Goal: Task Accomplishment & Management: Manage account settings

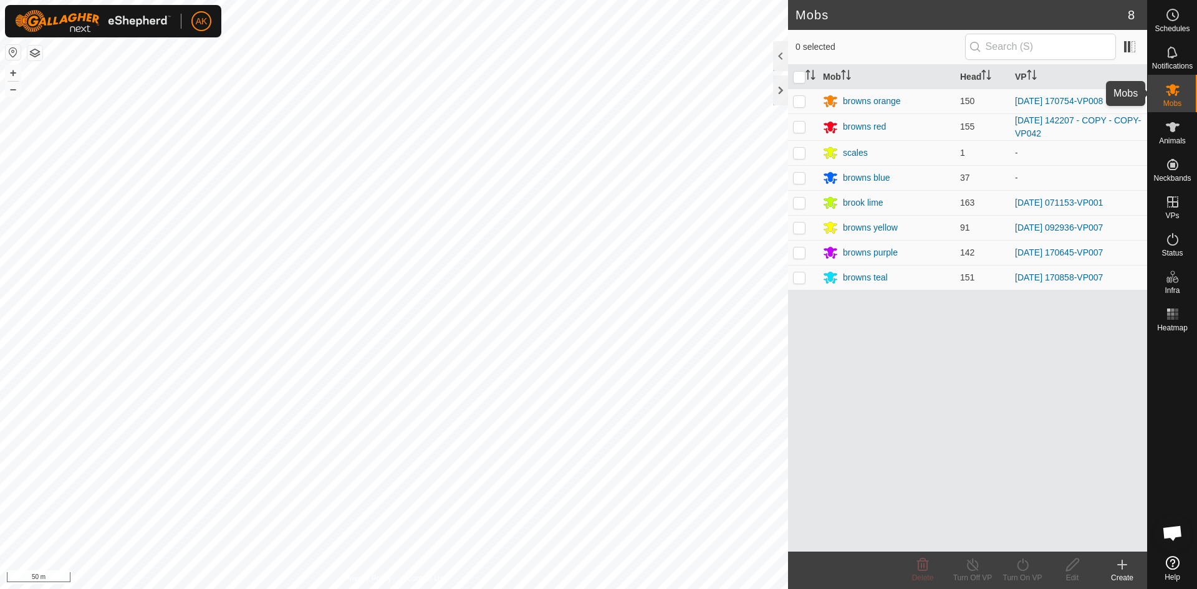
click at [1172, 98] on es-mob-svg-icon at bounding box center [1172, 90] width 22 height 20
click at [801, 176] on p-checkbox at bounding box center [799, 178] width 12 height 10
checkbox input "true"
click at [1023, 567] on icon at bounding box center [1023, 564] width 16 height 15
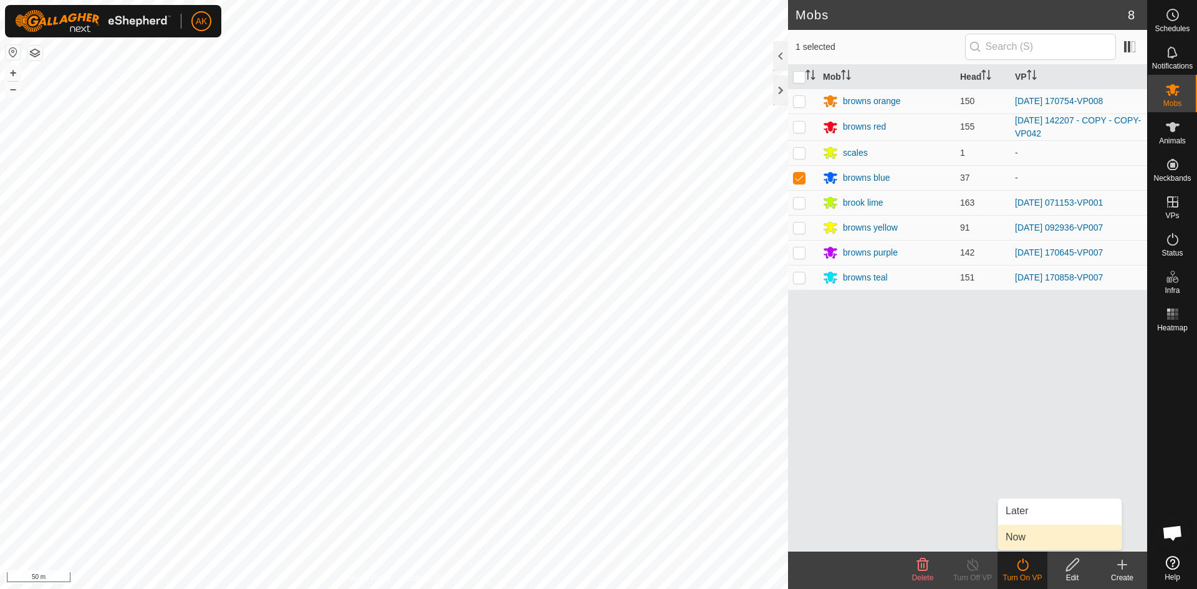
click at [1018, 542] on link "Now" at bounding box center [1059, 537] width 123 height 25
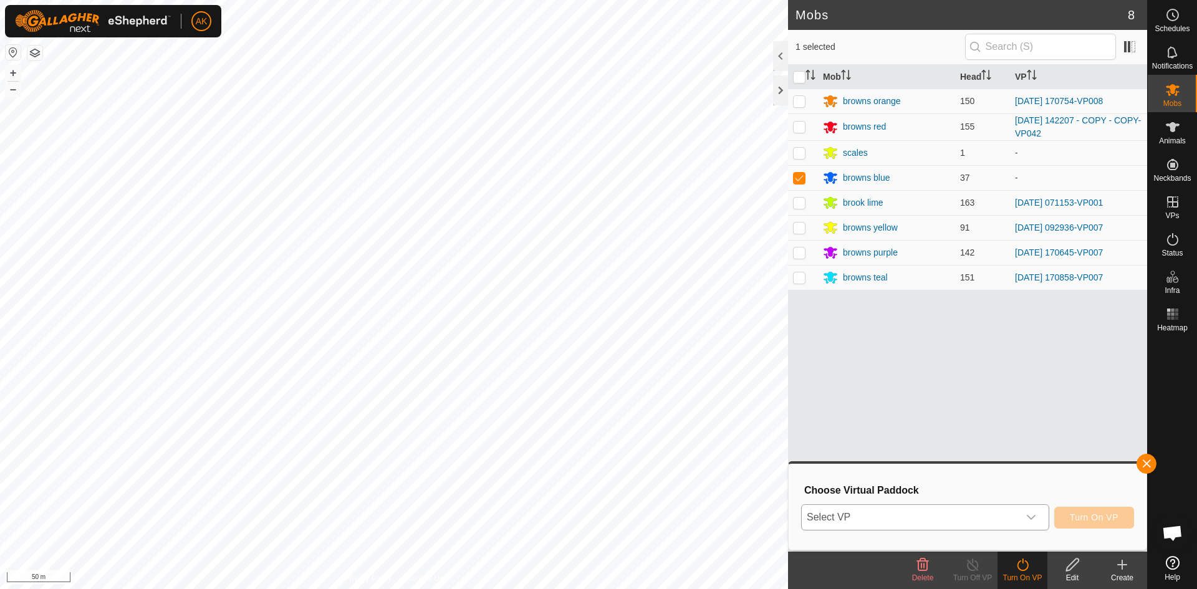
click at [1027, 517] on icon "dropdown trigger" at bounding box center [1031, 517] width 10 height 10
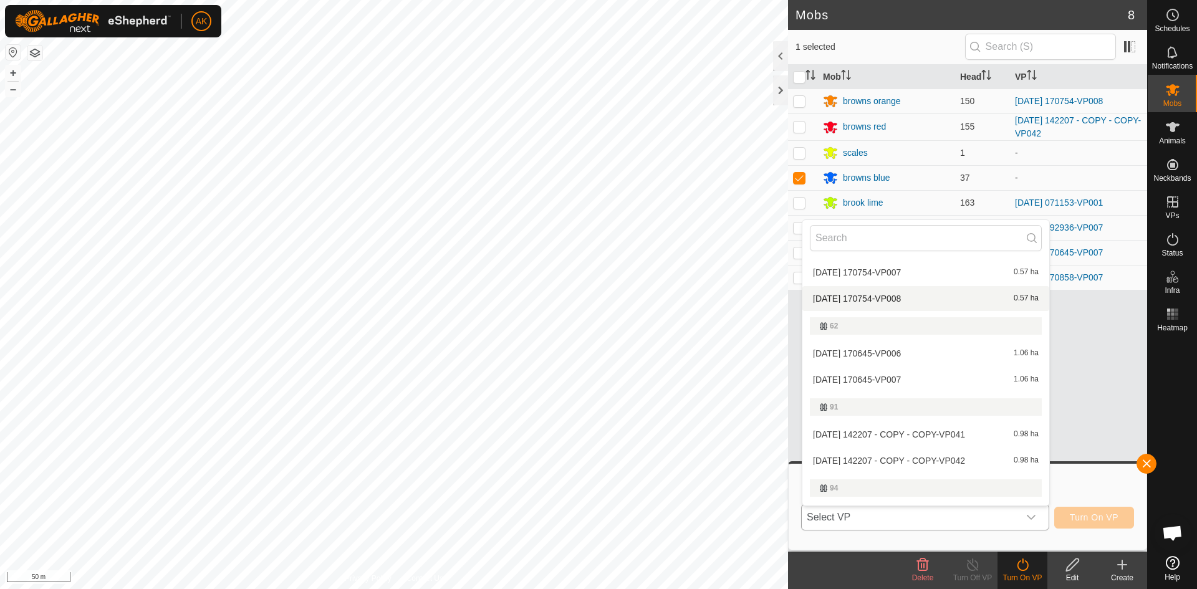
scroll to position [290, 0]
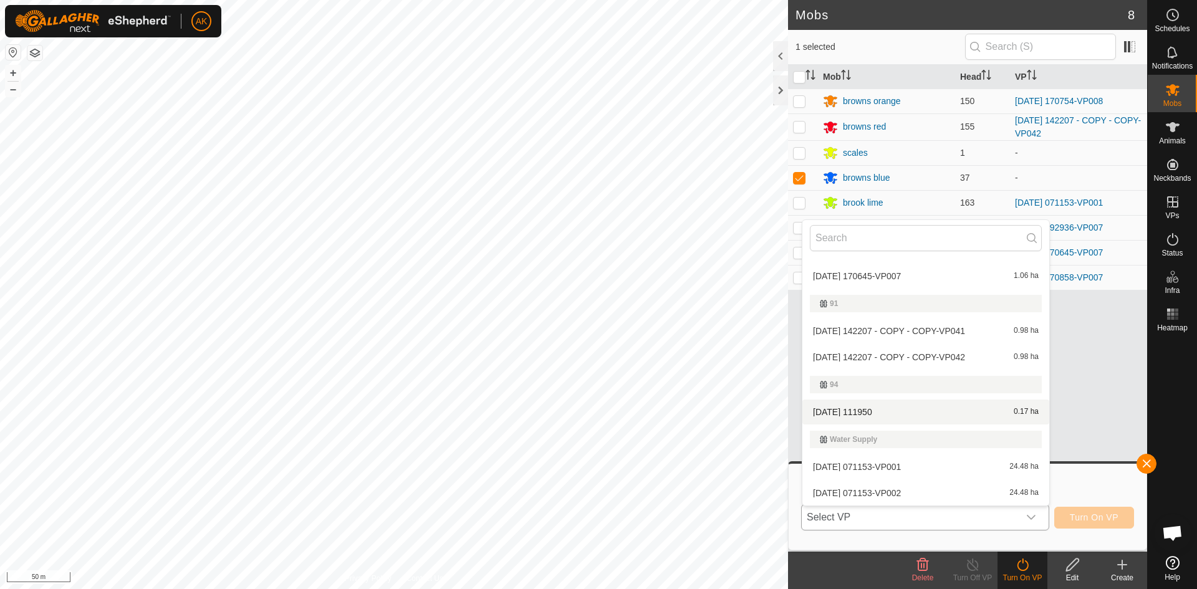
click at [857, 412] on li "2025-08-27 111950 0.17 ha" at bounding box center [925, 411] width 247 height 25
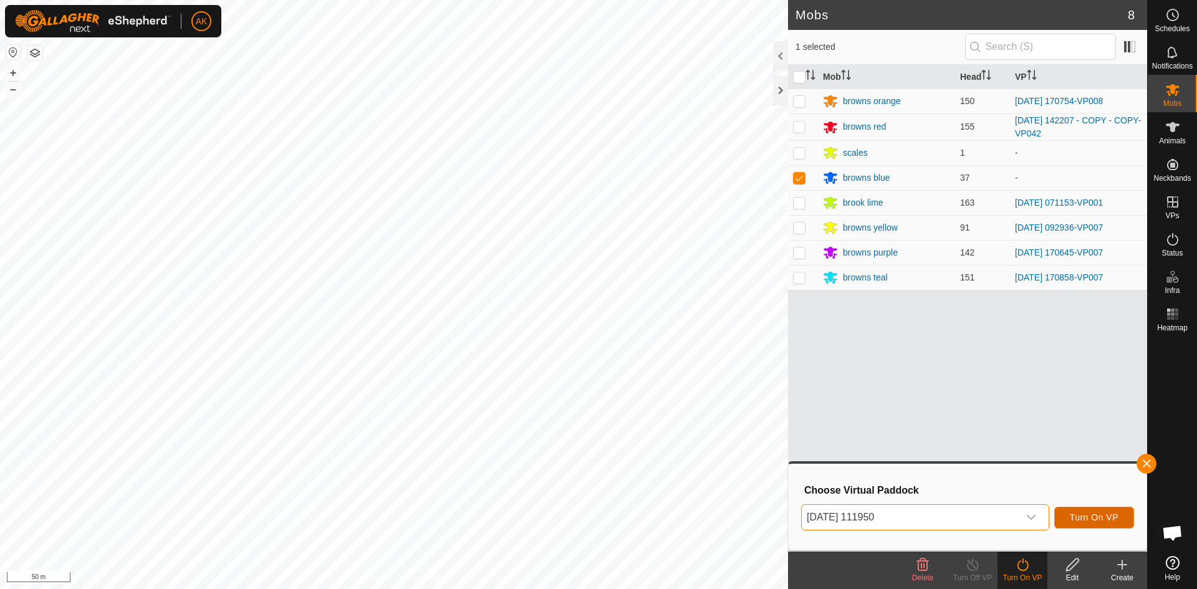
click at [1078, 517] on span "Turn On VP" at bounding box center [1093, 517] width 49 height 10
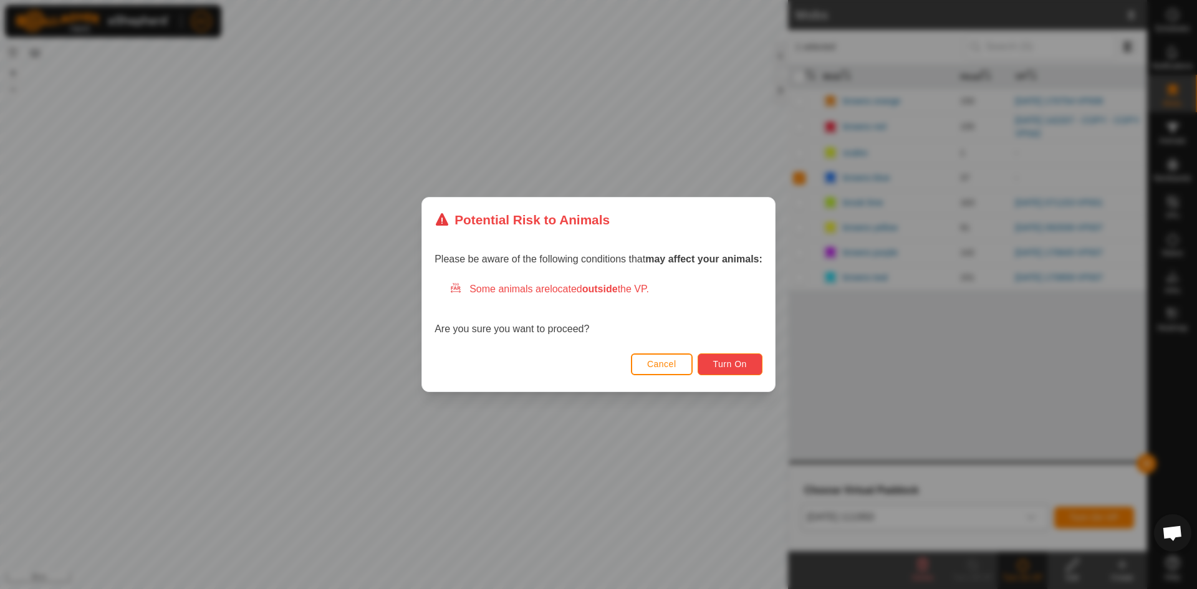
click at [737, 365] on span "Turn On" at bounding box center [730, 364] width 34 height 10
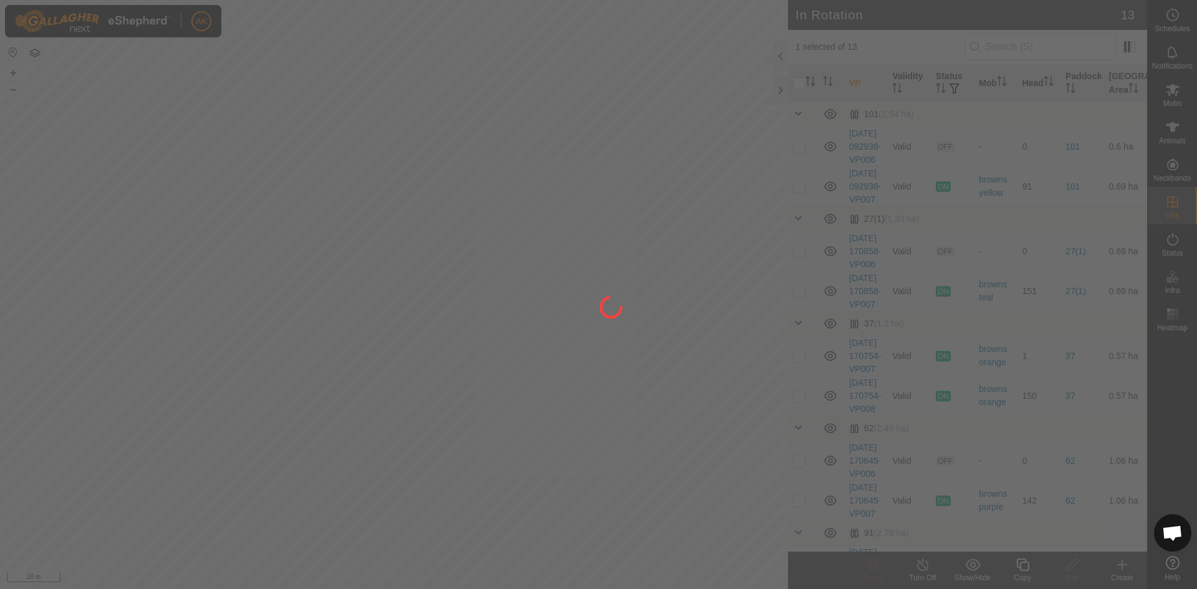
click at [257, 135] on div at bounding box center [598, 294] width 1197 height 589
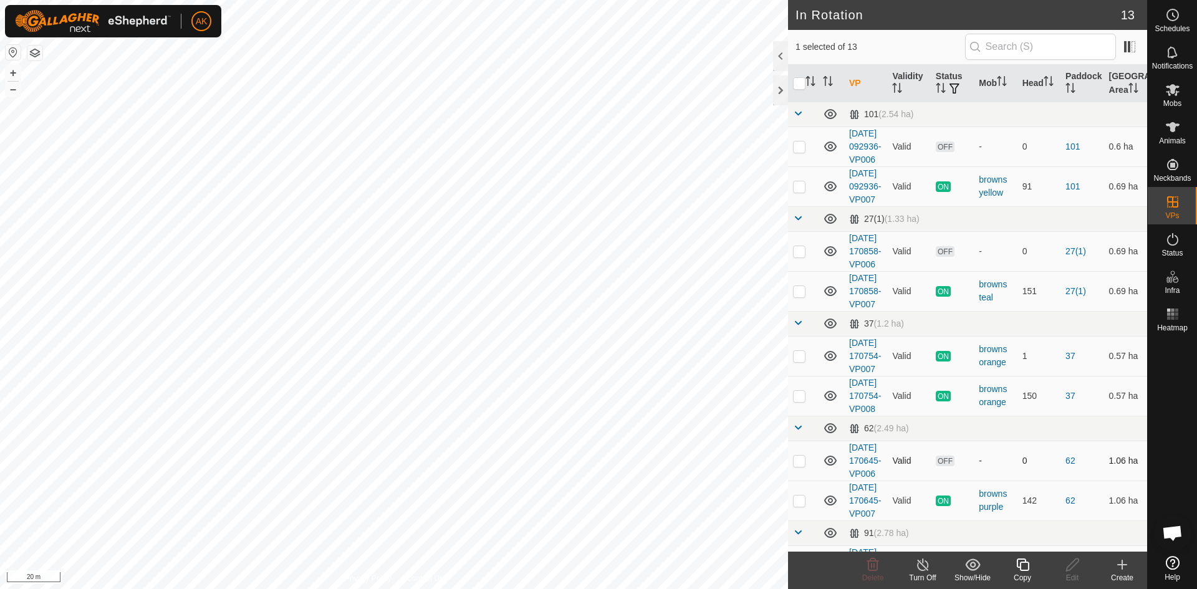
checkbox input "true"
checkbox input "false"
click at [875, 571] on icon at bounding box center [872, 564] width 15 height 15
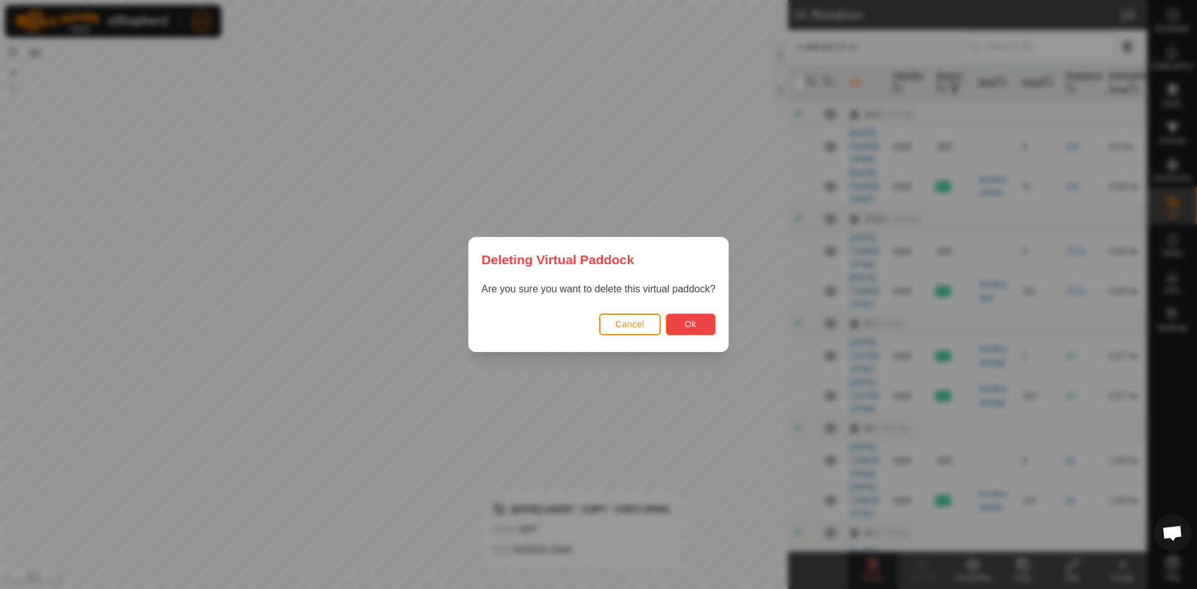
click at [704, 327] on button "Ok" at bounding box center [691, 324] width 50 height 22
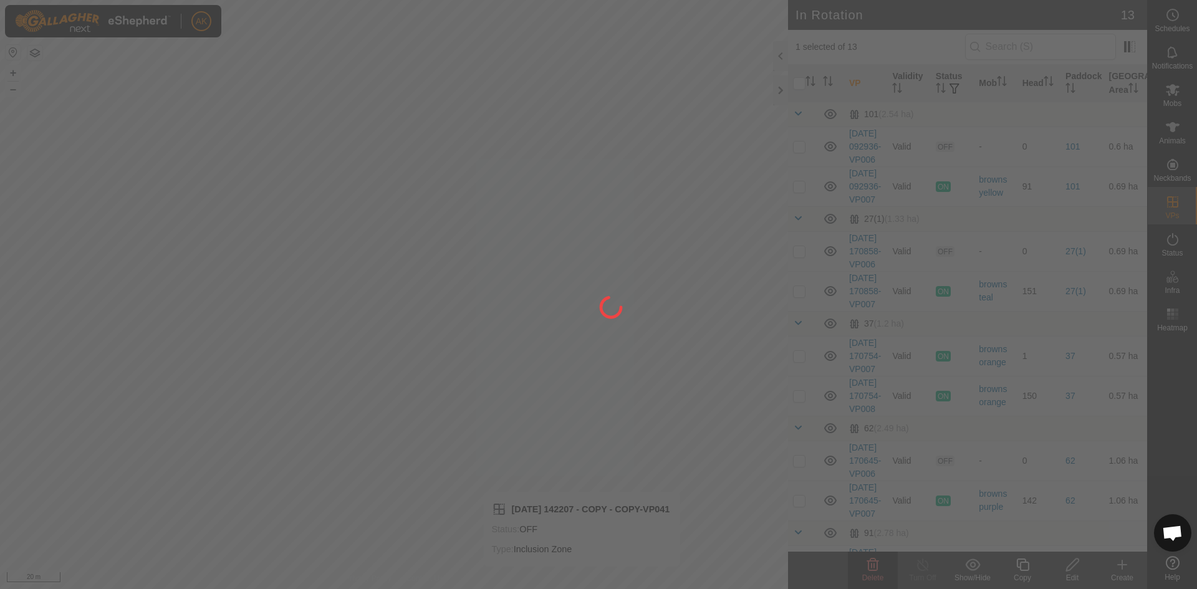
checkbox input "false"
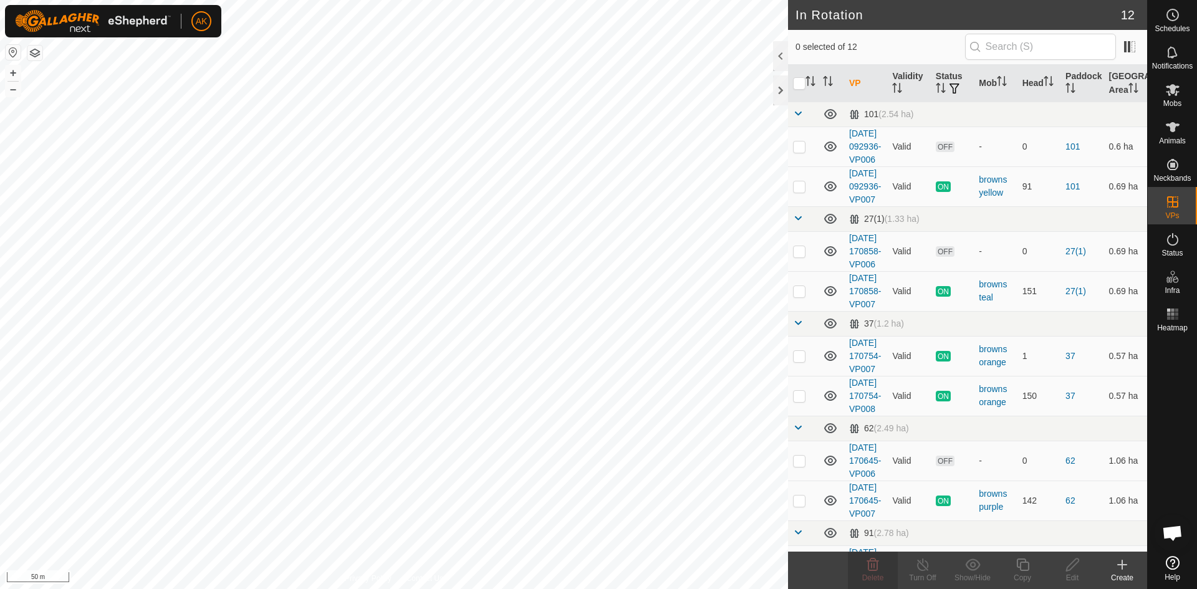
checkbox input "true"
checkbox input "false"
click at [863, 571] on delete-svg-icon at bounding box center [873, 564] width 50 height 15
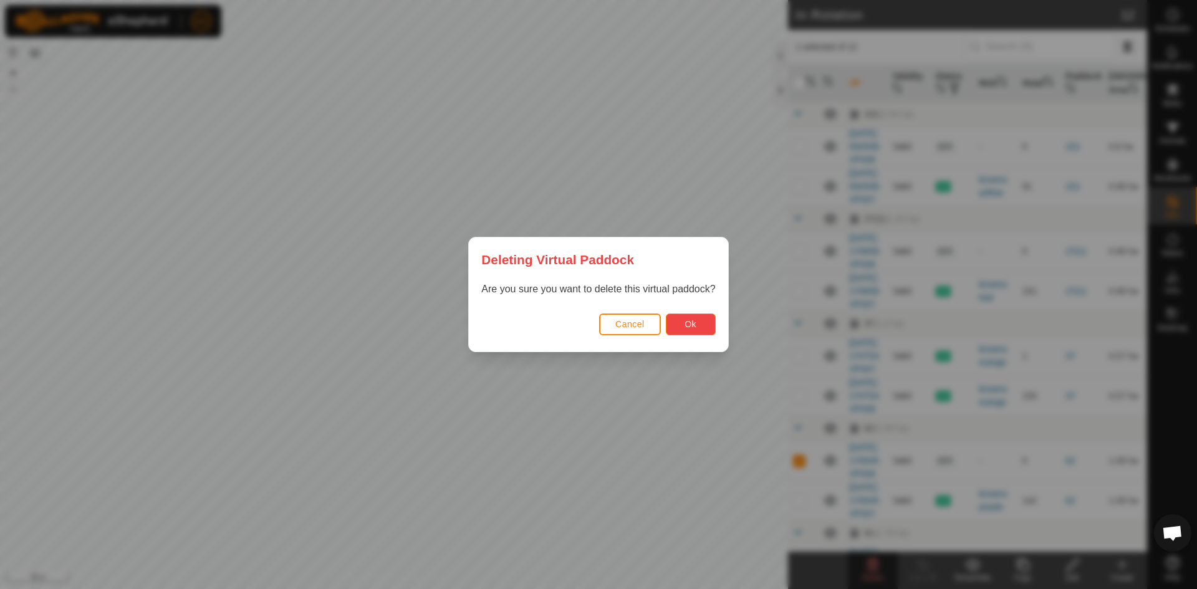
click at [677, 324] on button "Ok" at bounding box center [691, 324] width 50 height 22
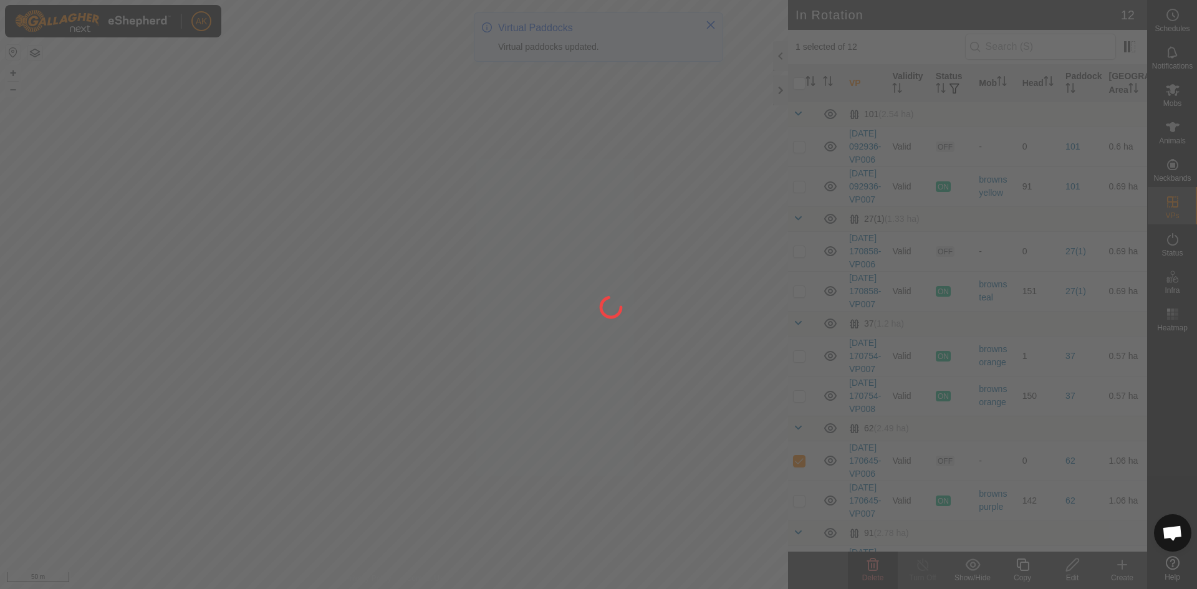
checkbox input "false"
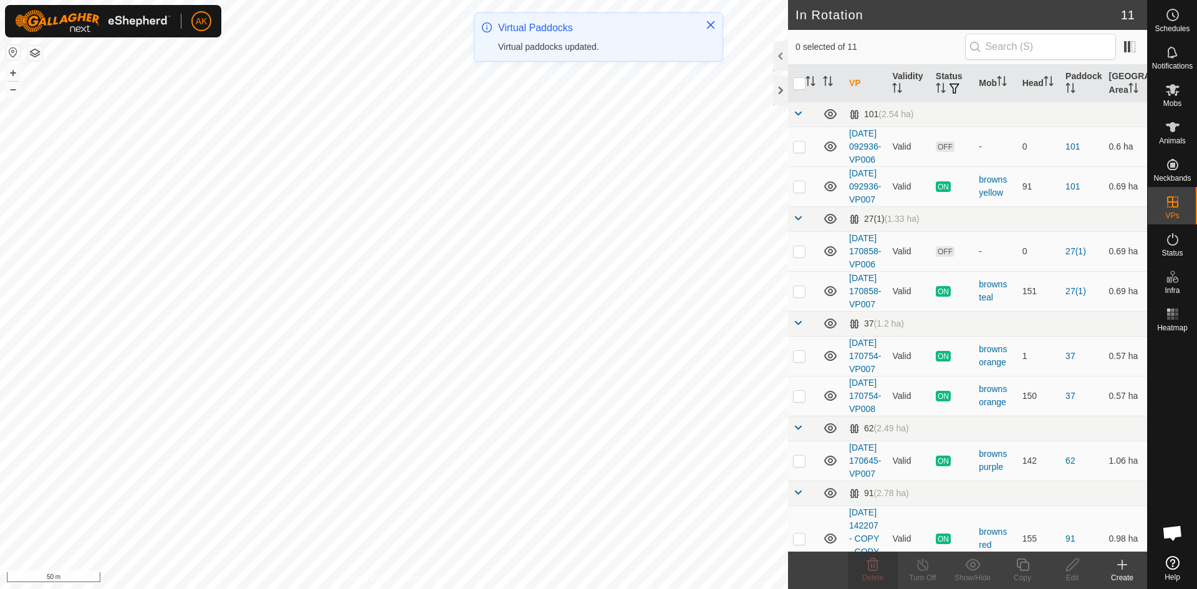
checkbox input "true"
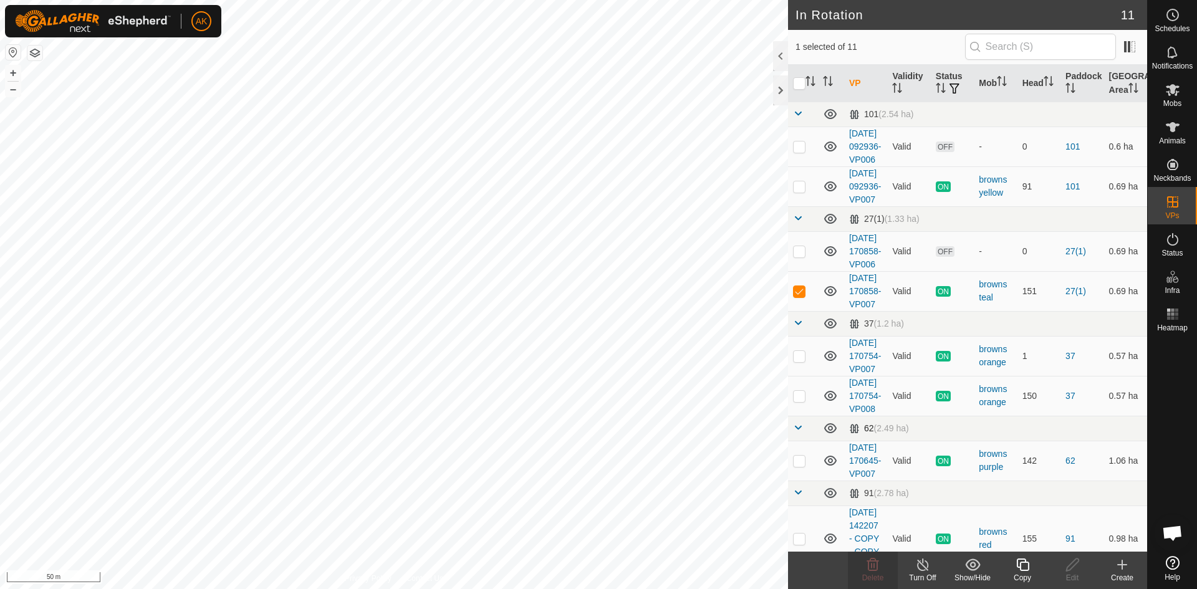
checkbox input "true"
checkbox input "false"
click at [865, 561] on icon at bounding box center [872, 564] width 15 height 15
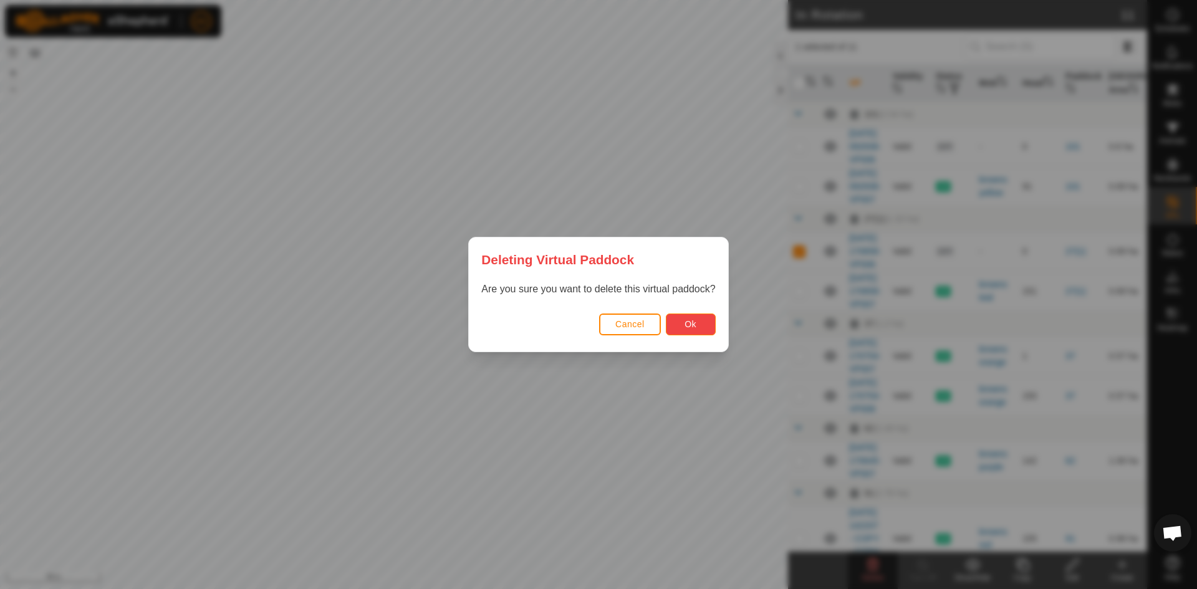
click at [686, 334] on button "Ok" at bounding box center [691, 324] width 50 height 22
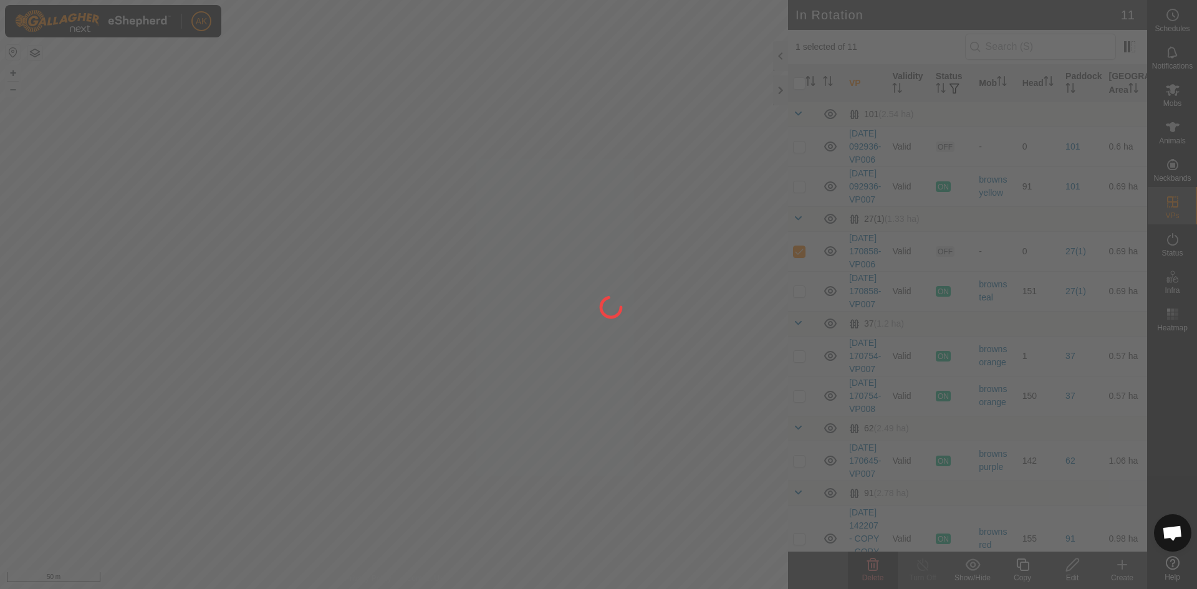
checkbox input "false"
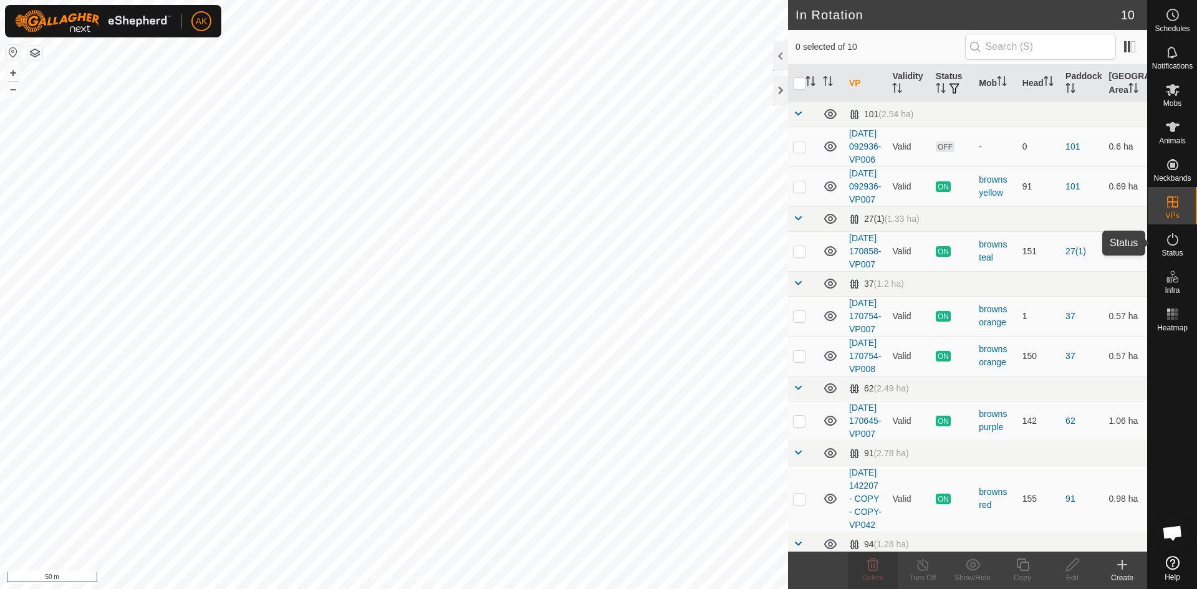
click at [1172, 245] on icon at bounding box center [1172, 239] width 11 height 12
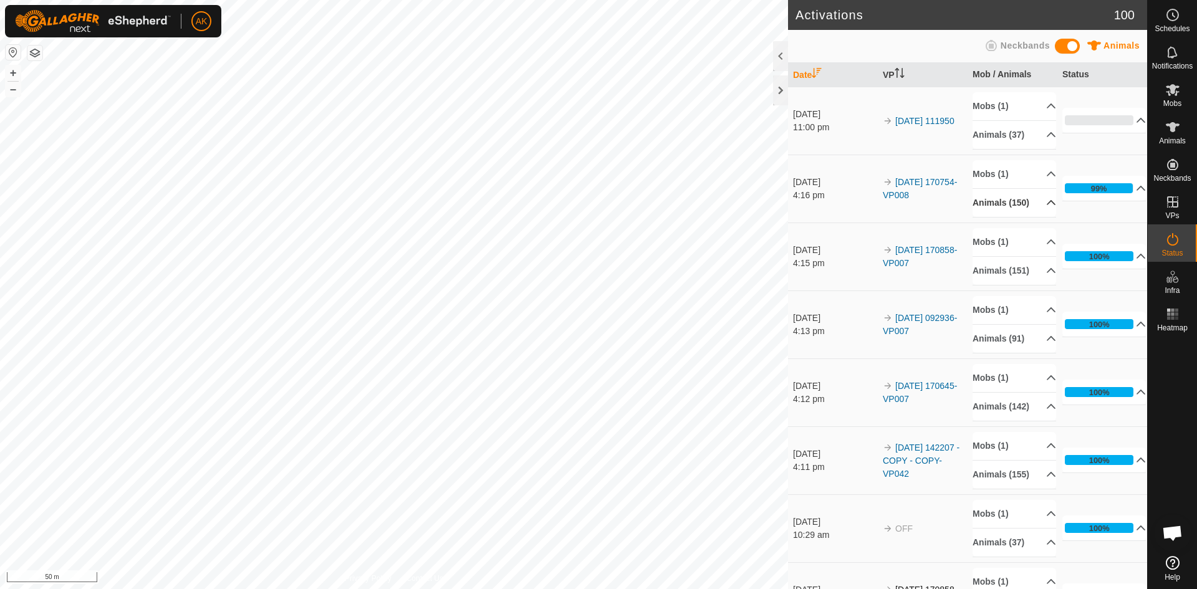
click at [1032, 208] on p-accordion-header "Animals (150)" at bounding box center [1014, 203] width 84 height 28
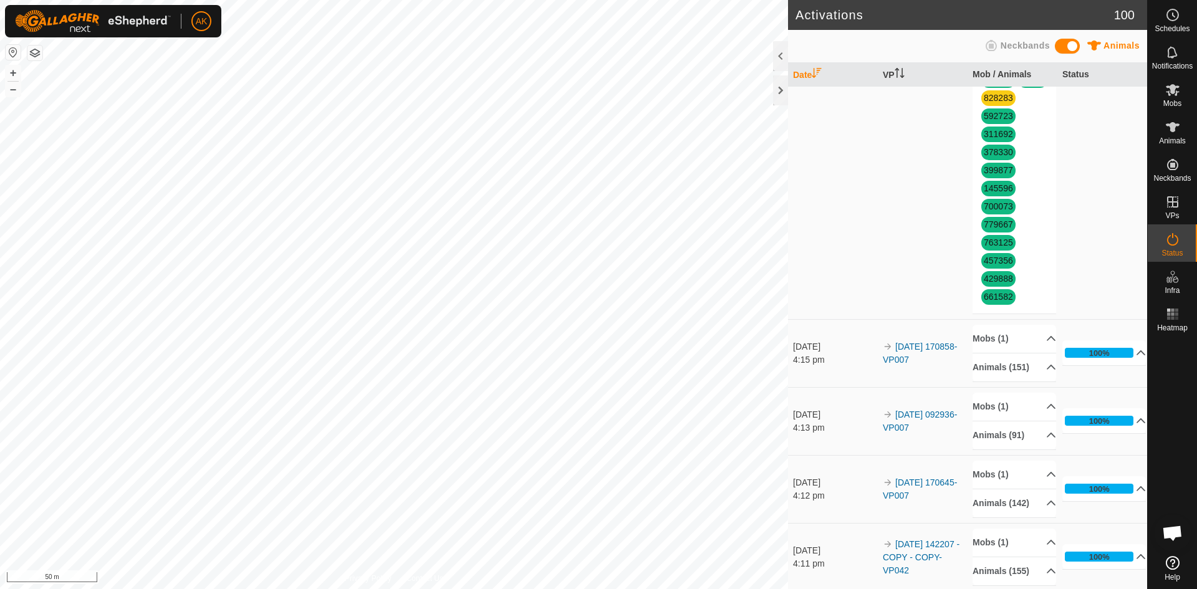
scroll to position [2493, 0]
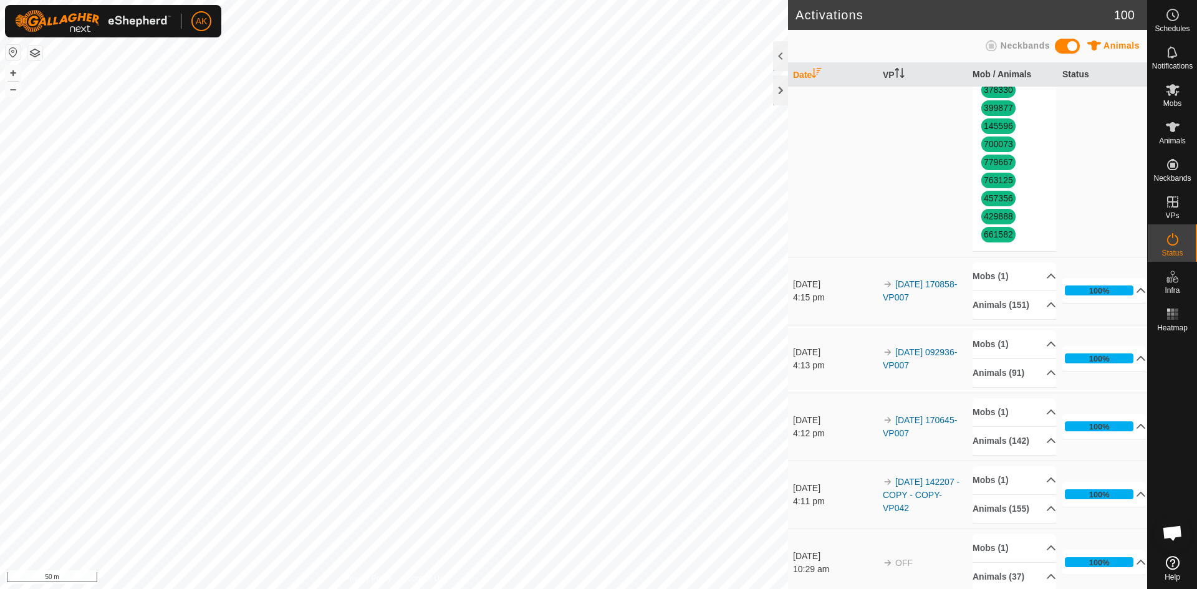
click at [993, 44] on span "828283" at bounding box center [998, 36] width 34 height 16
click at [990, 41] on link "828283" at bounding box center [997, 36] width 29 height 10
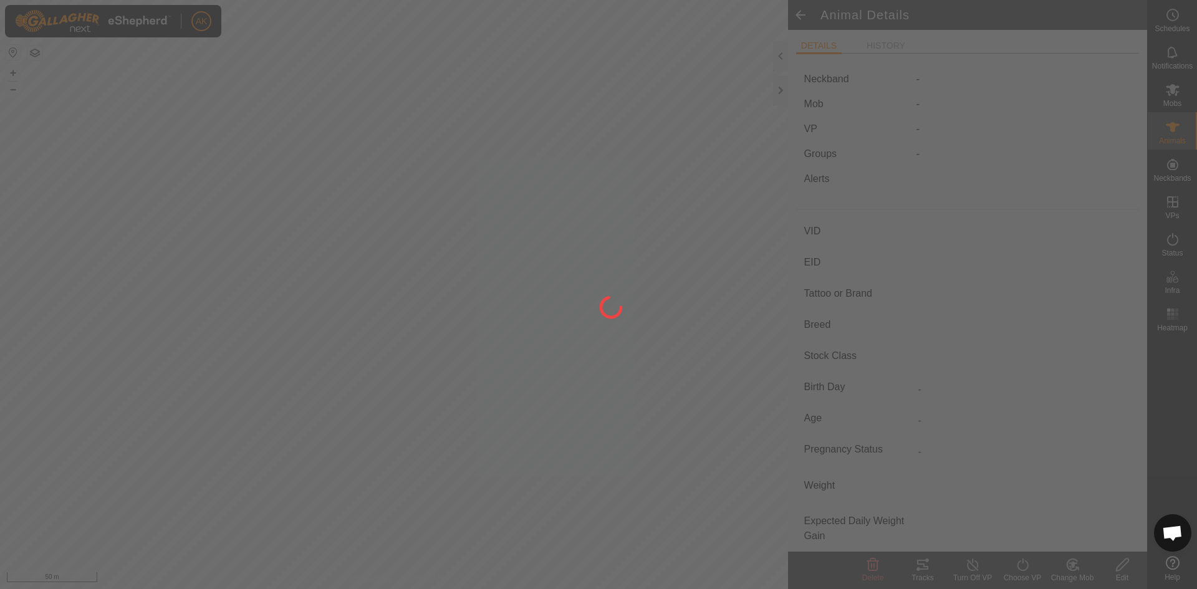
type input "828283"
type input "-"
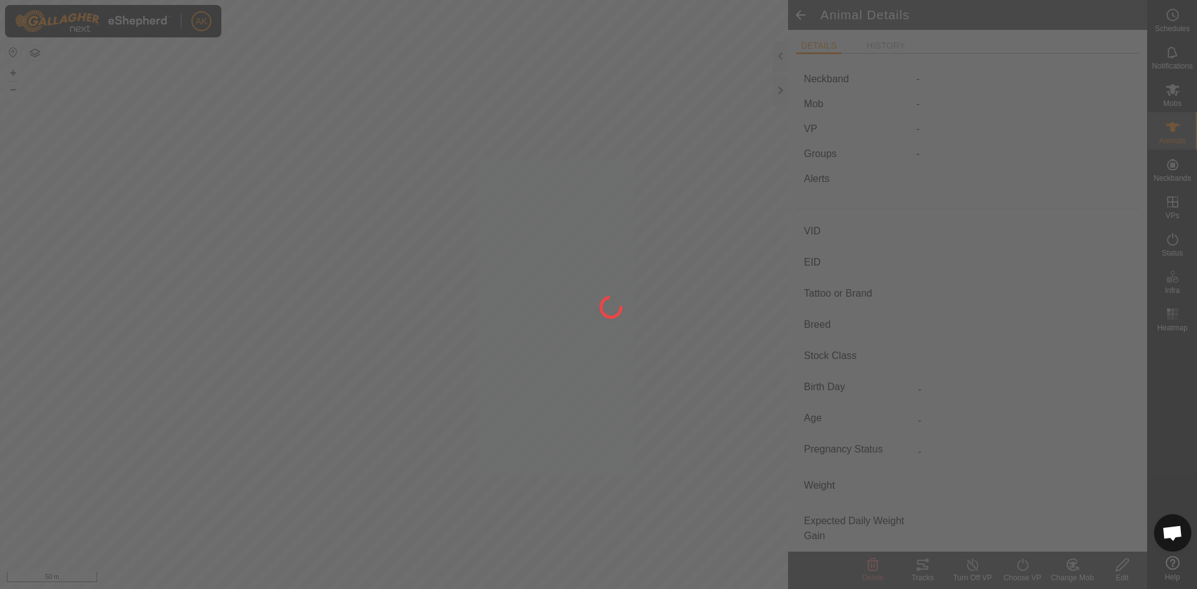
type input "-"
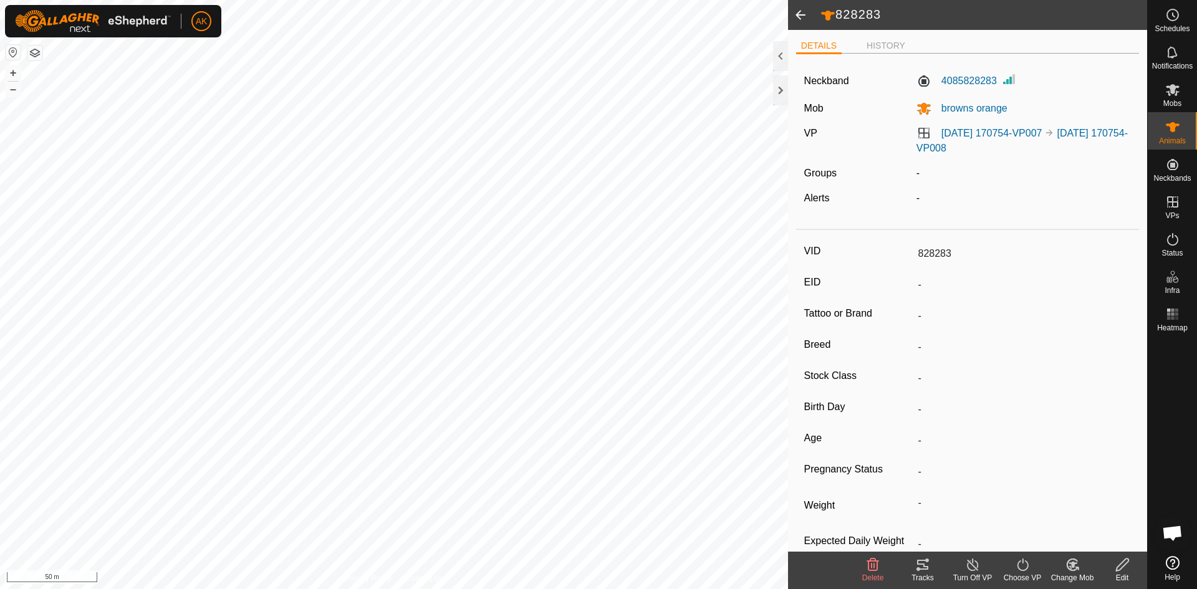
click at [866, 564] on icon at bounding box center [872, 564] width 15 height 15
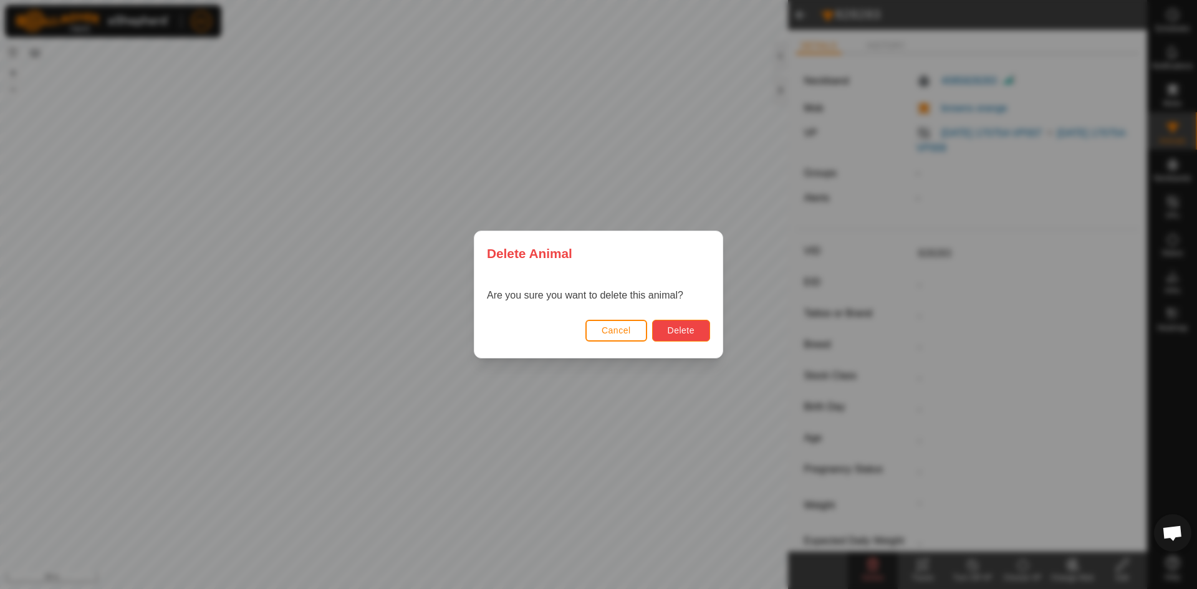
click at [704, 337] on button "Delete" at bounding box center [681, 331] width 58 height 22
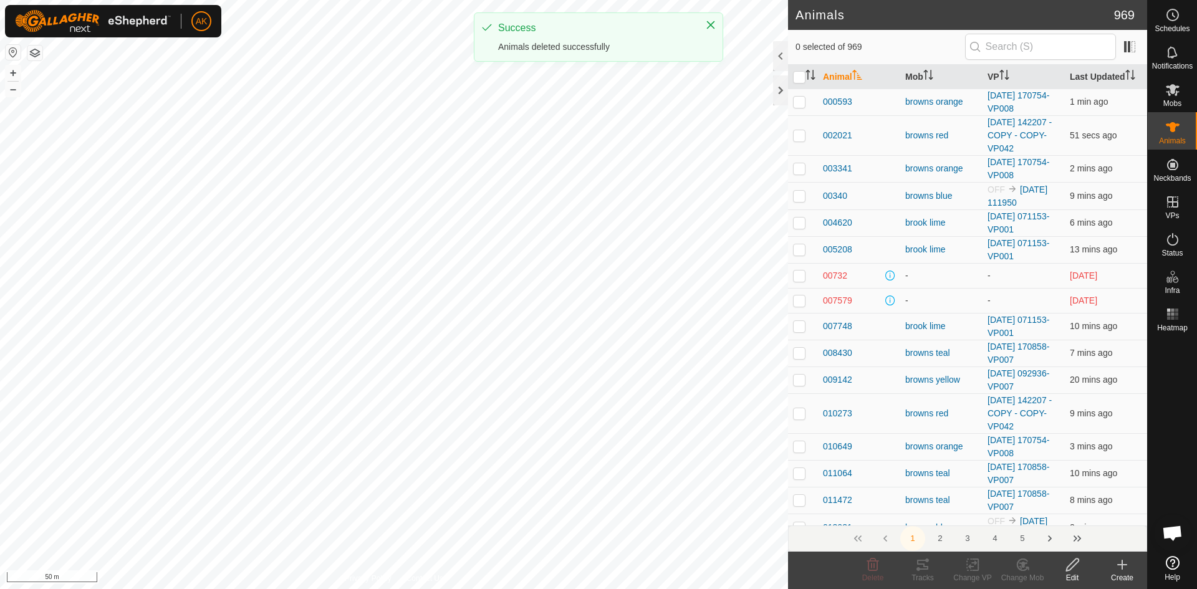
click at [1121, 568] on icon at bounding box center [1121, 564] width 15 height 15
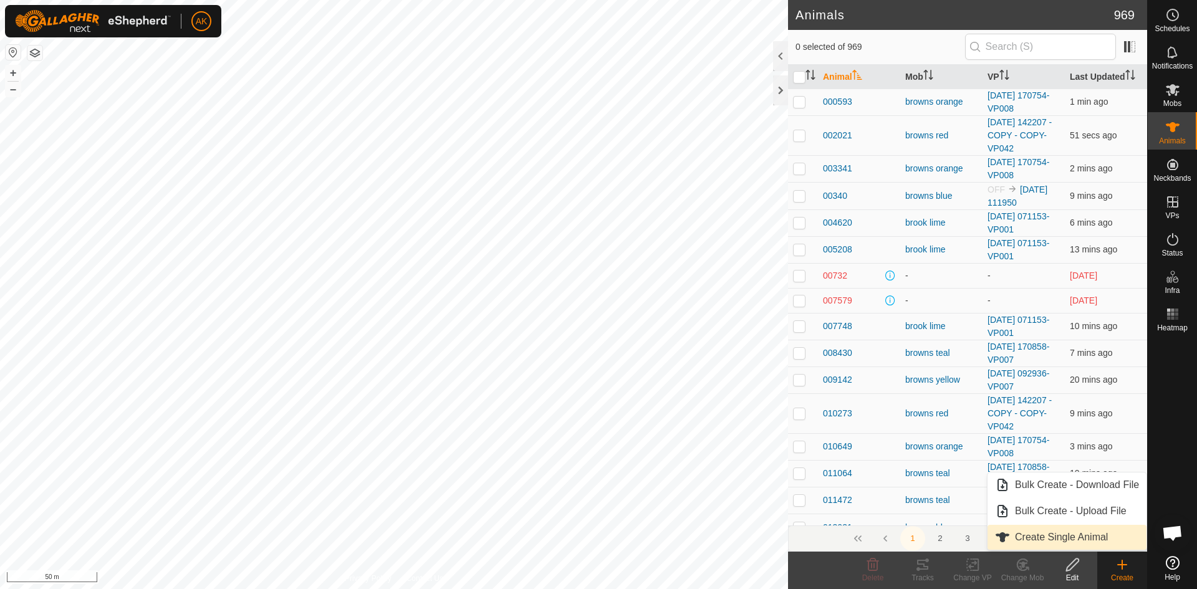
click at [1043, 542] on link "Create Single Animal" at bounding box center [1066, 537] width 159 height 25
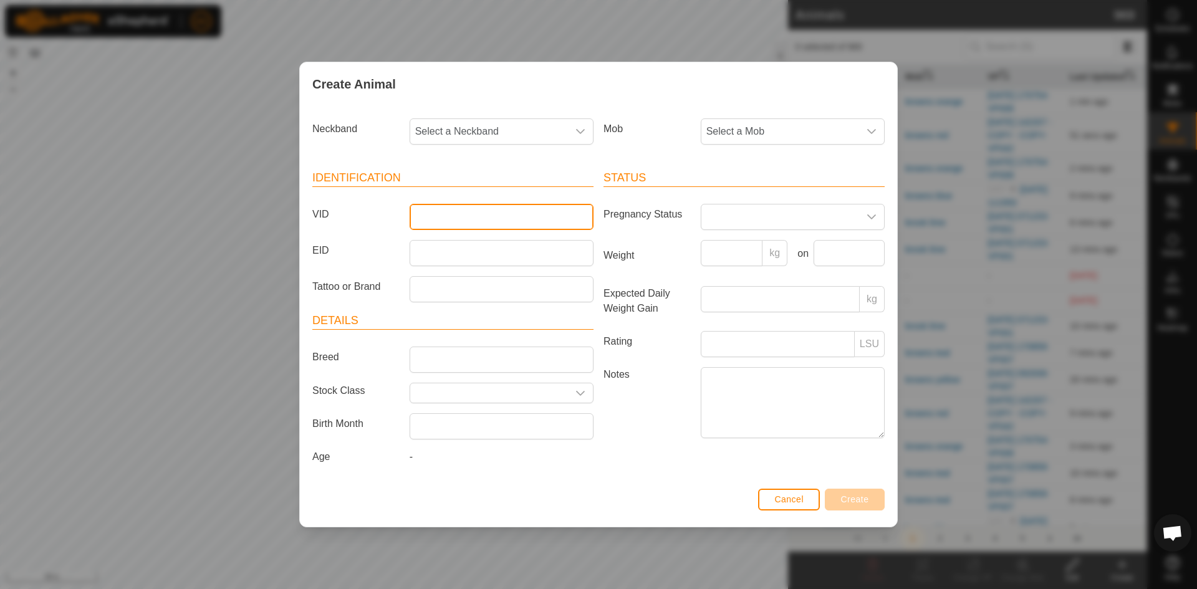
click at [458, 219] on input "VID" at bounding box center [501, 217] width 184 height 26
click at [550, 132] on span "Select a Neckband" at bounding box center [489, 131] width 158 height 25
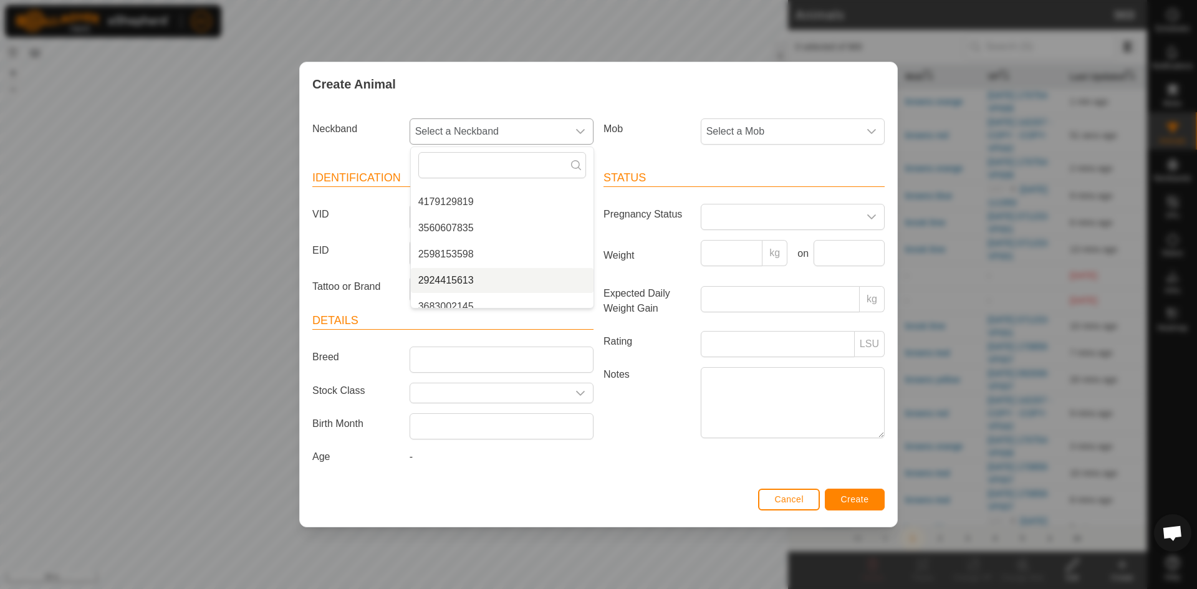
scroll to position [279, 0]
click at [460, 210] on li "4085828283" at bounding box center [502, 204] width 183 height 25
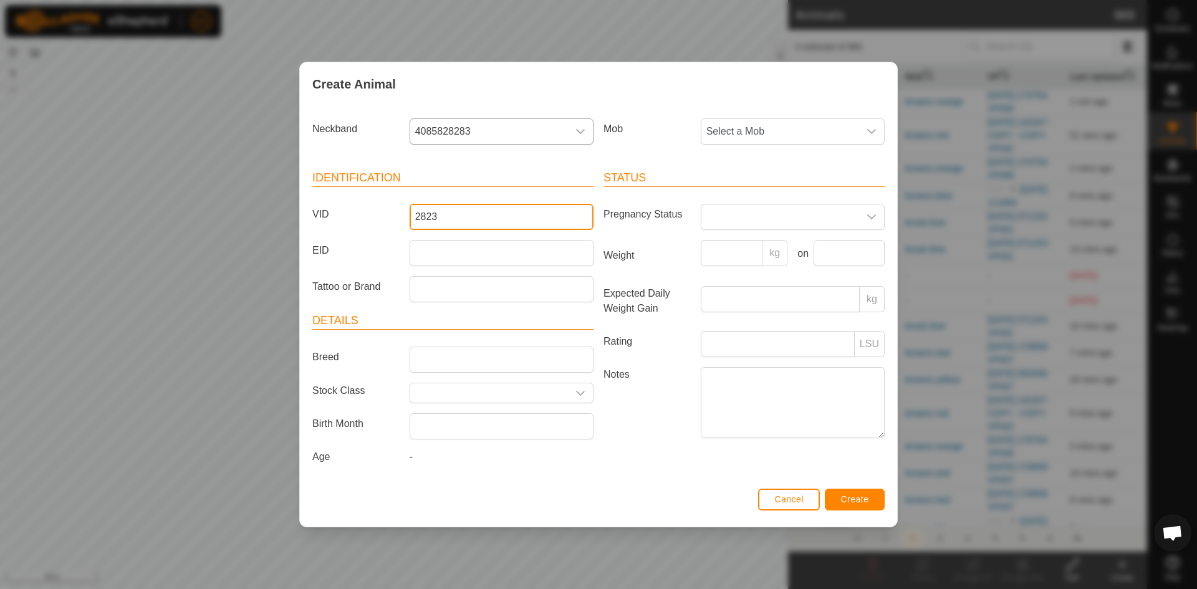
click at [473, 214] on input "2823" at bounding box center [501, 217] width 184 height 26
type input "28283"
click at [736, 133] on span "Select a Mob" at bounding box center [780, 131] width 158 height 25
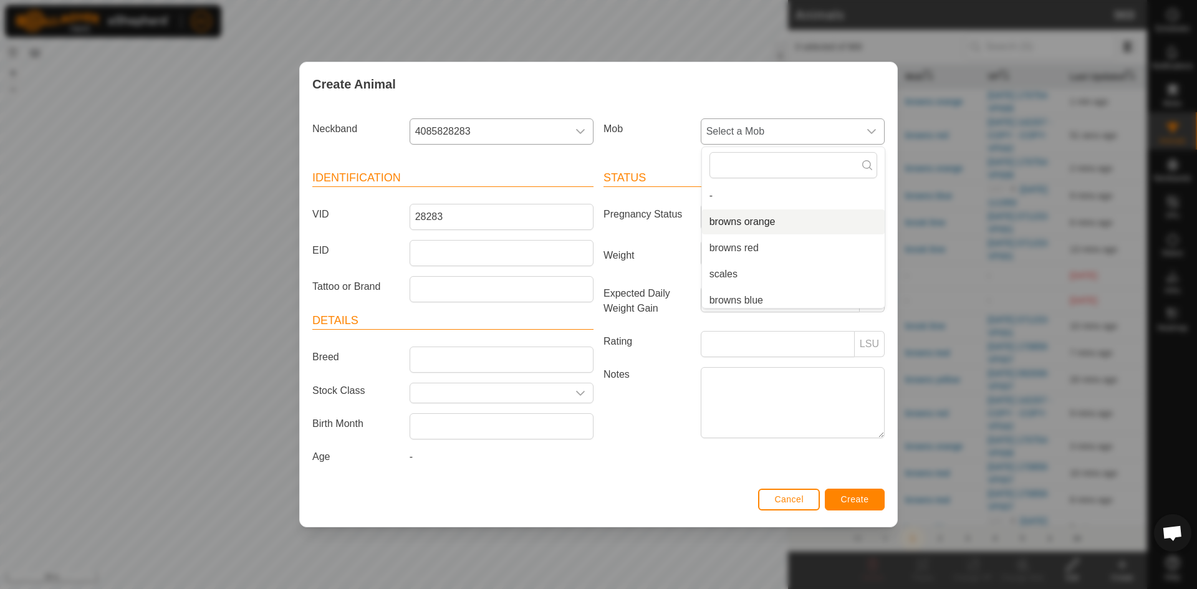
click at [729, 226] on li "browns orange" at bounding box center [793, 221] width 183 height 25
click at [850, 501] on span "Create" at bounding box center [855, 499] width 28 height 10
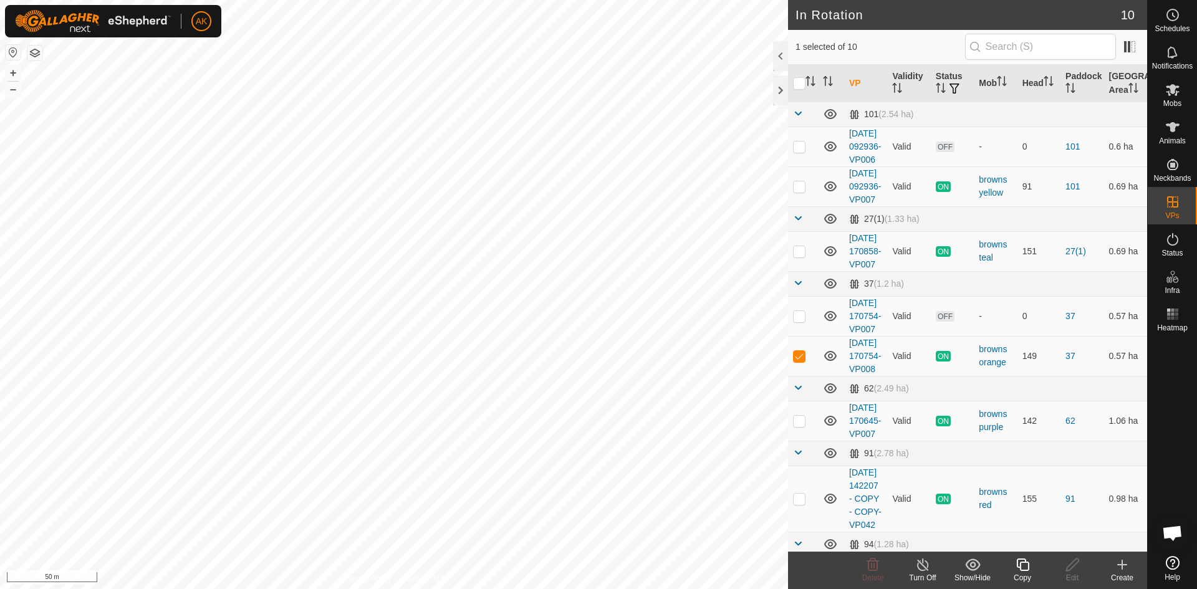
checkbox input "true"
checkbox input "false"
click at [874, 556] on div "Delete" at bounding box center [873, 570] width 50 height 37
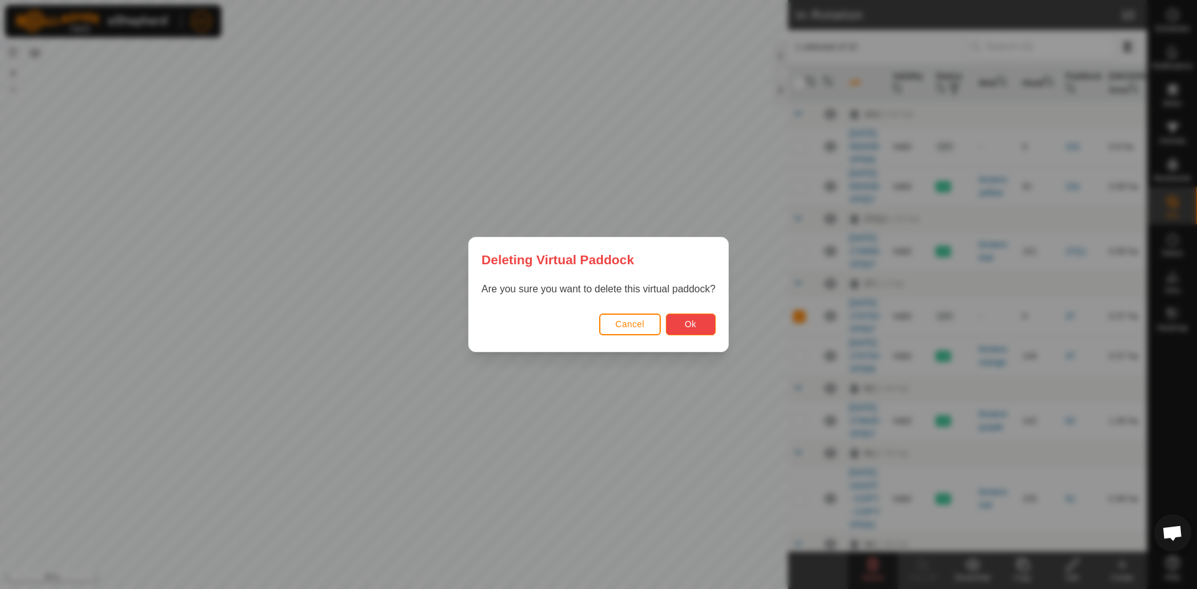
click at [694, 322] on span "Ok" at bounding box center [690, 324] width 12 height 10
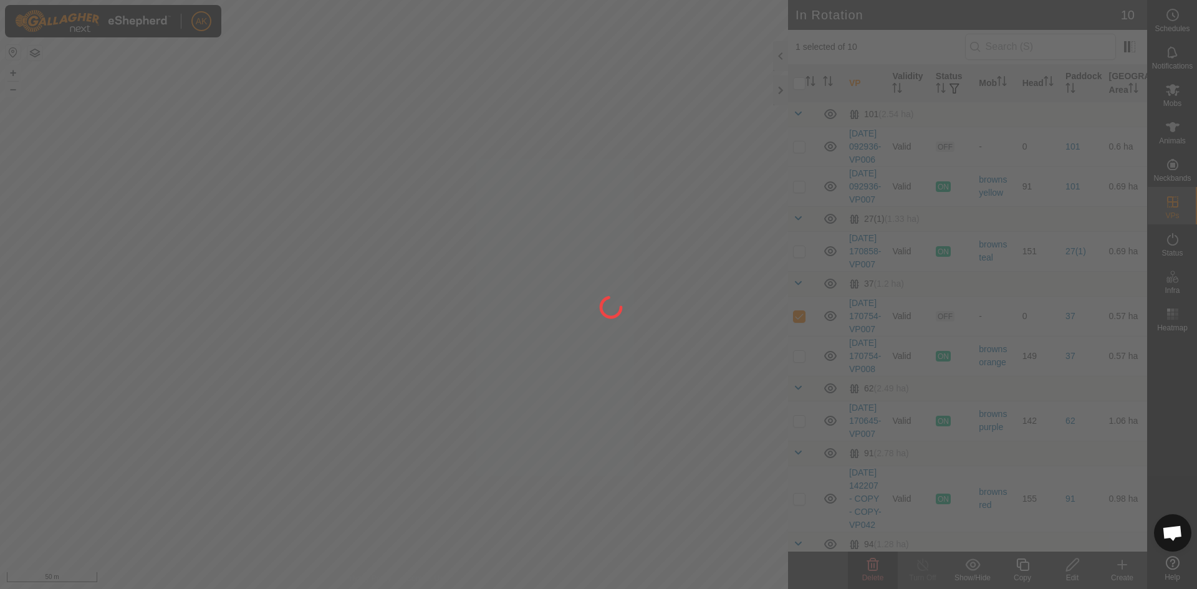
checkbox input "false"
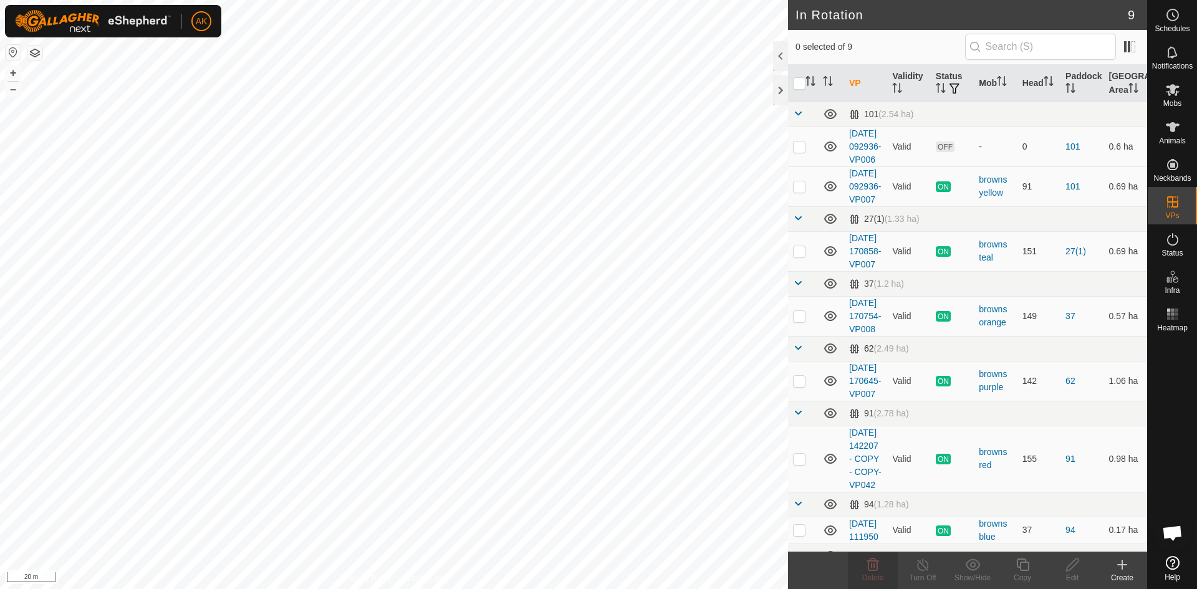
checkbox input "true"
click at [1019, 573] on div "Copy" at bounding box center [1022, 577] width 50 height 11
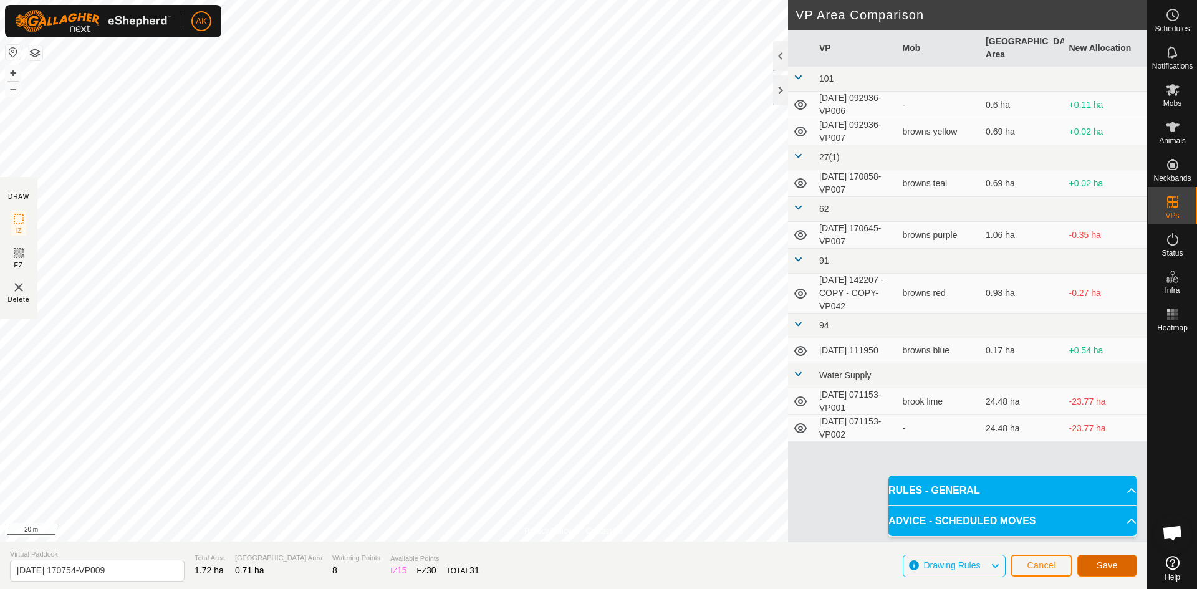
click at [1115, 568] on span "Save" at bounding box center [1106, 565] width 21 height 10
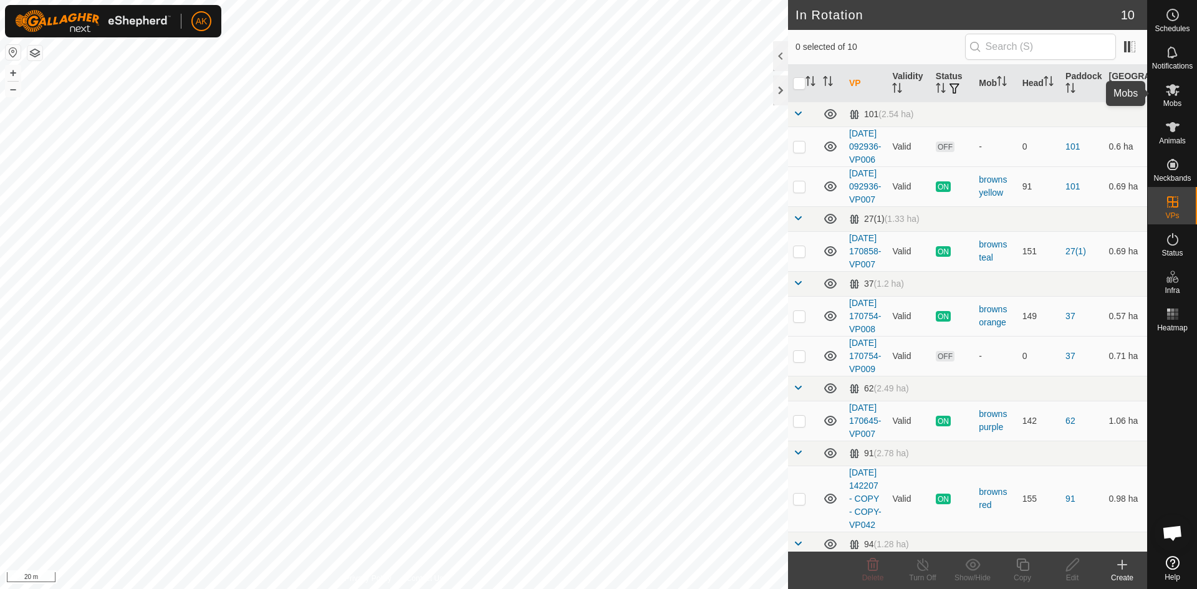
click at [1170, 91] on icon at bounding box center [1172, 90] width 14 height 12
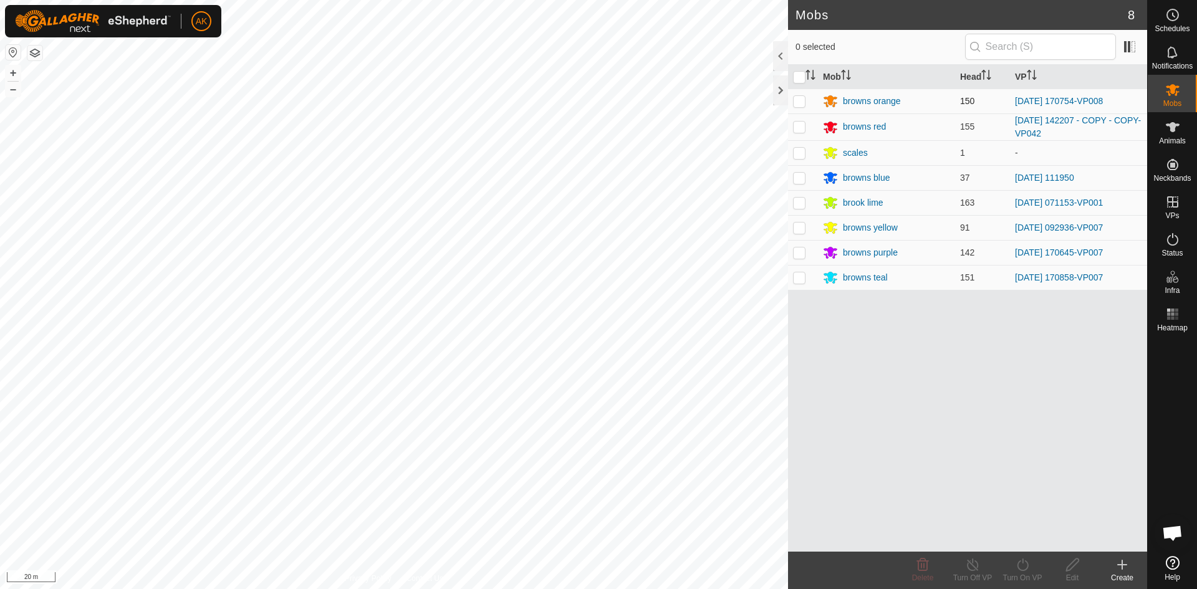
click at [800, 100] on p-checkbox at bounding box center [799, 101] width 12 height 10
checkbox input "true"
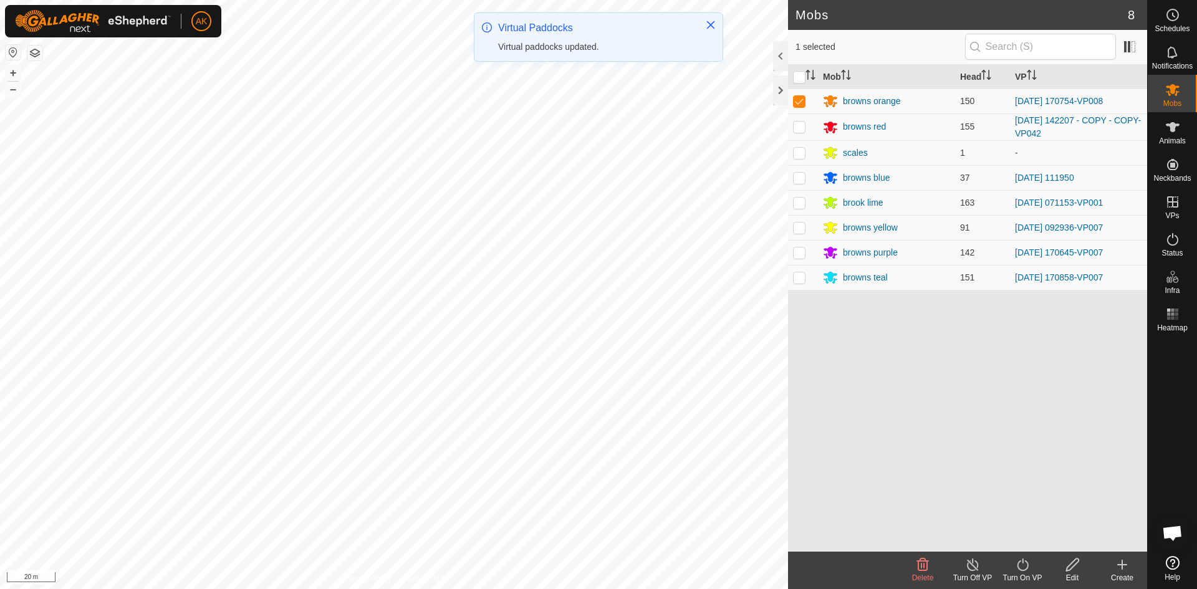
click at [1022, 564] on icon at bounding box center [1023, 564] width 16 height 15
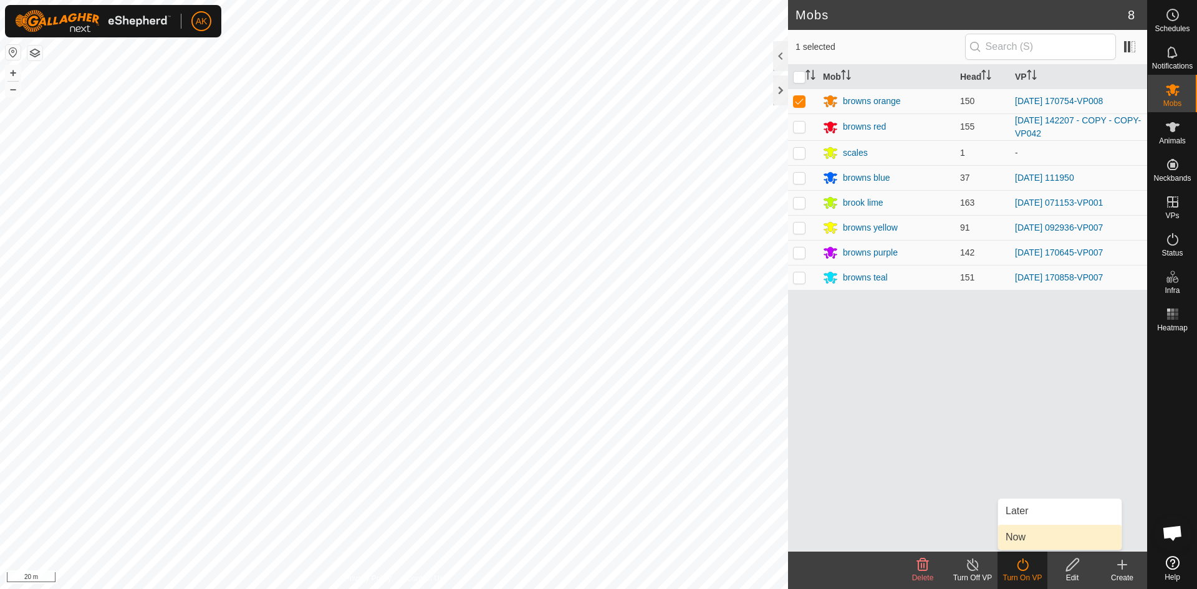
click at [1017, 533] on link "Now" at bounding box center [1059, 537] width 123 height 25
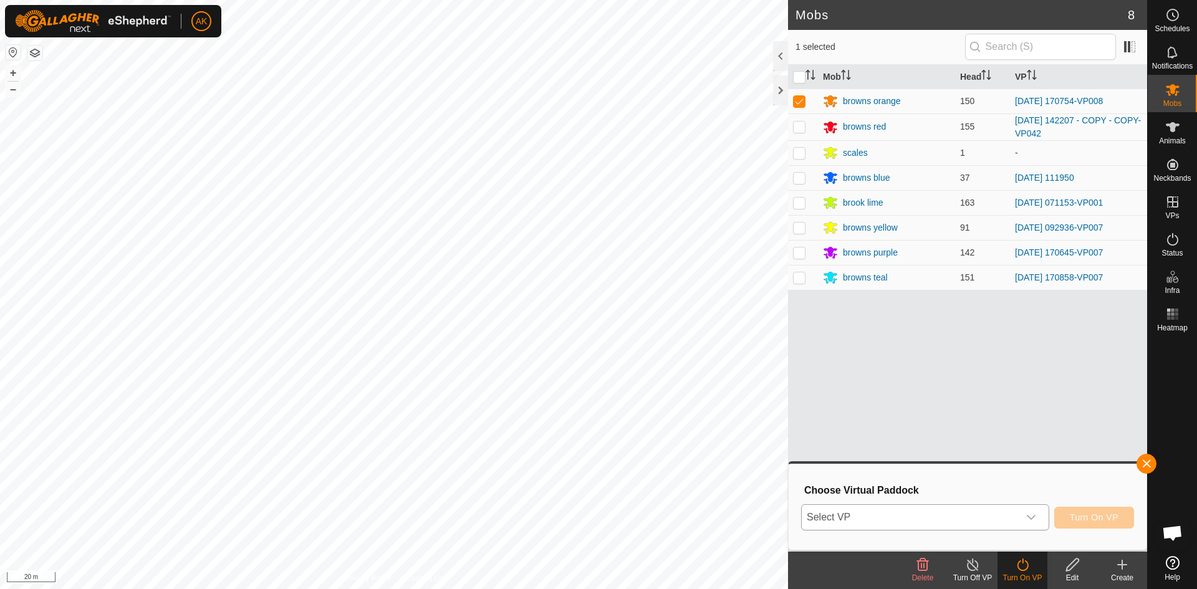
click at [1028, 518] on icon "dropdown trigger" at bounding box center [1031, 517] width 10 height 10
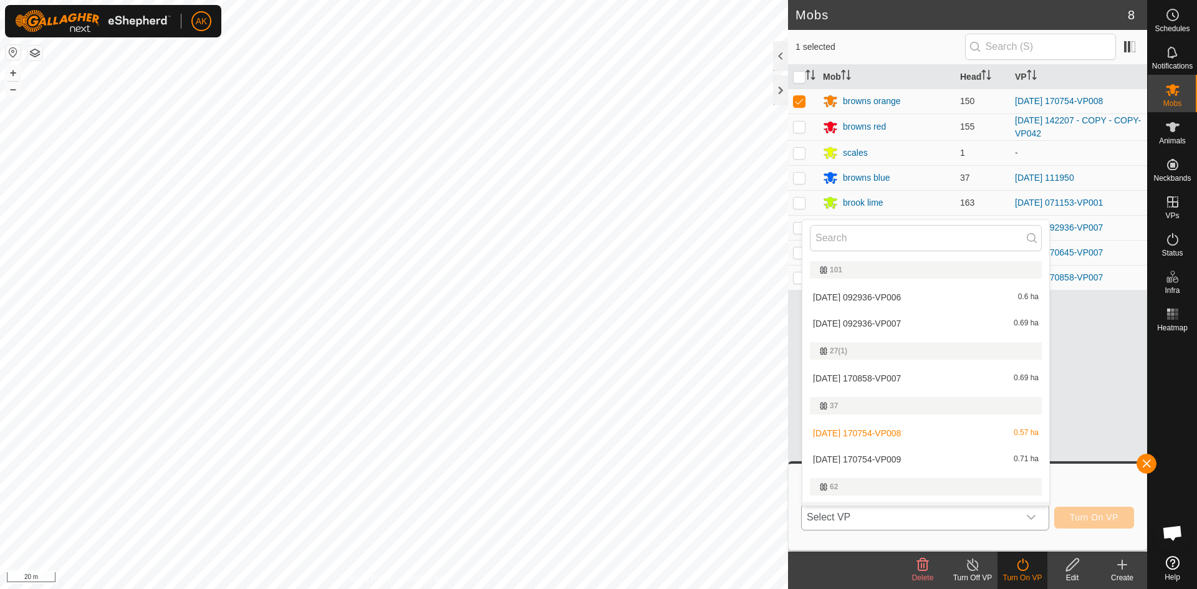
scroll to position [21, 0]
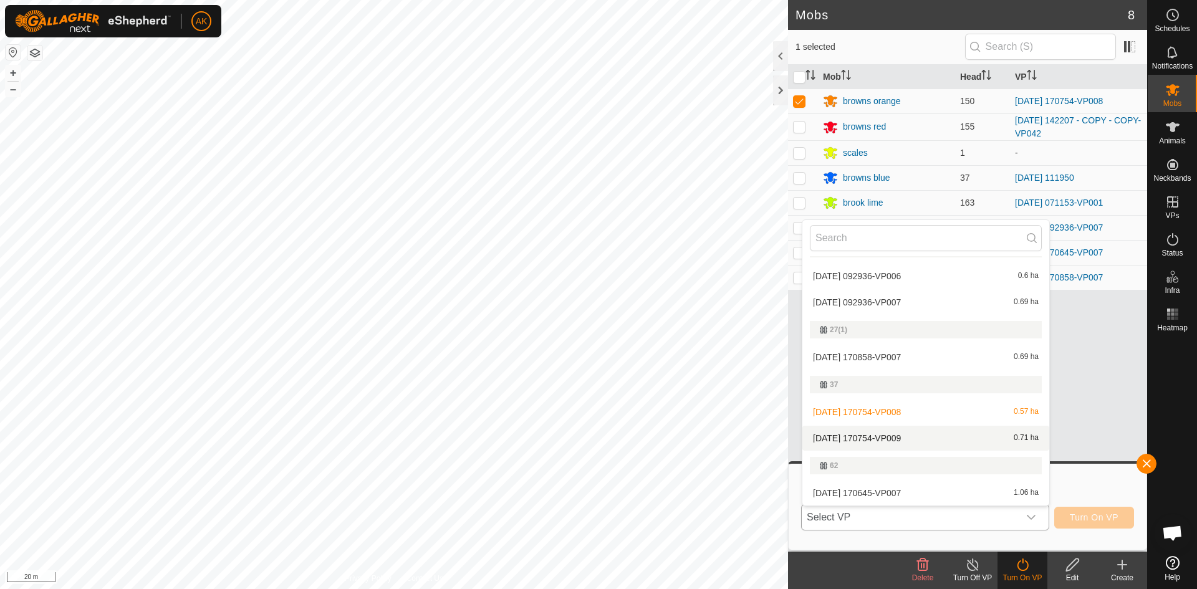
click at [893, 438] on li "[DATE] 170754-VP009 0.71 ha" at bounding box center [925, 438] width 247 height 25
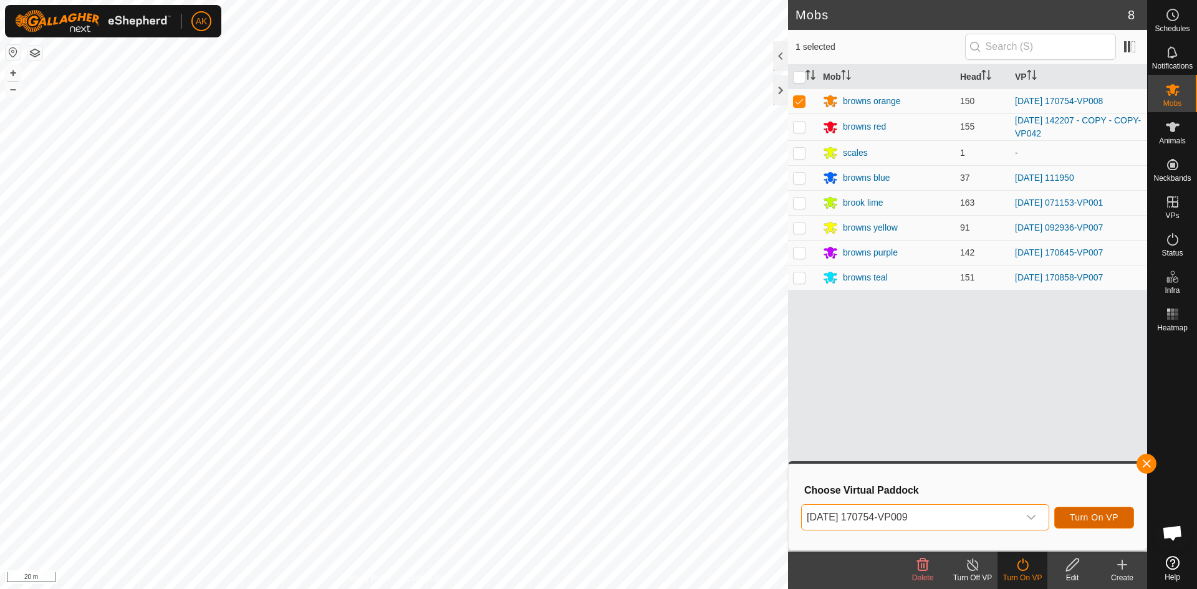
click at [1079, 519] on span "Turn On VP" at bounding box center [1093, 517] width 49 height 10
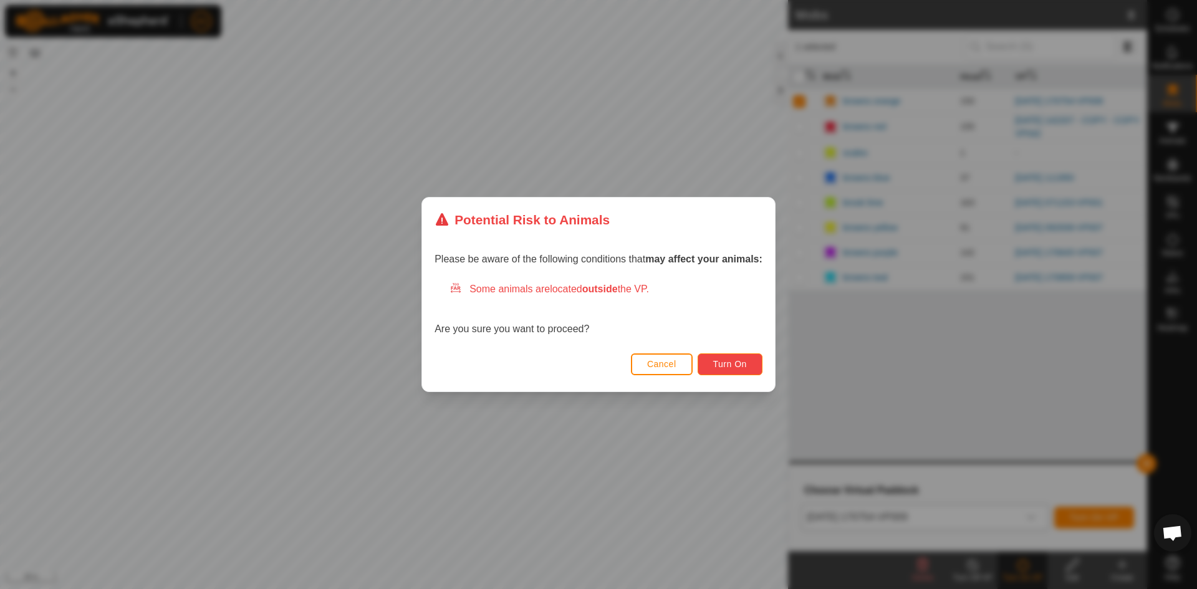
click at [733, 371] on button "Turn On" at bounding box center [729, 364] width 65 height 22
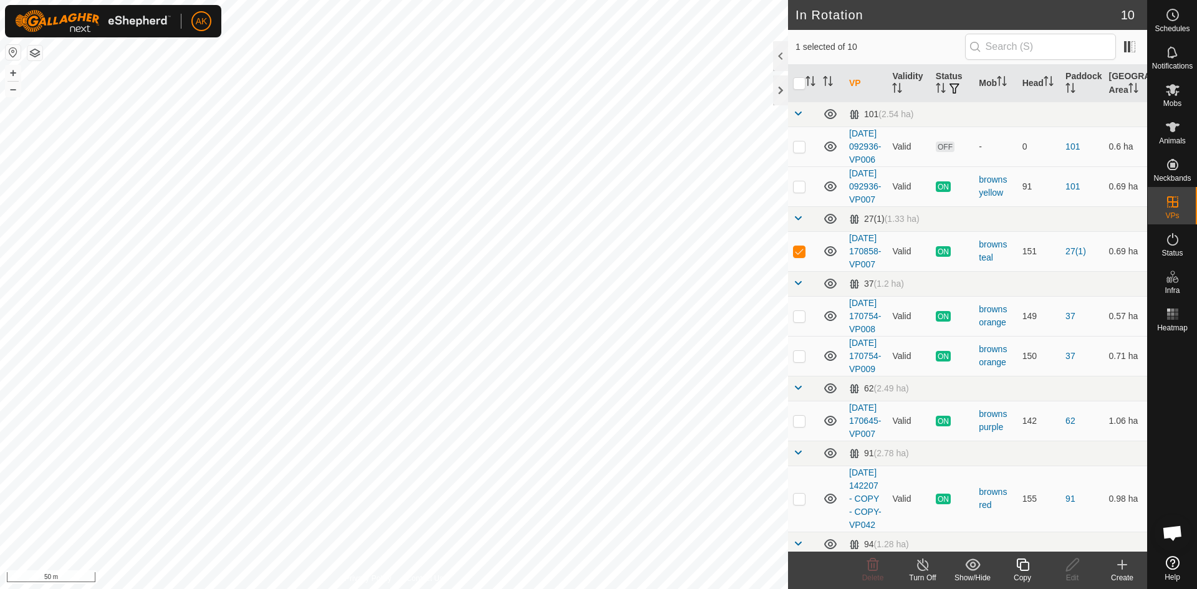
click at [1028, 565] on icon at bounding box center [1022, 564] width 12 height 12
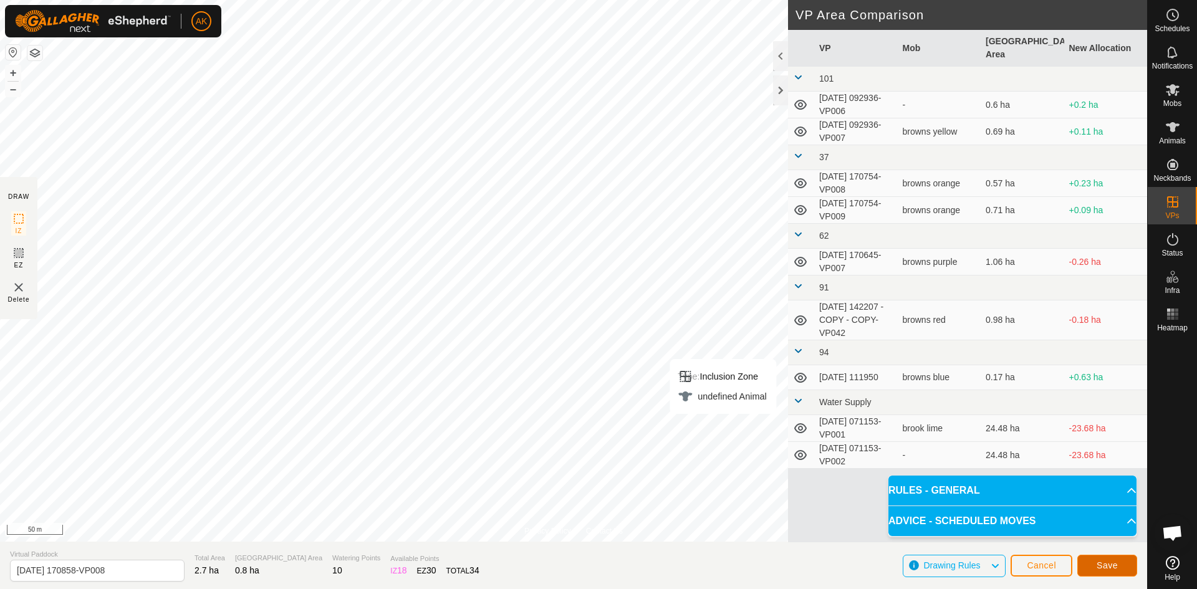
click at [1106, 567] on span "Save" at bounding box center [1106, 565] width 21 height 10
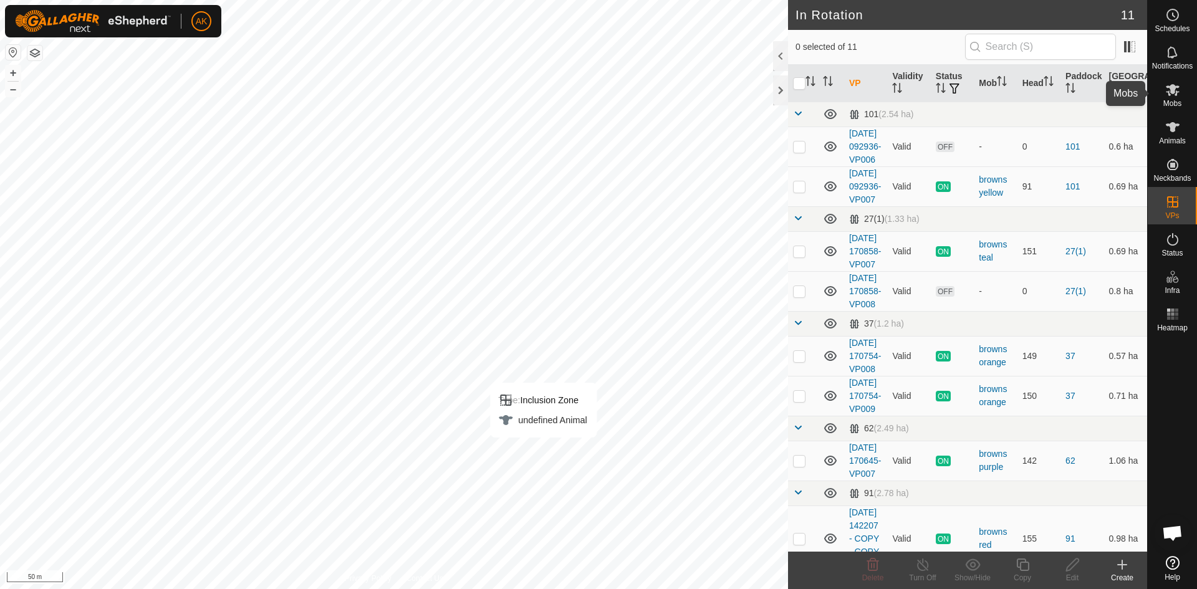
click at [1171, 95] on icon at bounding box center [1172, 89] width 15 height 15
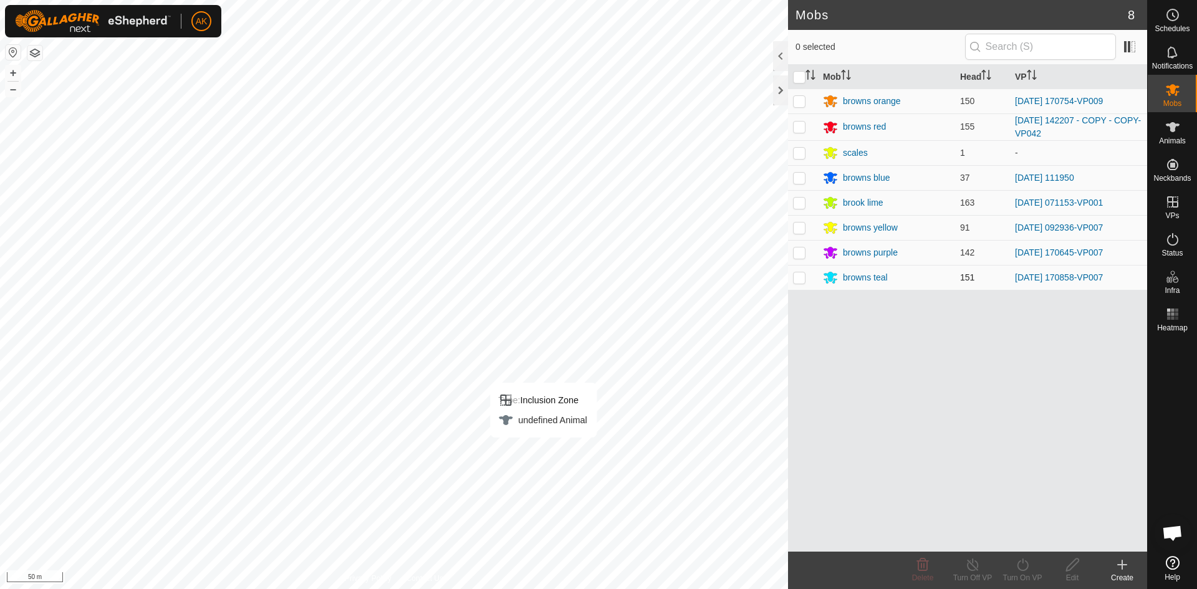
click at [796, 282] on td at bounding box center [803, 277] width 30 height 25
checkbox input "true"
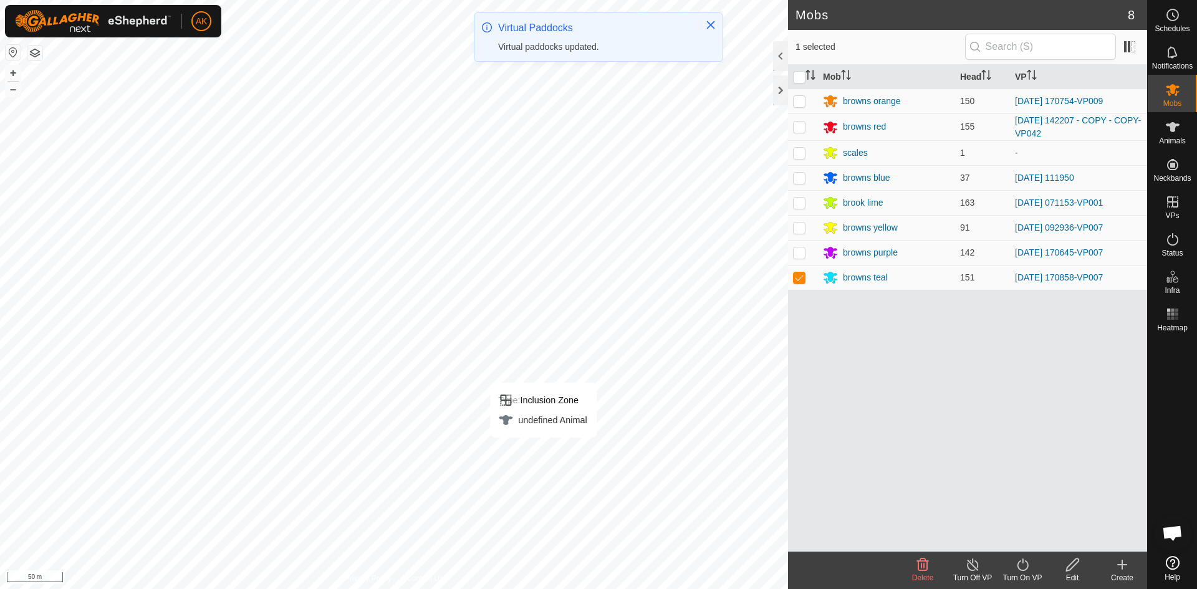
click at [1016, 565] on icon at bounding box center [1023, 564] width 16 height 15
click at [1018, 540] on link "Now" at bounding box center [1059, 537] width 123 height 25
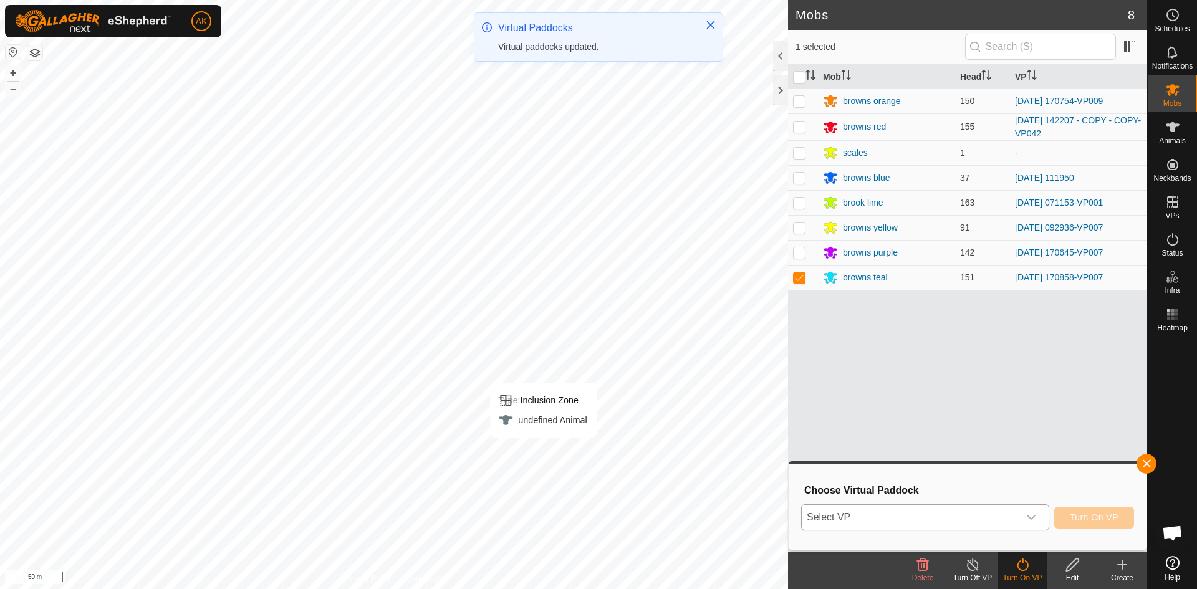
click at [947, 507] on span "Select VP" at bounding box center [909, 517] width 217 height 25
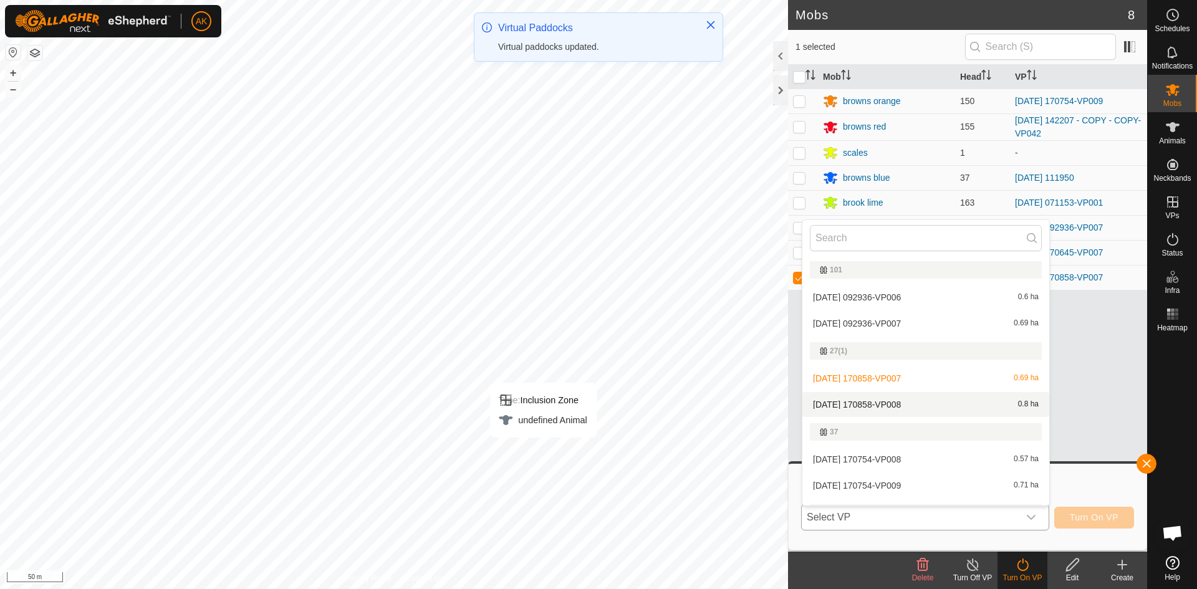
click at [894, 403] on li "[DATE] 170858-VP008 0.8 ha" at bounding box center [925, 404] width 247 height 25
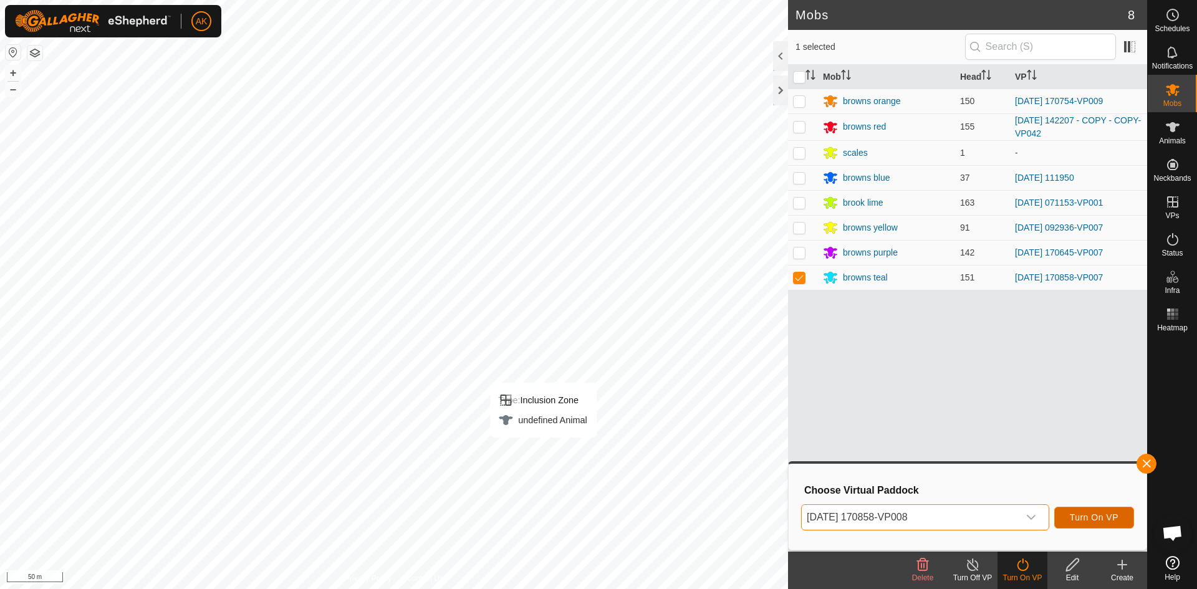
click at [1097, 518] on span "Turn On VP" at bounding box center [1093, 517] width 49 height 10
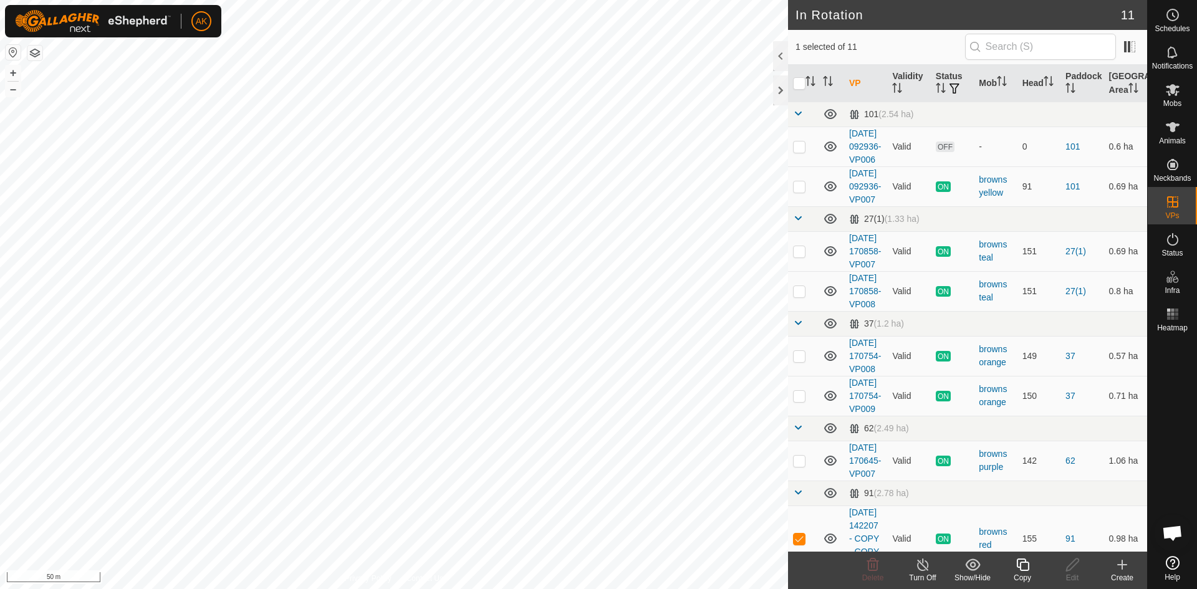
click at [1021, 567] on icon at bounding box center [1023, 564] width 16 height 15
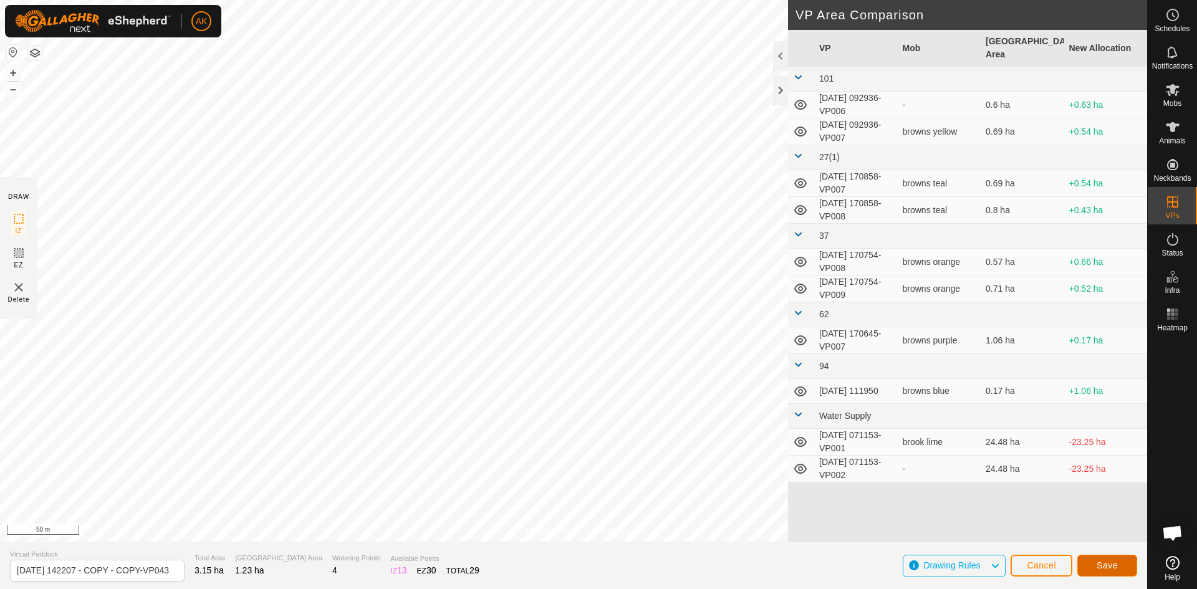
click at [1094, 569] on button "Save" at bounding box center [1107, 566] width 60 height 22
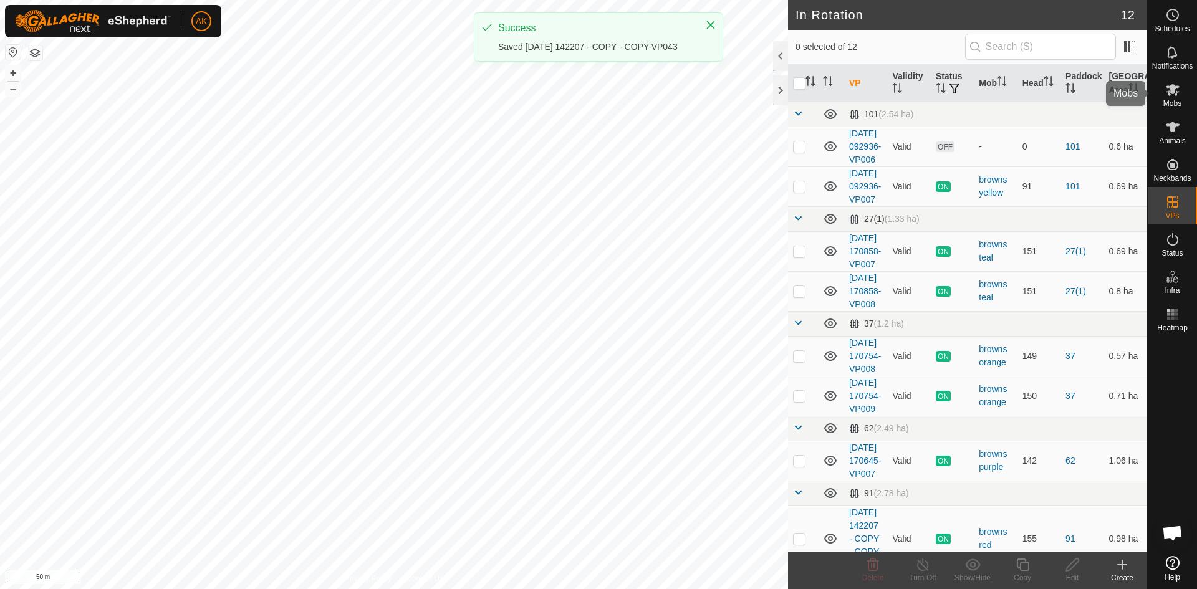
click at [1174, 96] on icon at bounding box center [1172, 89] width 15 height 15
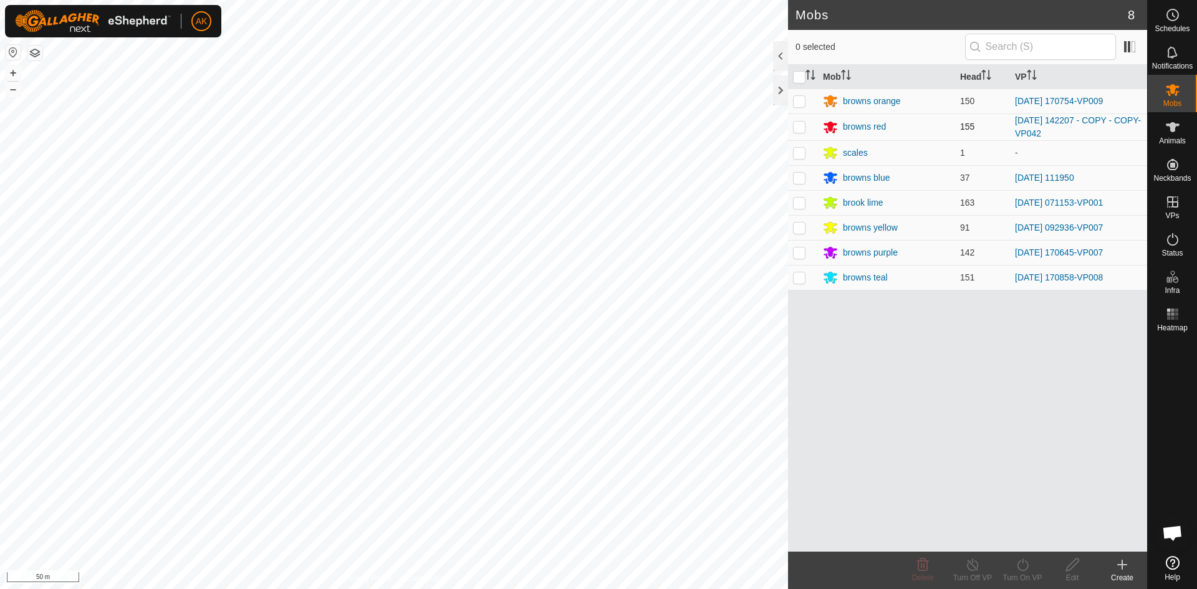
click at [803, 131] on p-checkbox at bounding box center [799, 127] width 12 height 10
checkbox input "true"
click at [1021, 571] on icon at bounding box center [1023, 564] width 16 height 15
click at [1009, 544] on link "Now" at bounding box center [1059, 537] width 123 height 25
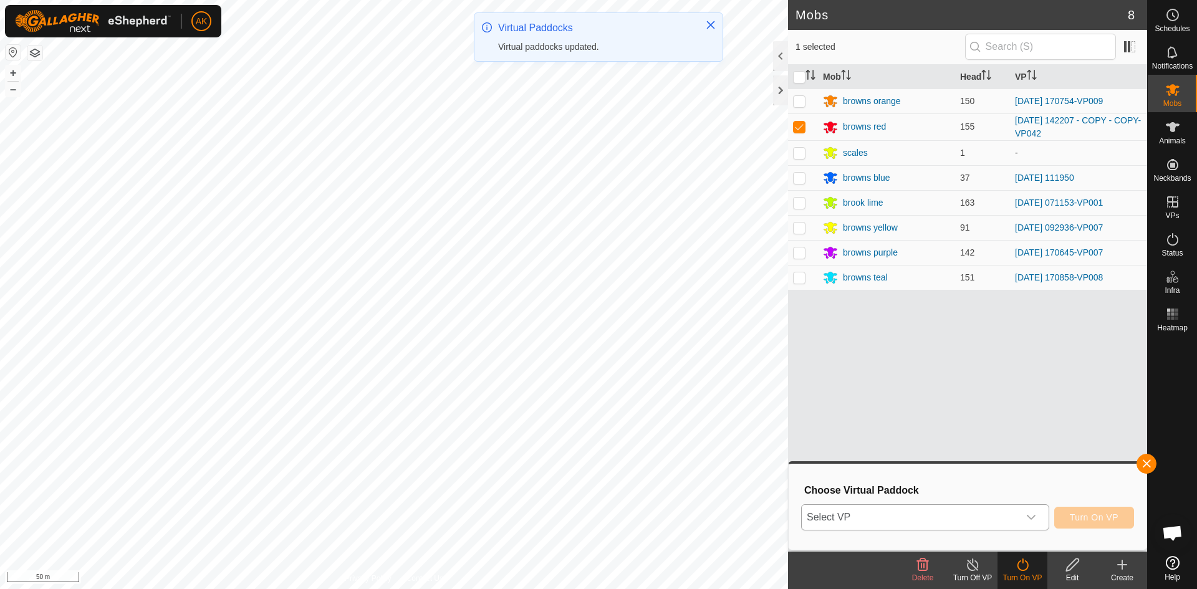
click at [973, 515] on span "Select VP" at bounding box center [909, 517] width 217 height 25
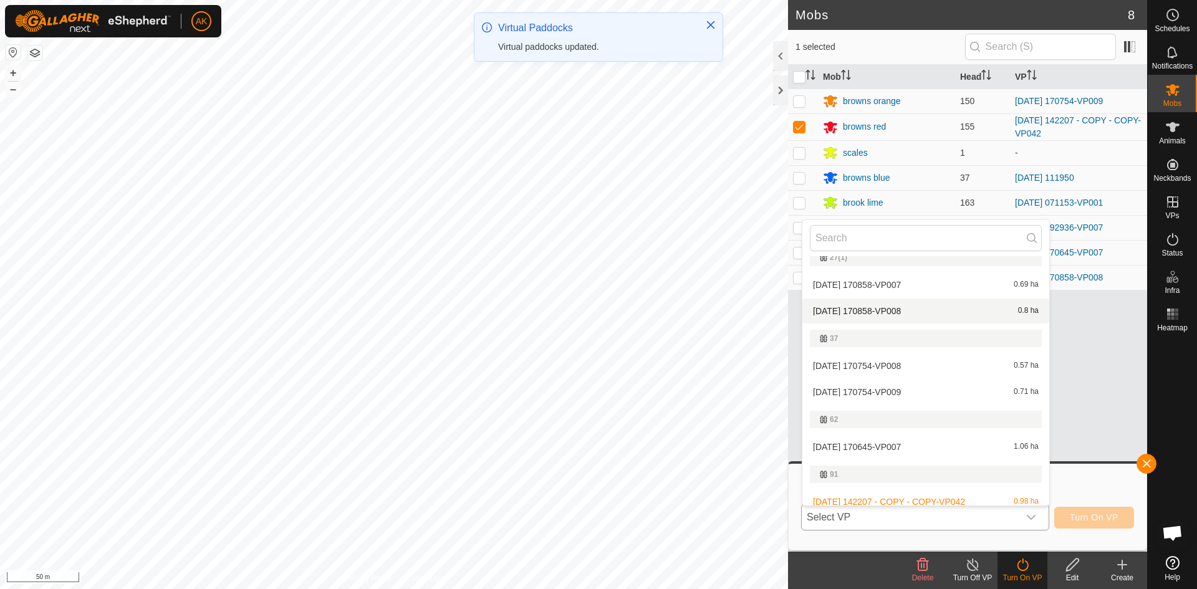
scroll to position [249, 0]
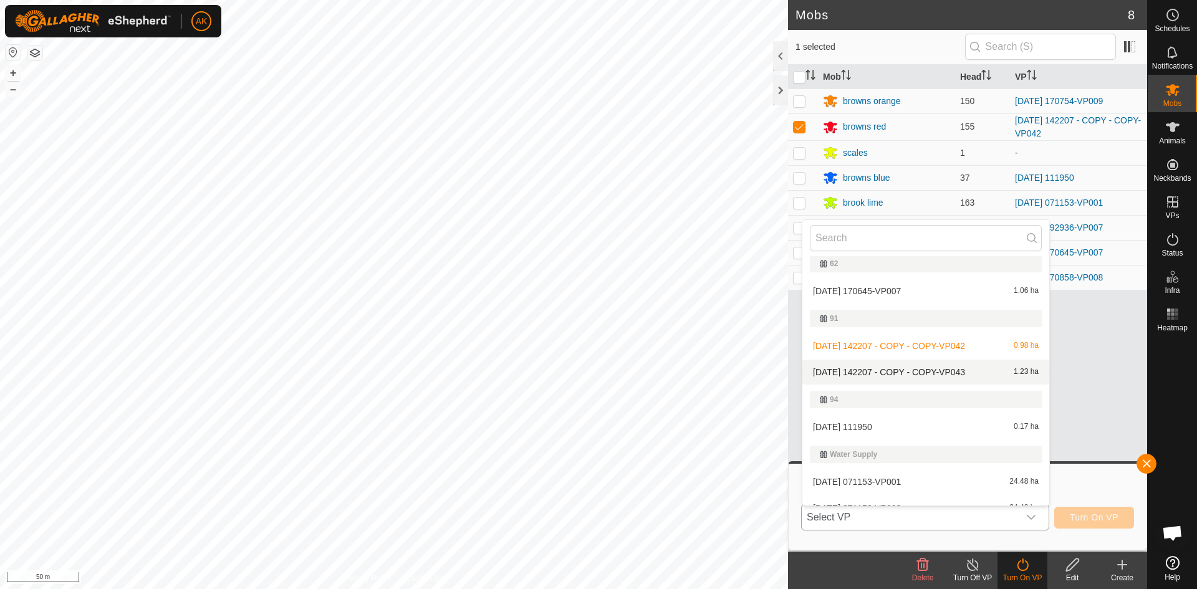
click at [929, 373] on li "[DATE] 142207 - COPY - COPY-VP043 1.23 ha" at bounding box center [925, 372] width 247 height 25
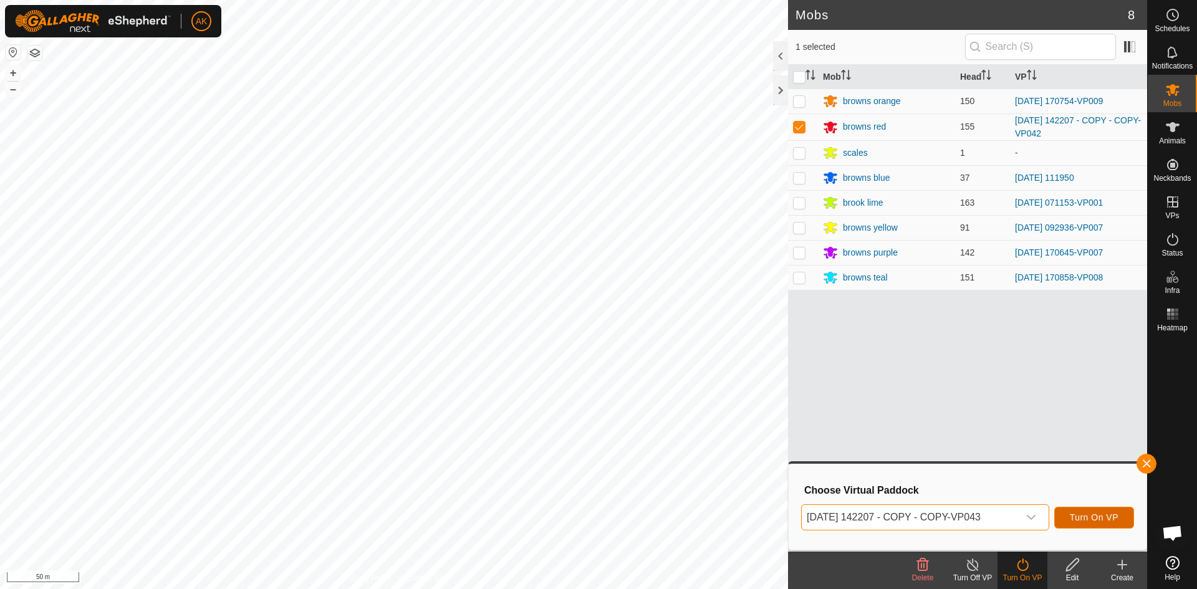
click at [1086, 525] on button "Turn On VP" at bounding box center [1094, 518] width 80 height 22
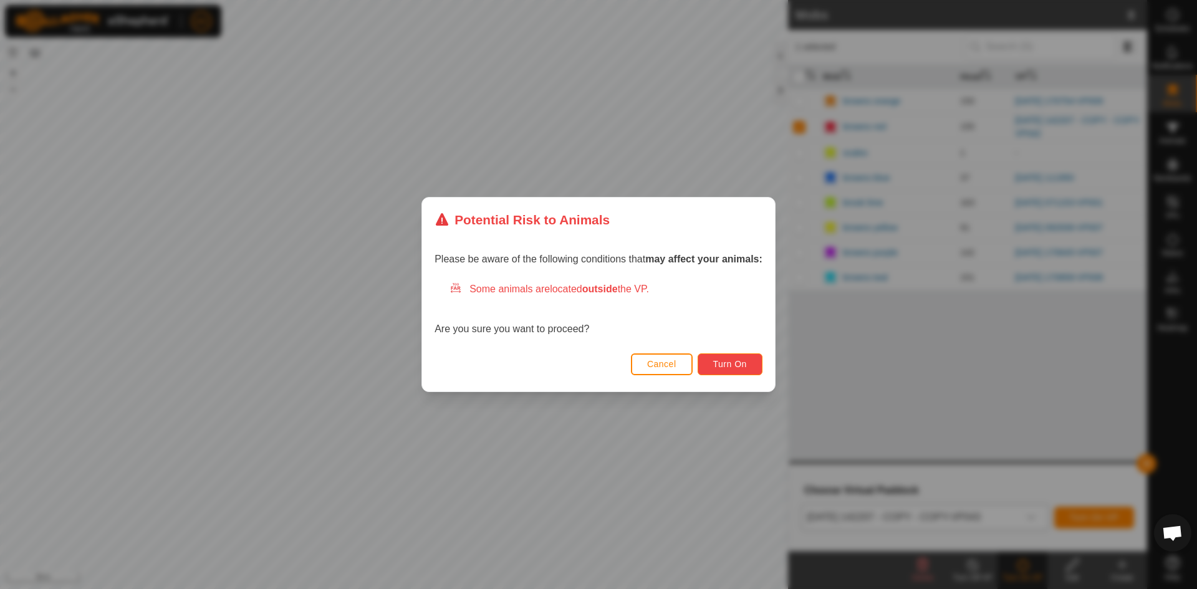
click at [734, 362] on span "Turn On" at bounding box center [730, 364] width 34 height 10
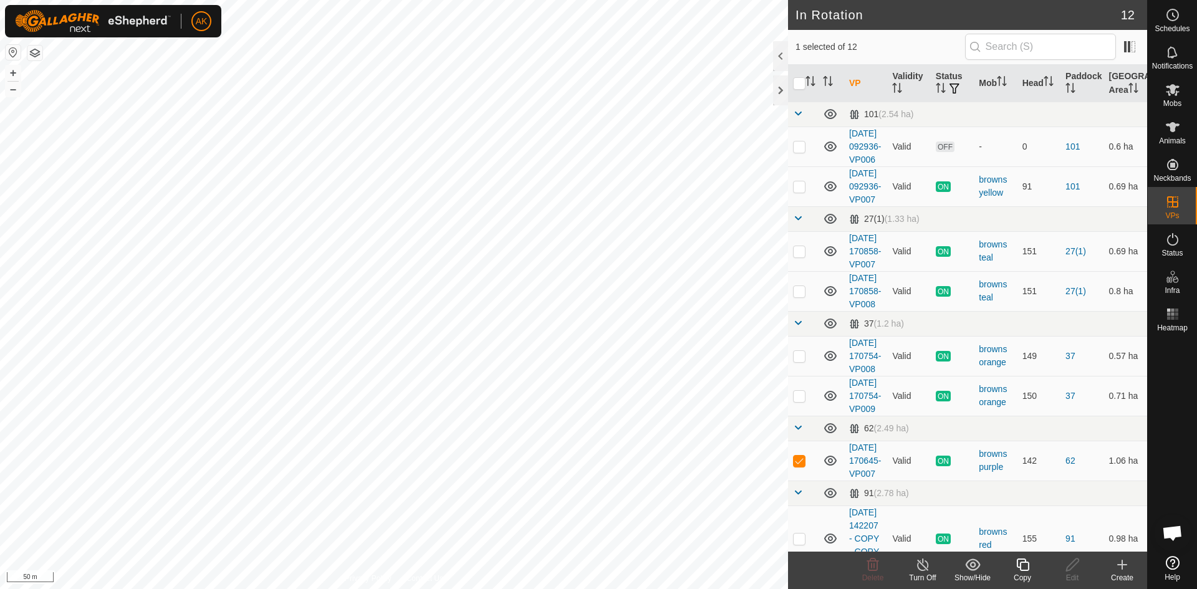
click at [1025, 569] on icon at bounding box center [1023, 564] width 16 height 15
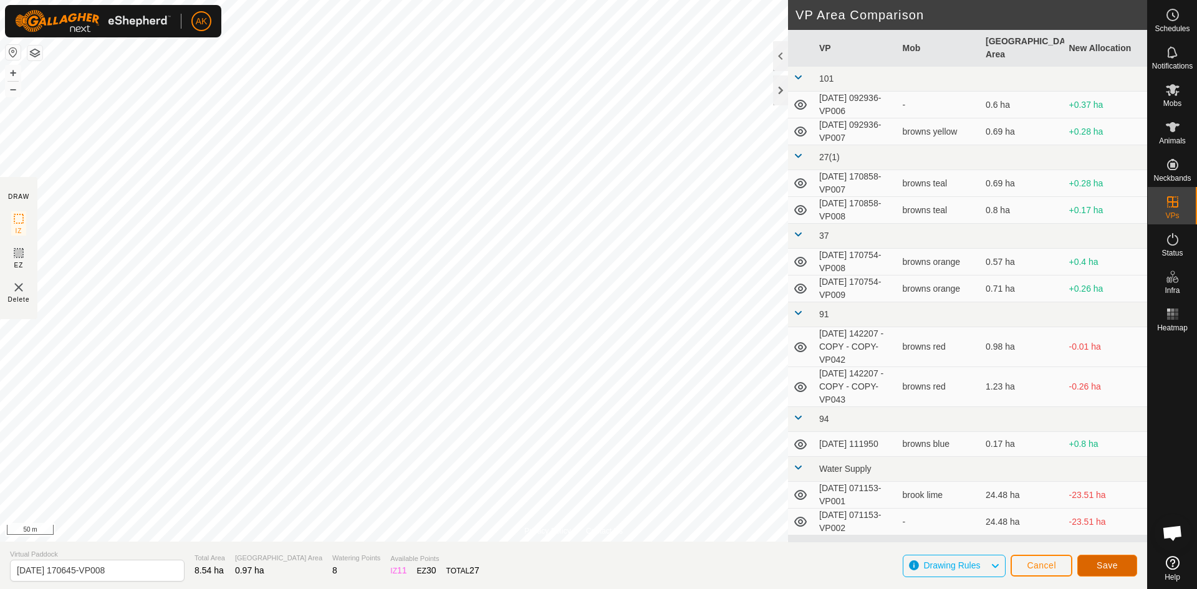
click at [1110, 571] on button "Save" at bounding box center [1107, 566] width 60 height 22
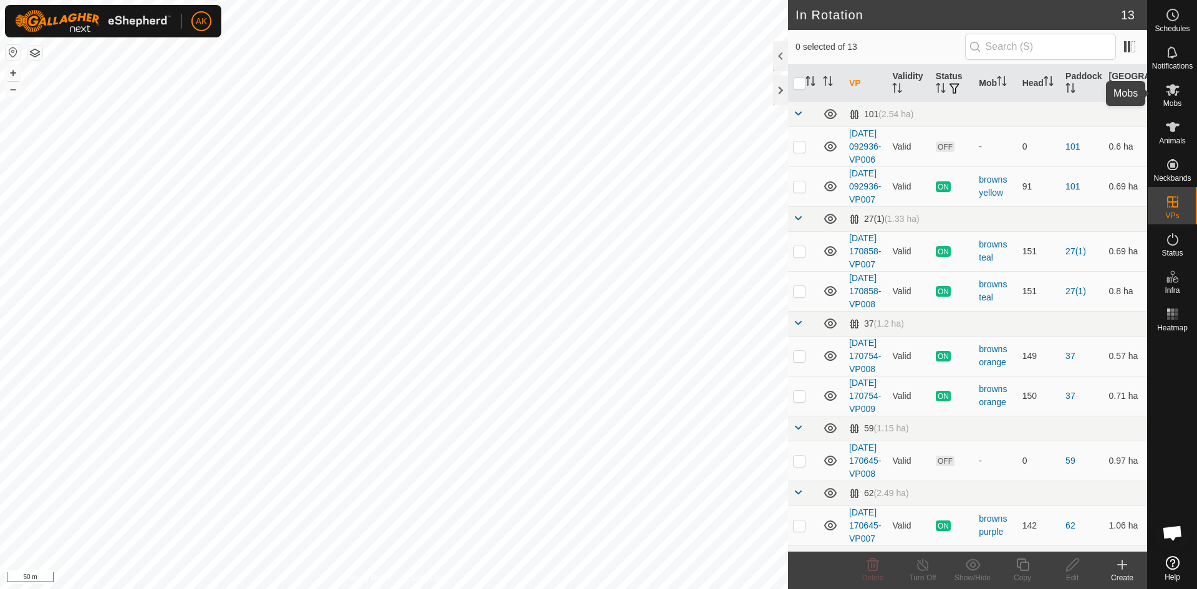
click at [1170, 87] on icon at bounding box center [1172, 90] width 14 height 12
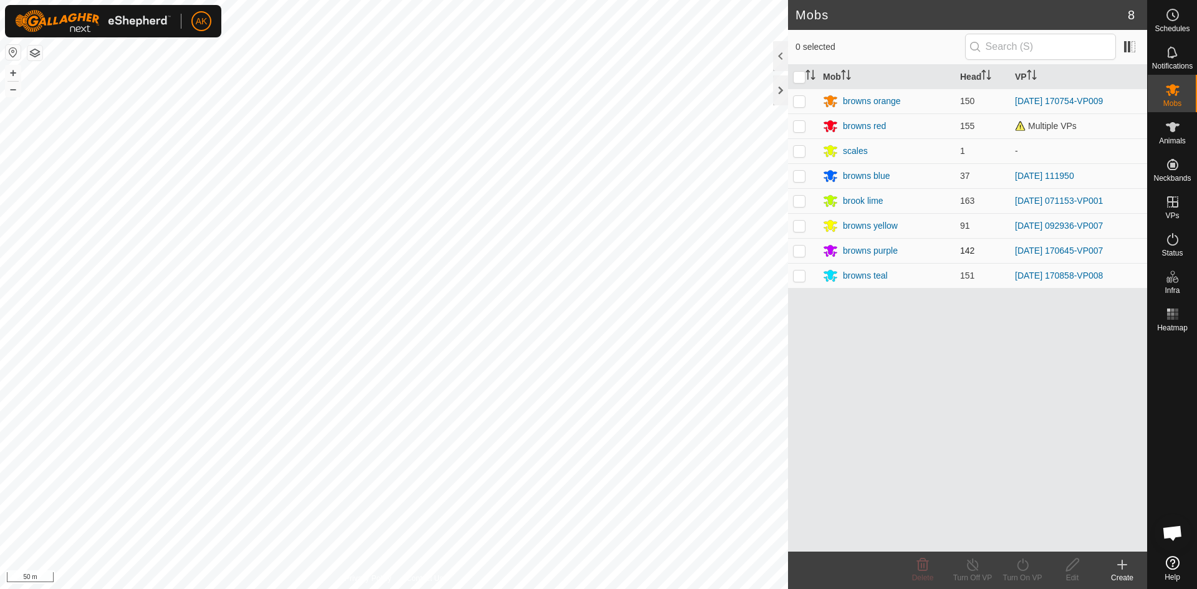
click at [797, 252] on p-checkbox at bounding box center [799, 251] width 12 height 10
checkbox input "true"
click at [1020, 565] on icon at bounding box center [1023, 564] width 16 height 15
click at [1020, 540] on link "Now" at bounding box center [1059, 537] width 123 height 25
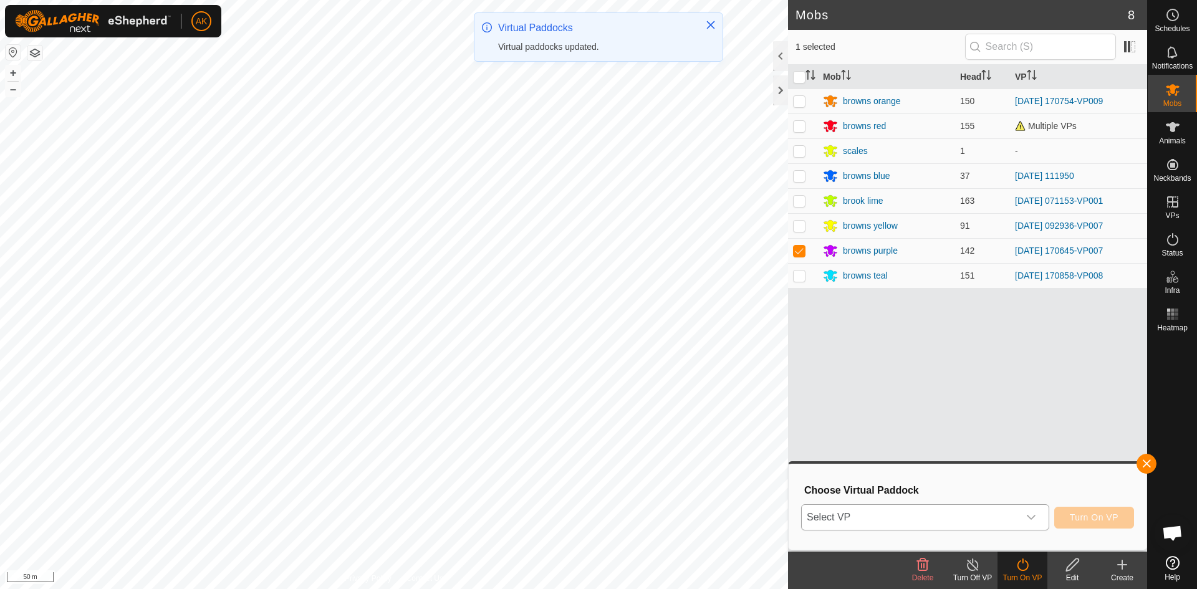
click at [1040, 517] on div "dropdown trigger" at bounding box center [1030, 517] width 25 height 25
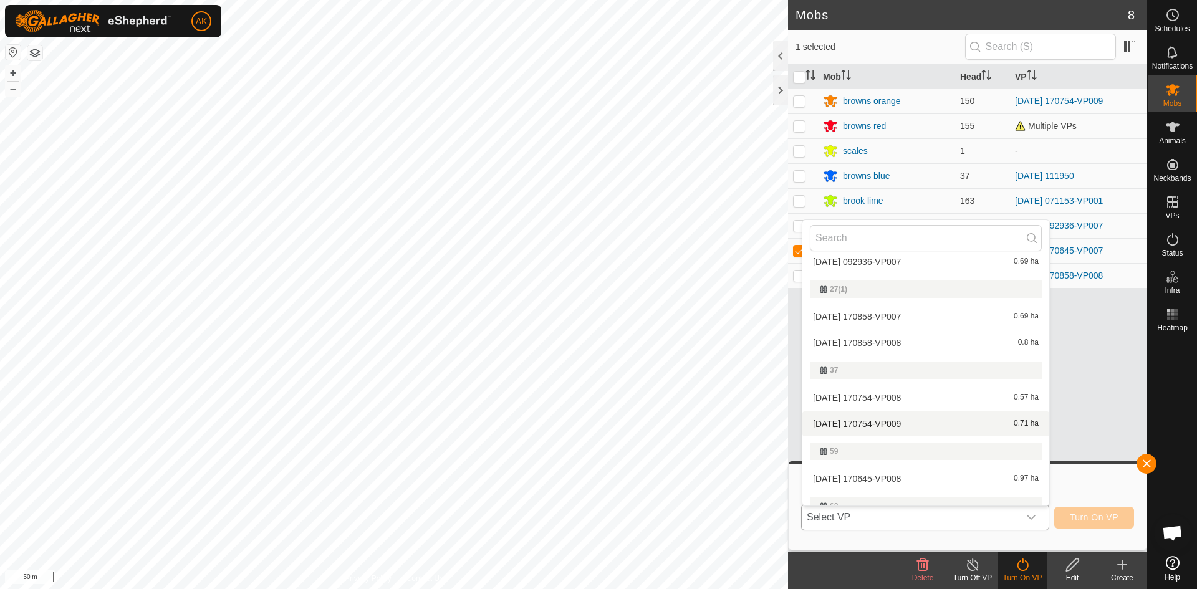
scroll to position [187, 0]
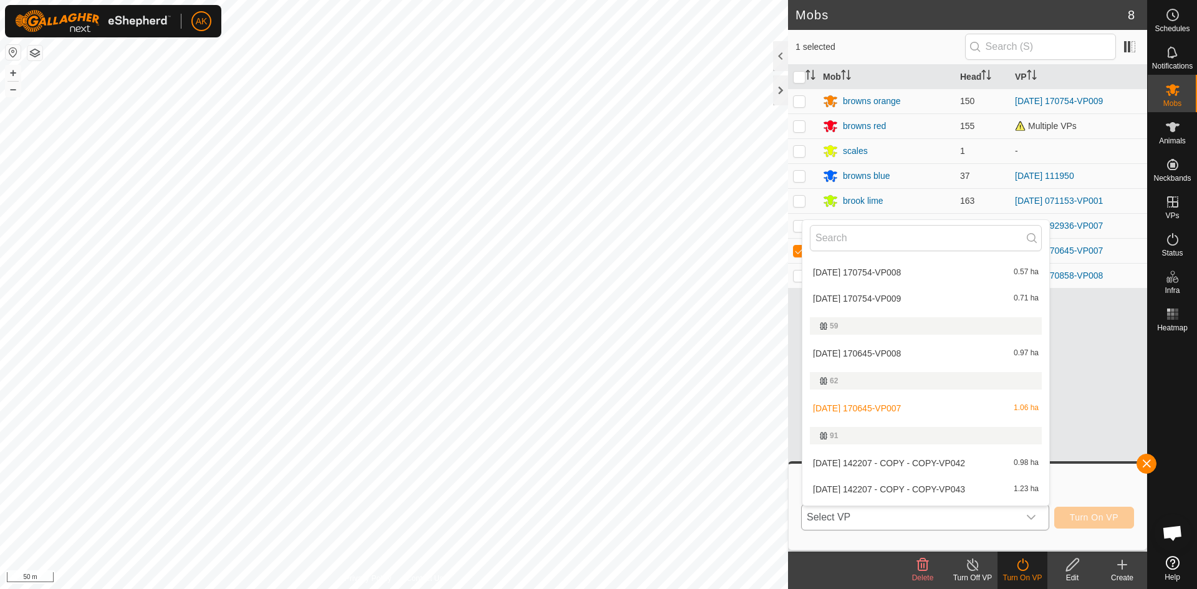
click at [893, 354] on li "[DATE] 170645-VP008 0.97 ha" at bounding box center [925, 353] width 247 height 25
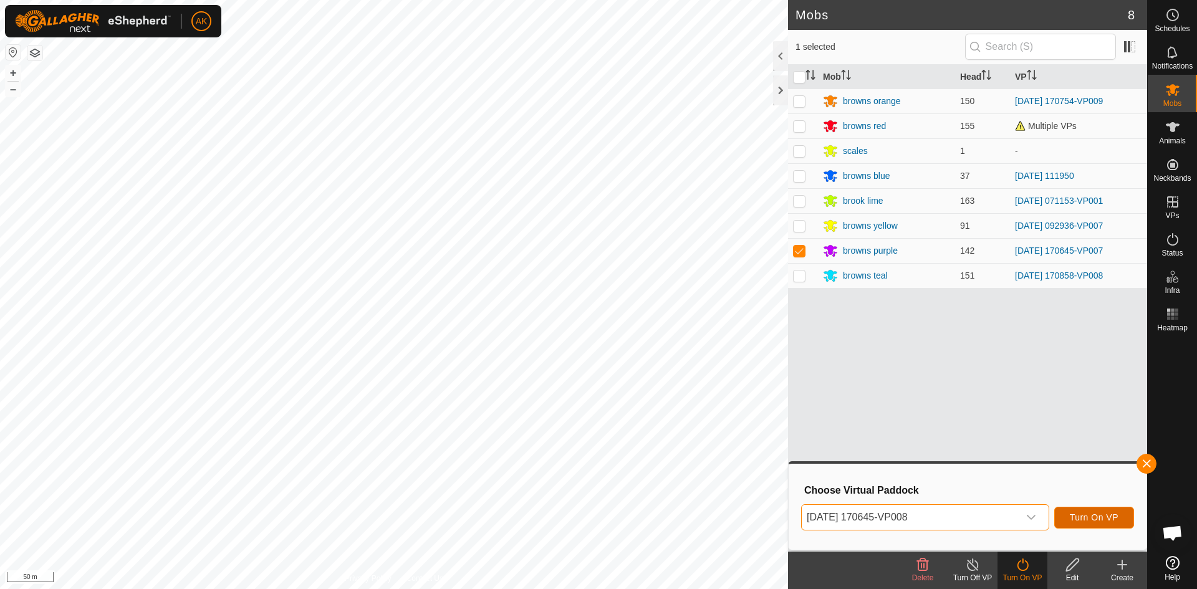
click at [1084, 519] on span "Turn On VP" at bounding box center [1093, 517] width 49 height 10
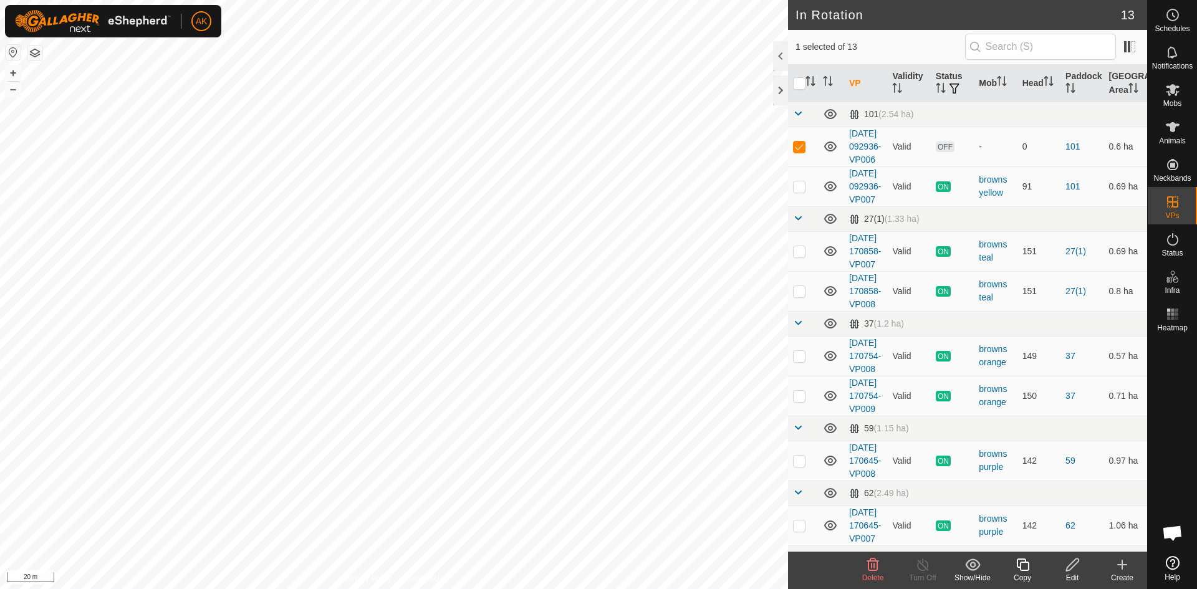
click at [867, 565] on icon at bounding box center [872, 564] width 15 height 15
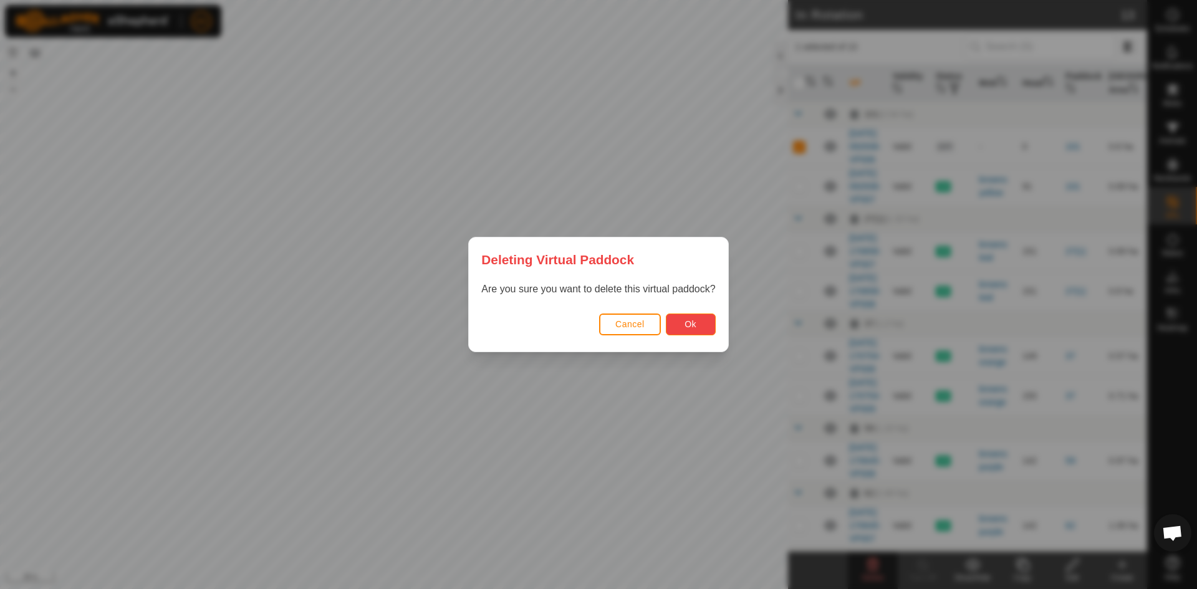
click at [696, 323] on span "Ok" at bounding box center [690, 324] width 12 height 10
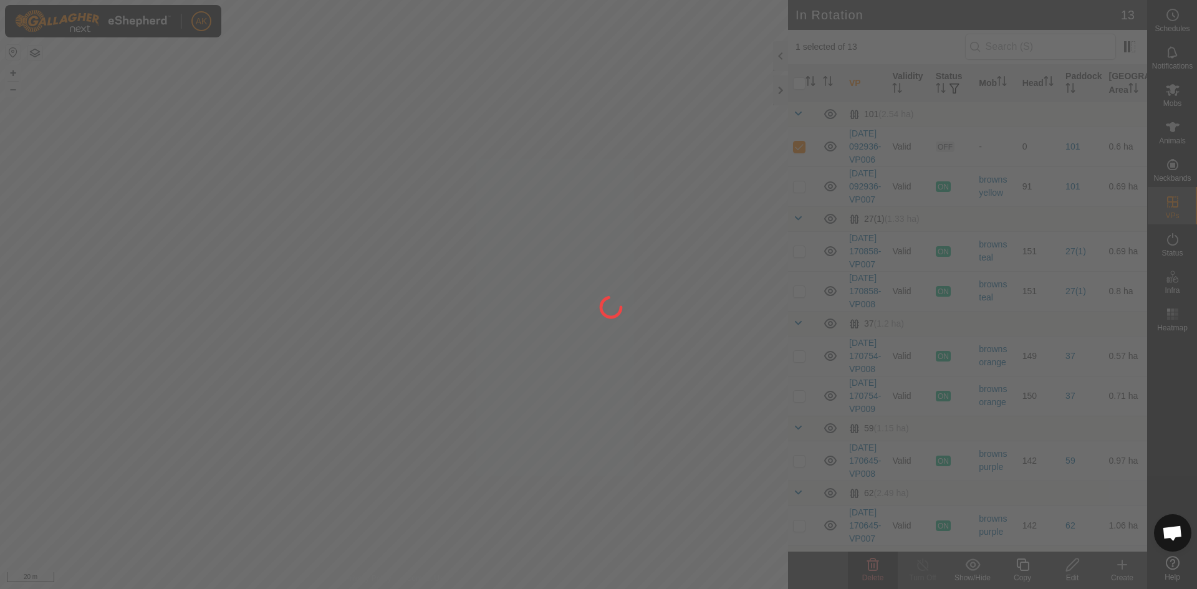
checkbox input "false"
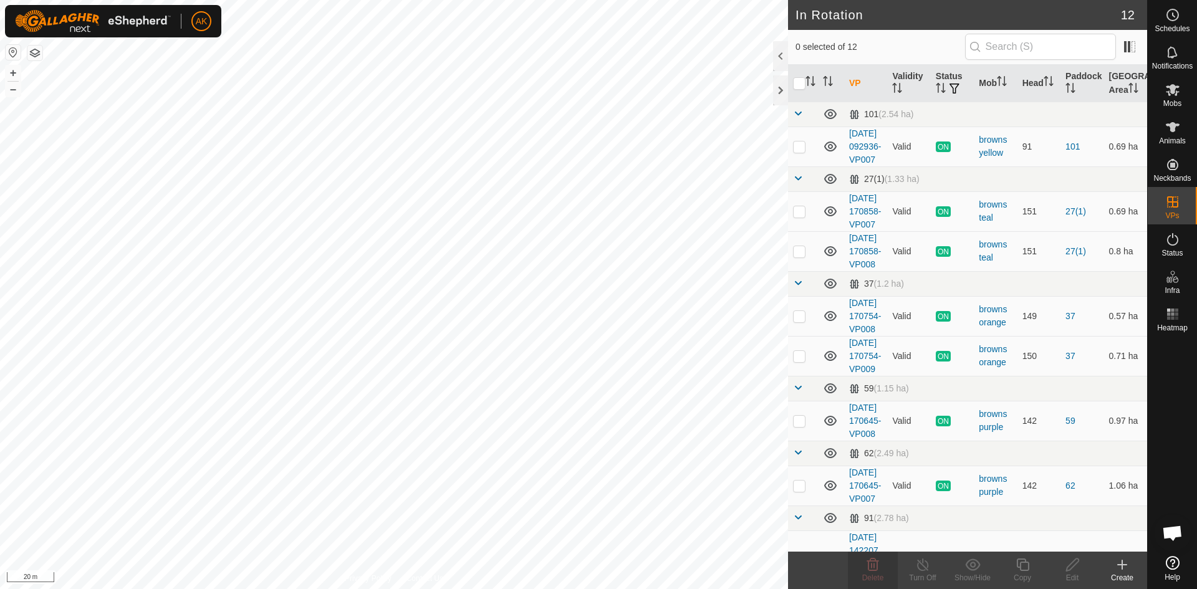
checkbox input "true"
click at [1016, 567] on icon at bounding box center [1022, 564] width 12 height 12
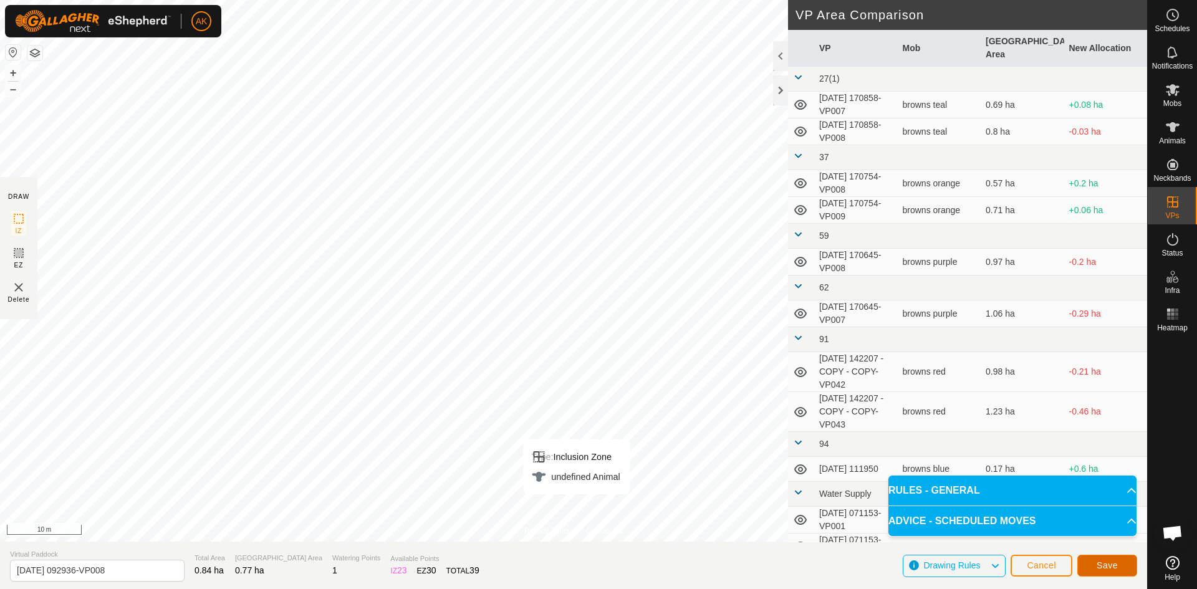
click at [1097, 571] on button "Save" at bounding box center [1107, 566] width 60 height 22
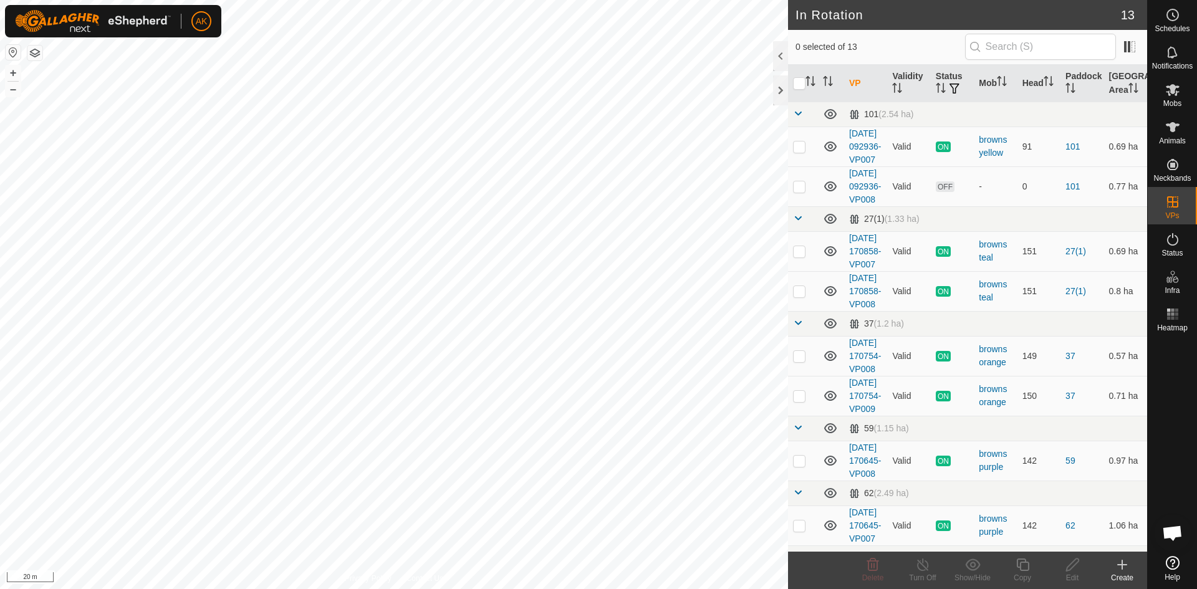
checkbox input "true"
click at [1025, 565] on icon at bounding box center [1023, 564] width 16 height 15
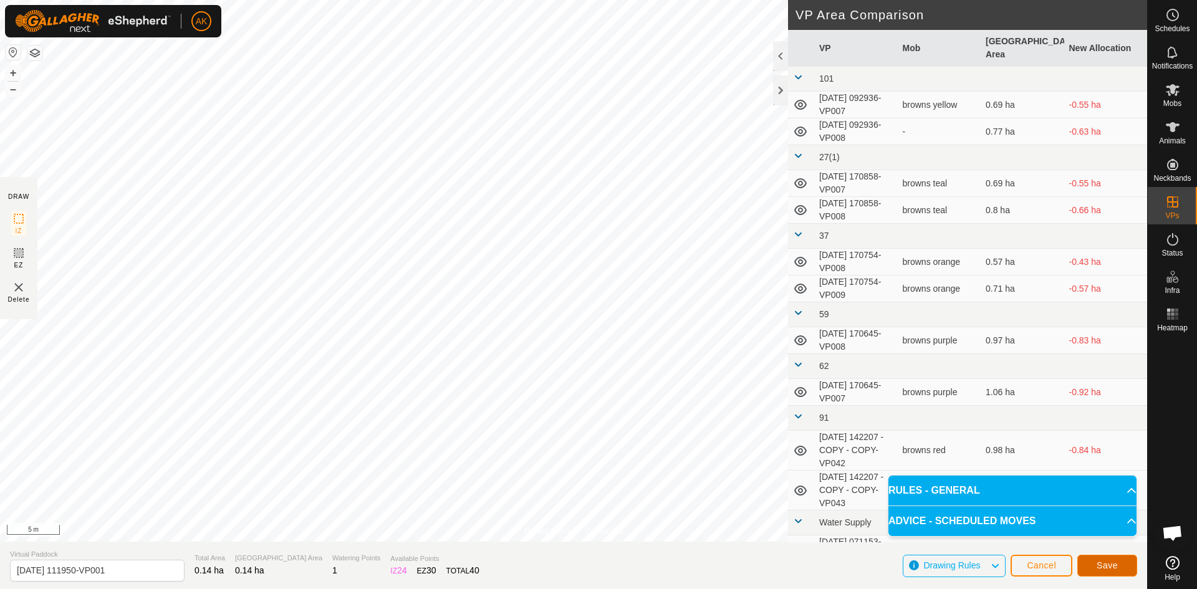
click at [1113, 571] on button "Save" at bounding box center [1107, 566] width 60 height 22
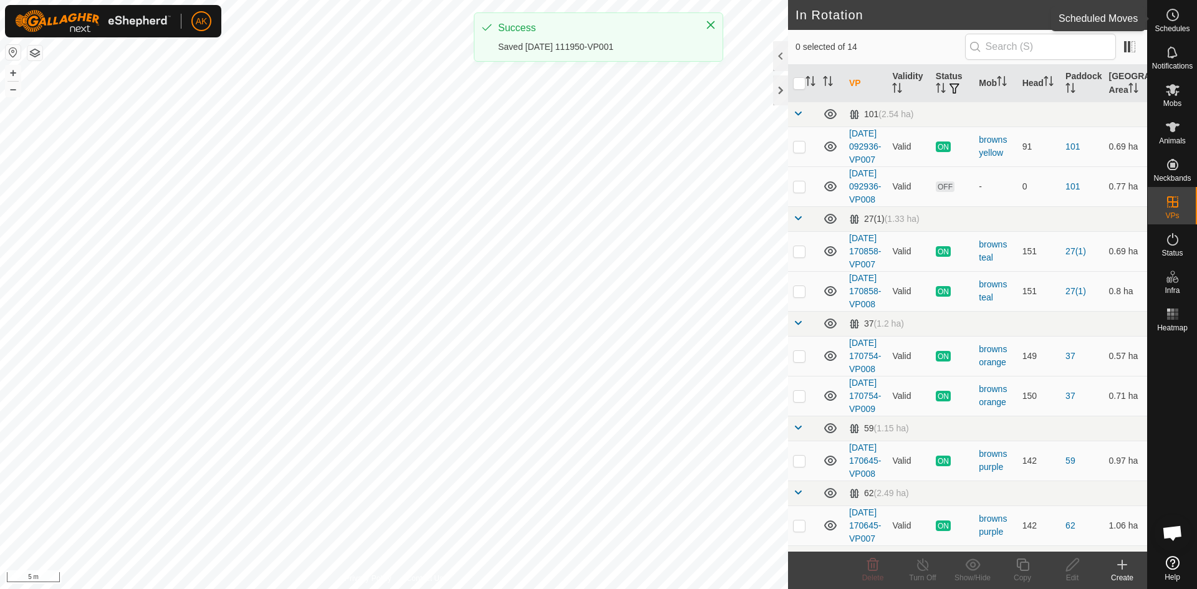
click at [1176, 27] on span "Schedules" at bounding box center [1171, 28] width 35 height 7
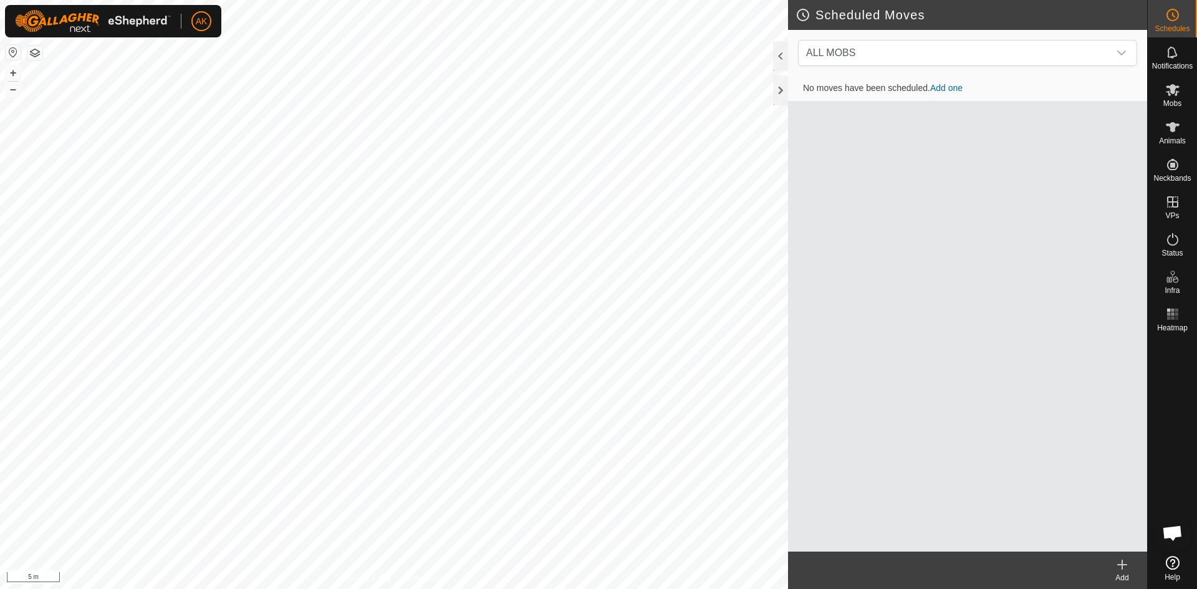
click at [1130, 563] on create-svg-icon at bounding box center [1122, 564] width 50 height 15
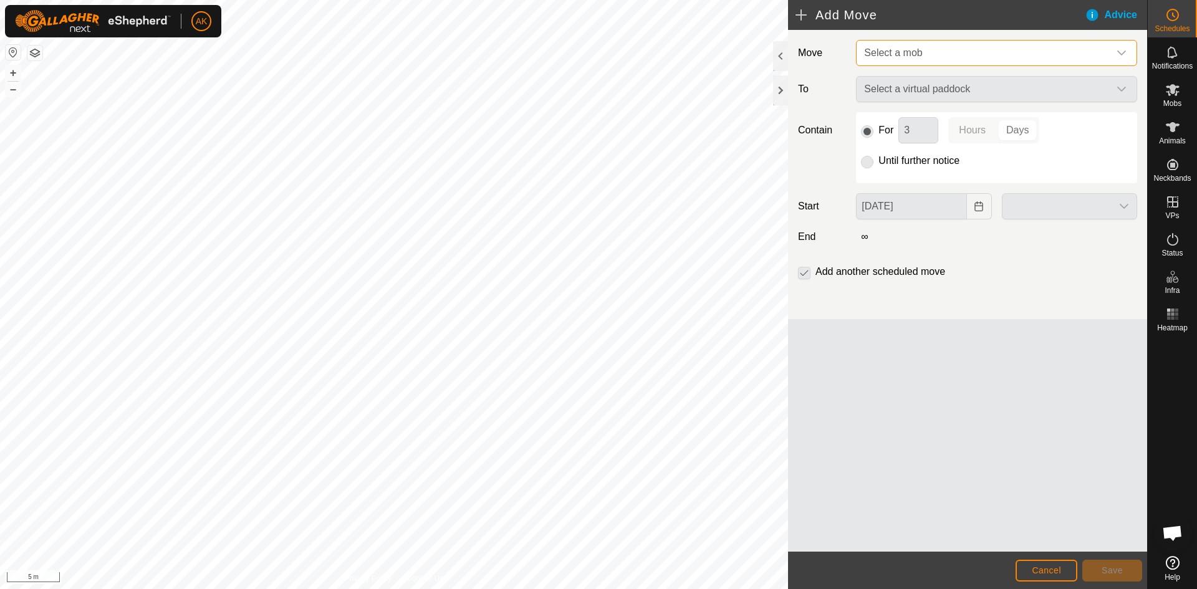
click at [932, 54] on span "Select a mob" at bounding box center [984, 53] width 250 height 25
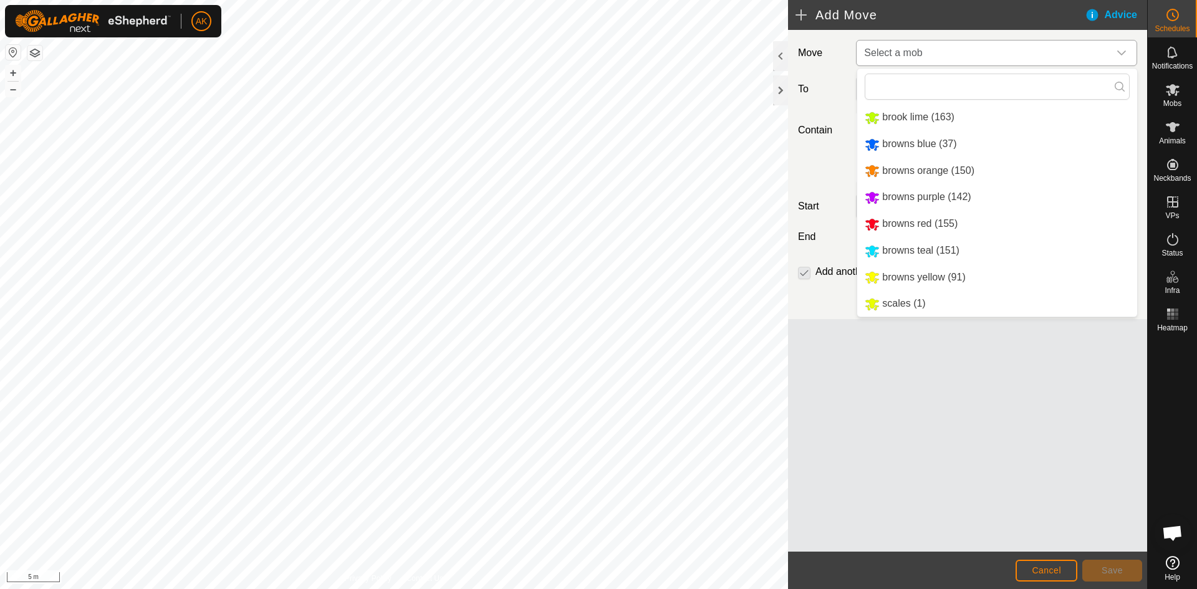
click at [907, 142] on li "browns blue (37)" at bounding box center [997, 145] width 280 height 26
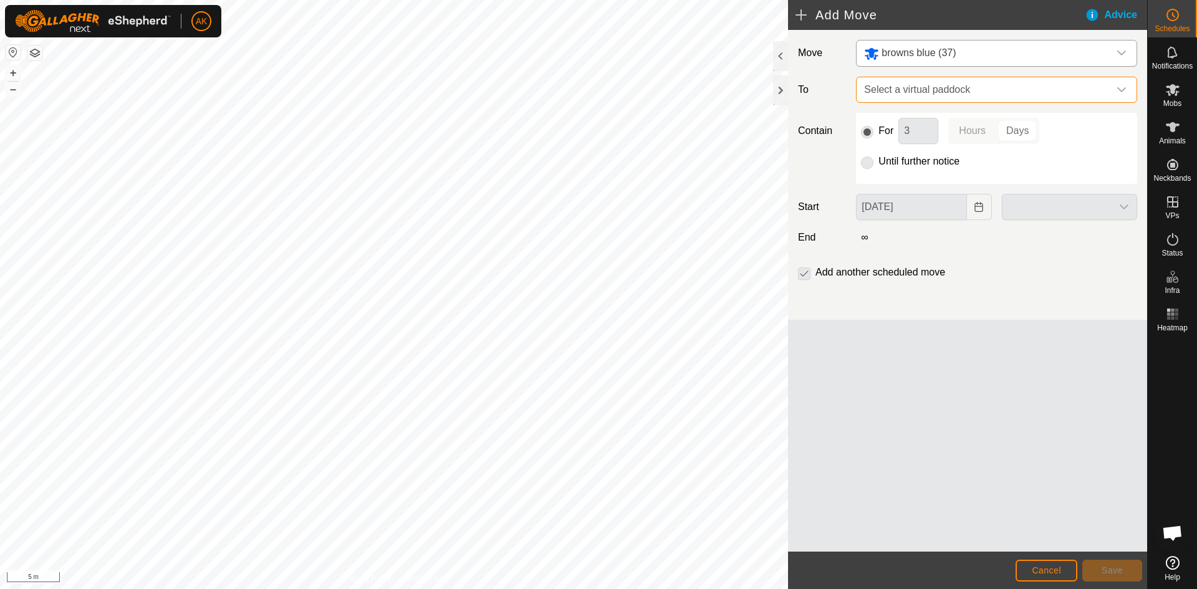
click at [896, 91] on span "Select a virtual paddock" at bounding box center [984, 89] width 250 height 25
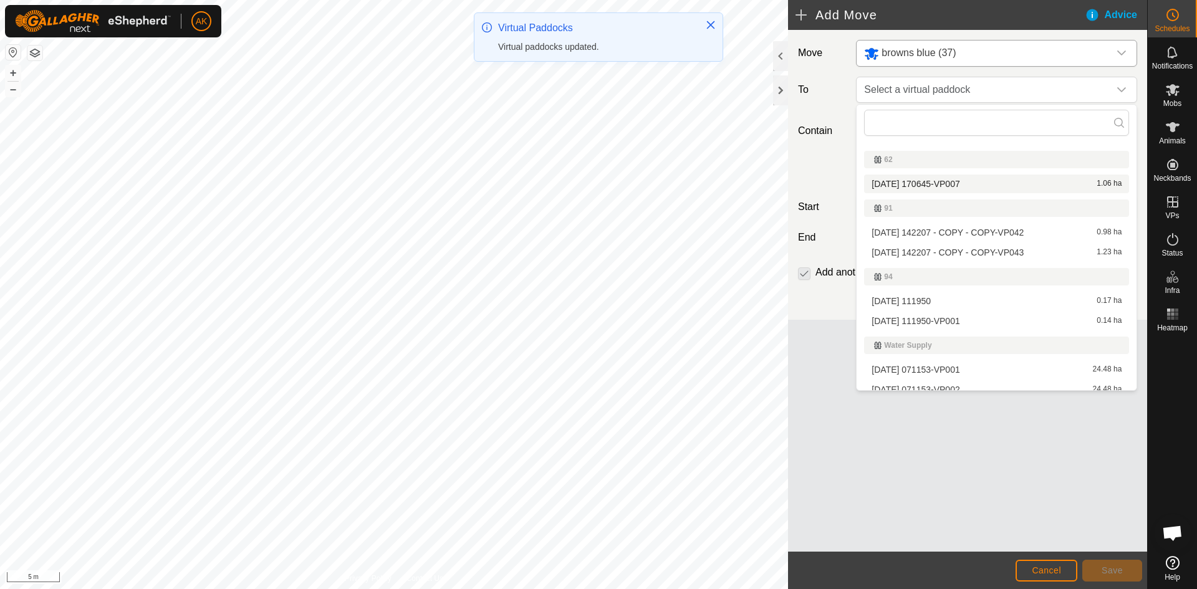
scroll to position [258, 0]
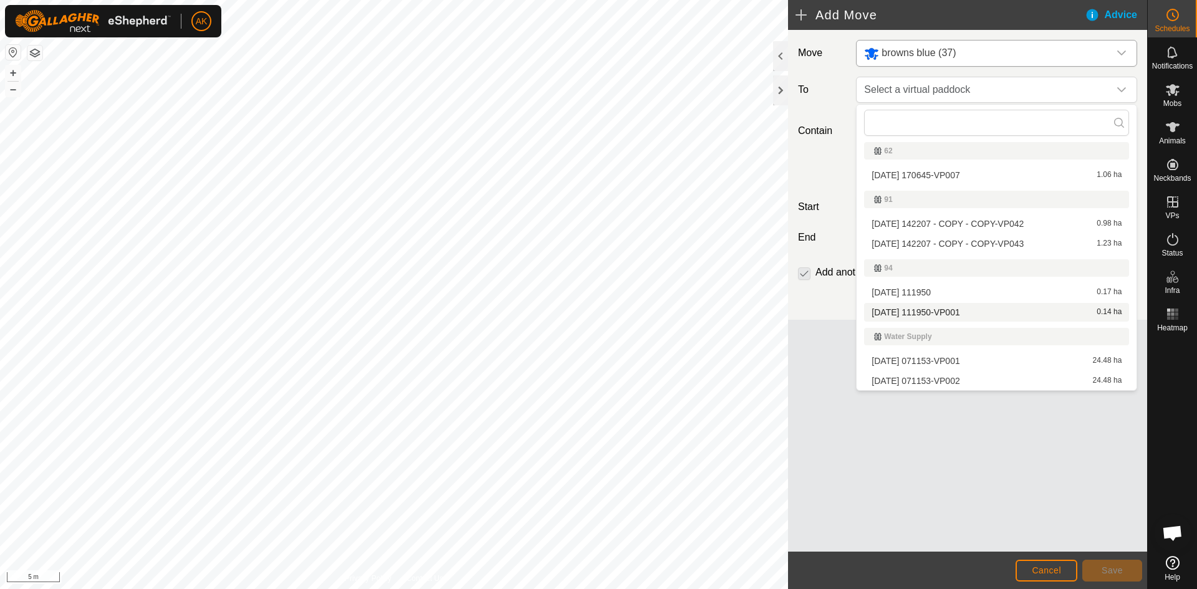
click at [918, 308] on li "[DATE] 111950-VP001 0.14 ha" at bounding box center [996, 312] width 265 height 19
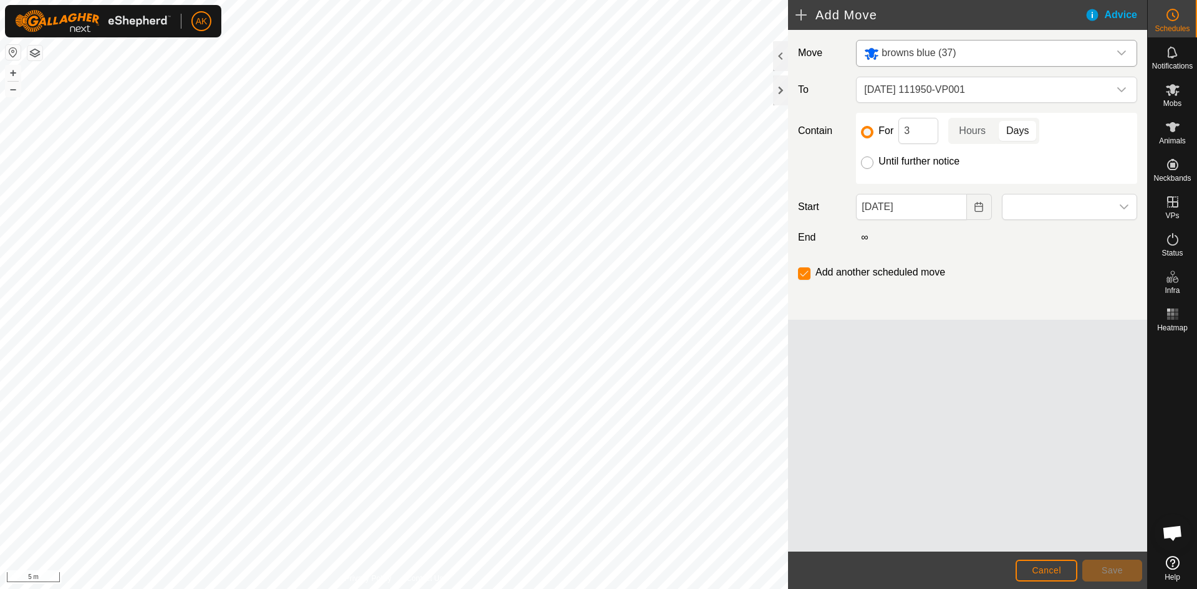
click at [869, 161] on input "Until further notice" at bounding box center [867, 162] width 12 height 12
radio input "true"
checkbox input "false"
click at [972, 210] on button "Choose Date" at bounding box center [979, 207] width 25 height 26
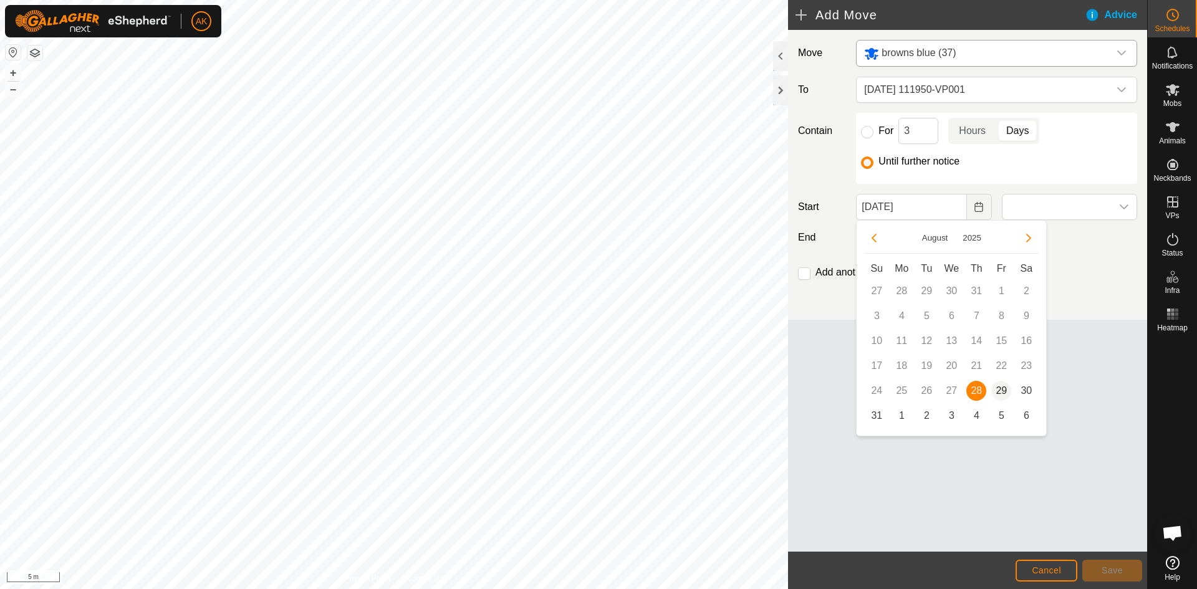
click at [1001, 383] on span "29" at bounding box center [1001, 391] width 20 height 20
type input "[DATE]"
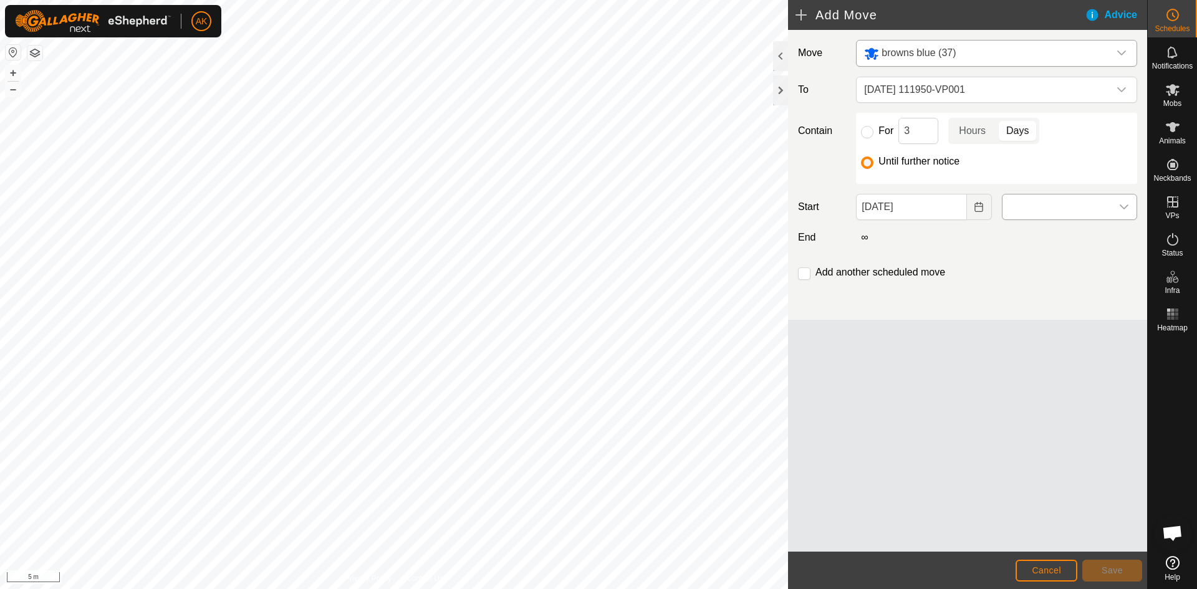
click at [1061, 207] on span at bounding box center [1056, 206] width 109 height 25
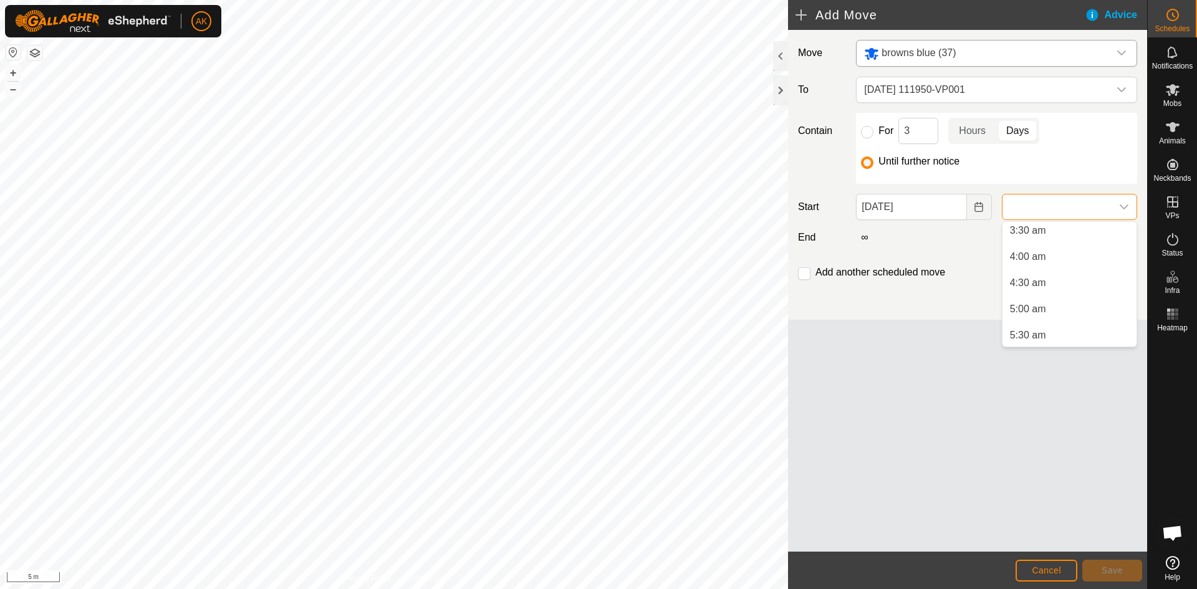
scroll to position [374, 0]
click at [1037, 281] on li "8:00 am" at bounding box center [1069, 279] width 134 height 25
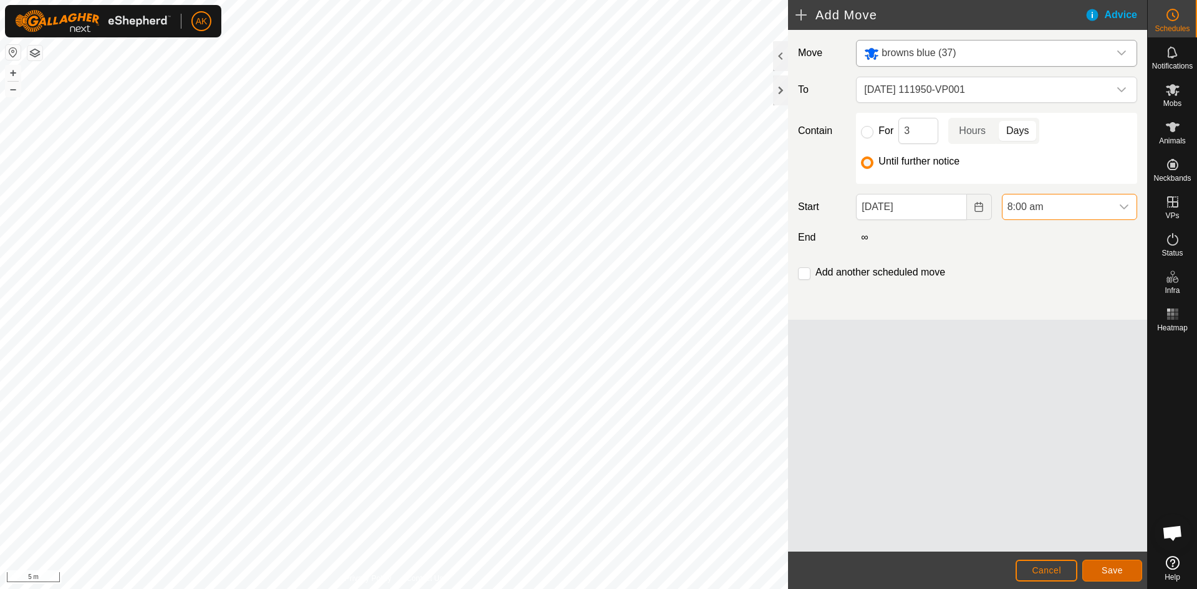
click at [1112, 569] on span "Save" at bounding box center [1111, 570] width 21 height 10
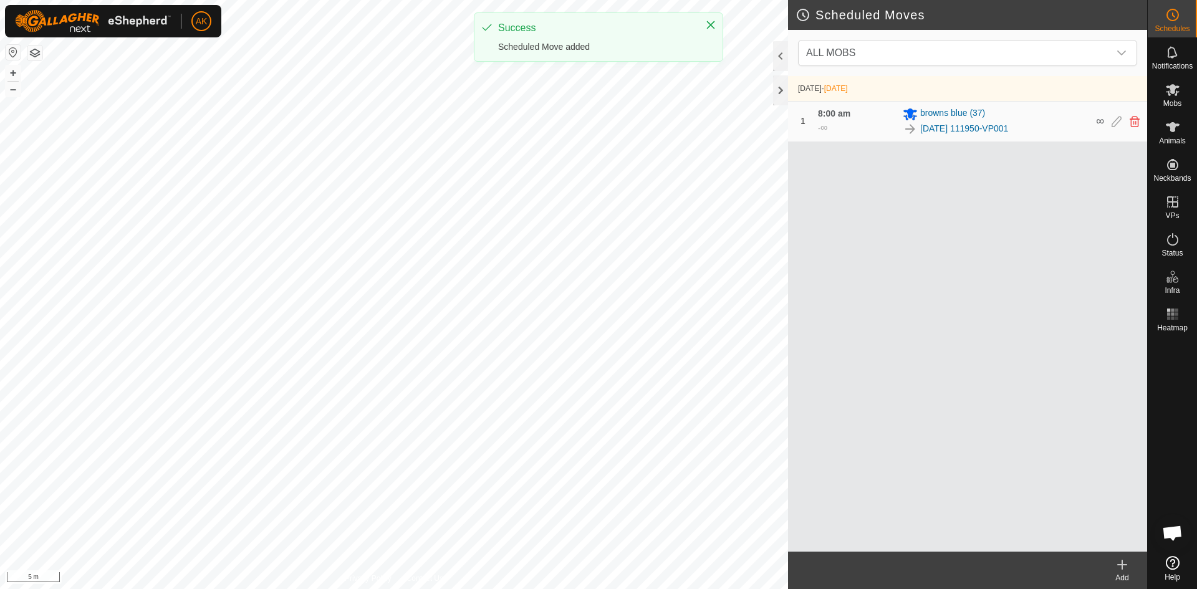
click at [1122, 576] on div "Add" at bounding box center [1122, 577] width 50 height 11
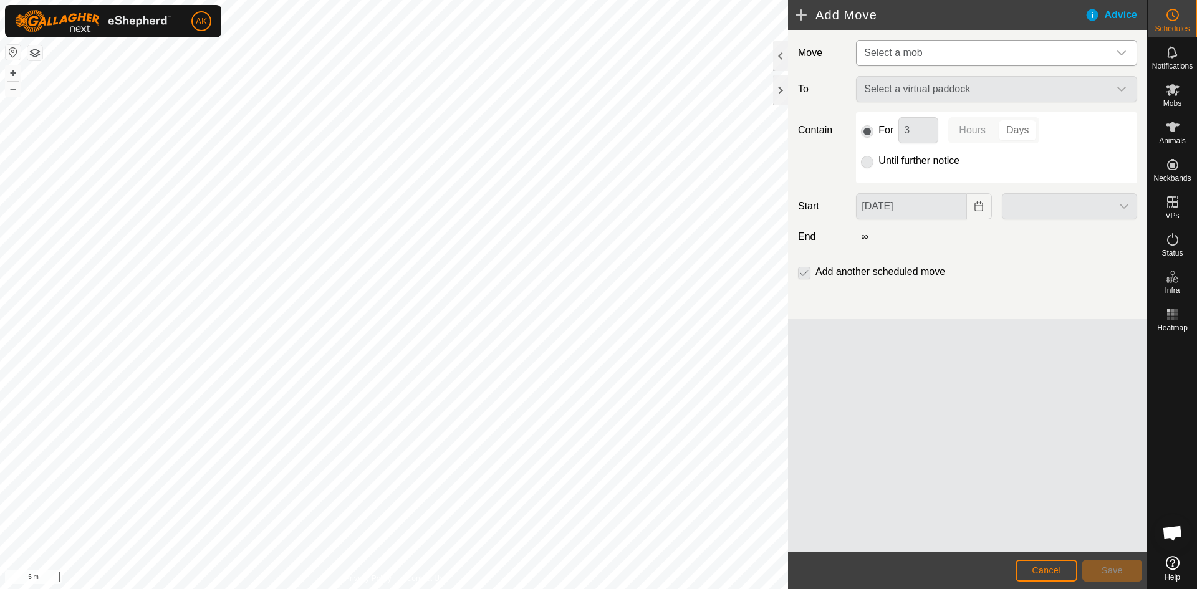
click at [871, 58] on span "Select a mob" at bounding box center [984, 53] width 250 height 25
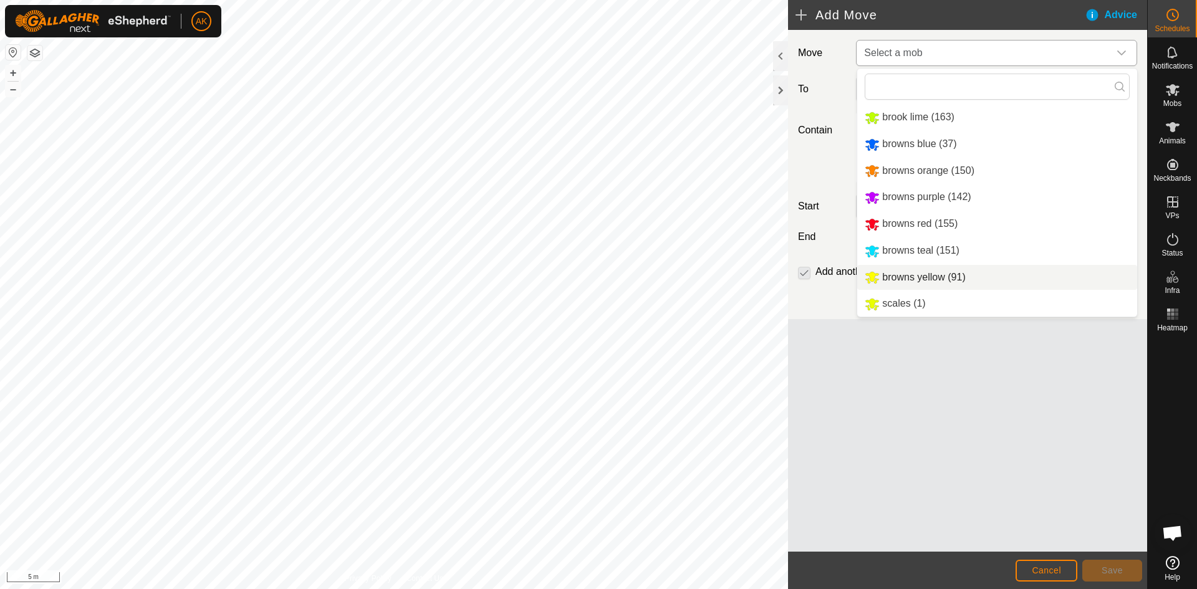
click at [893, 276] on span "browns yellow (91)" at bounding box center [923, 277] width 83 height 11
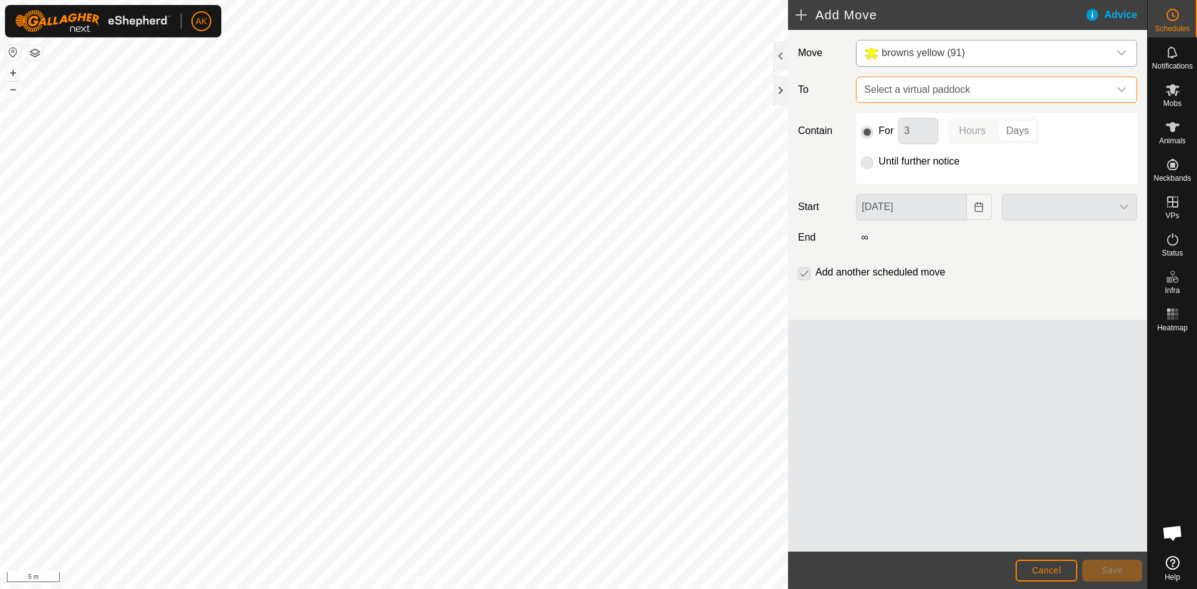
click at [881, 95] on span "Select a virtual paddock" at bounding box center [984, 89] width 250 height 25
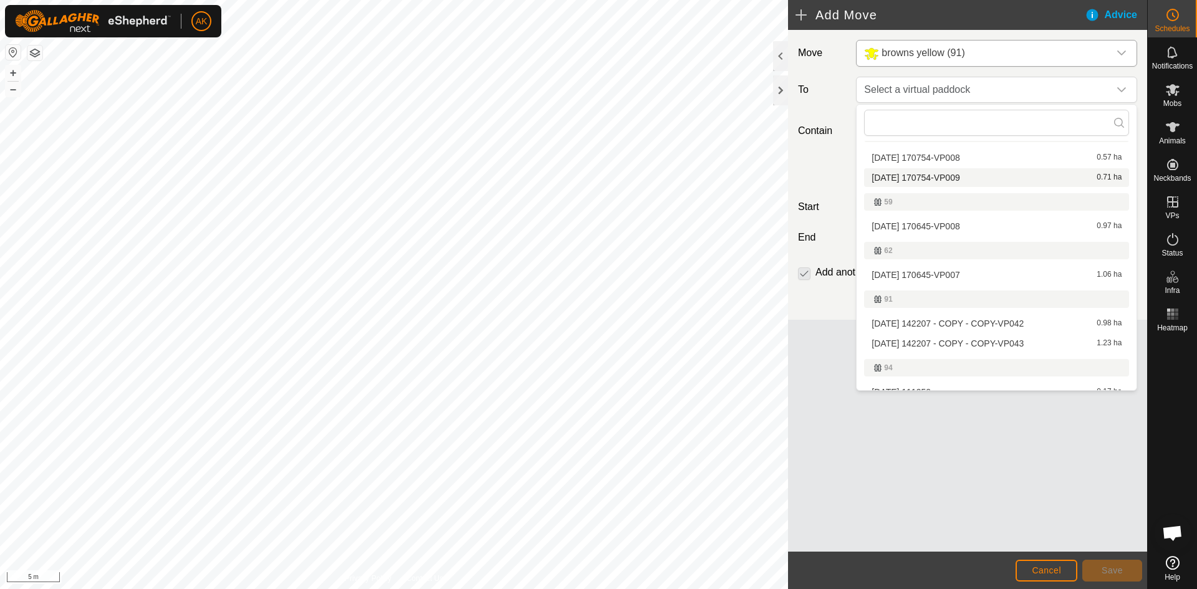
scroll to position [187, 0]
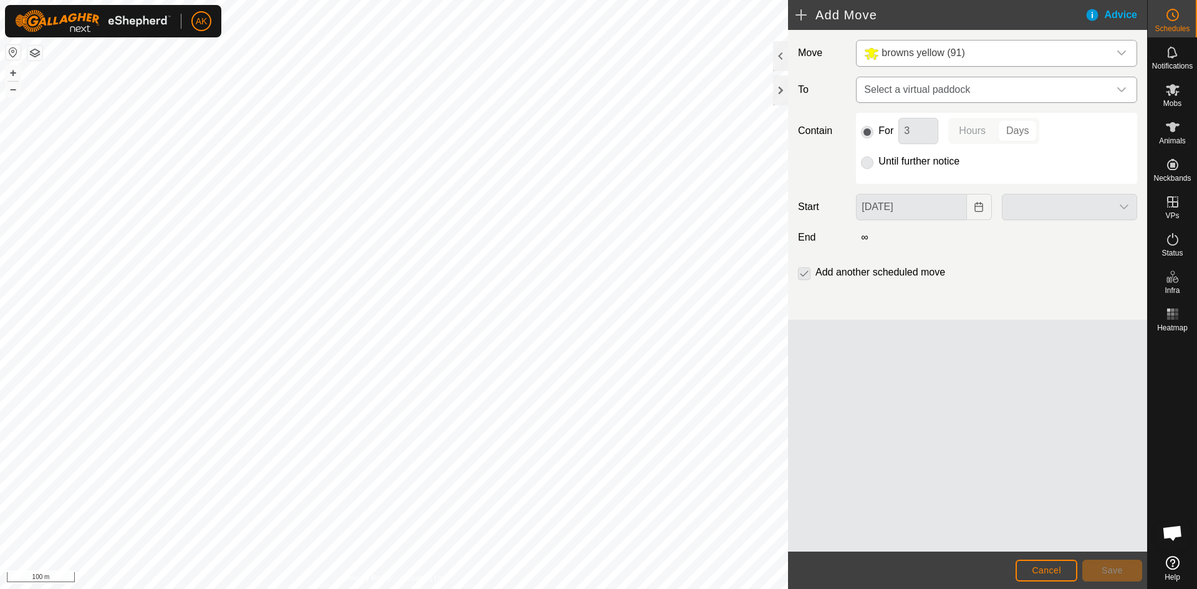
click at [909, 90] on span "Select a virtual paddock" at bounding box center [984, 89] width 250 height 25
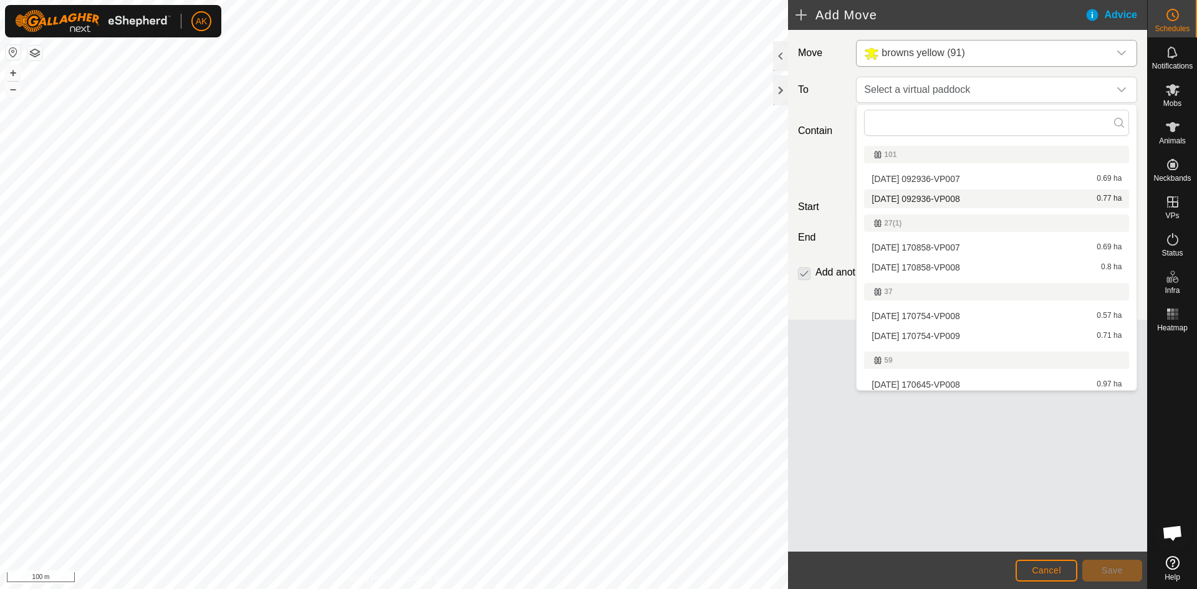
click at [917, 201] on li "[DATE] 092936-VP008 0.77 ha" at bounding box center [996, 198] width 265 height 19
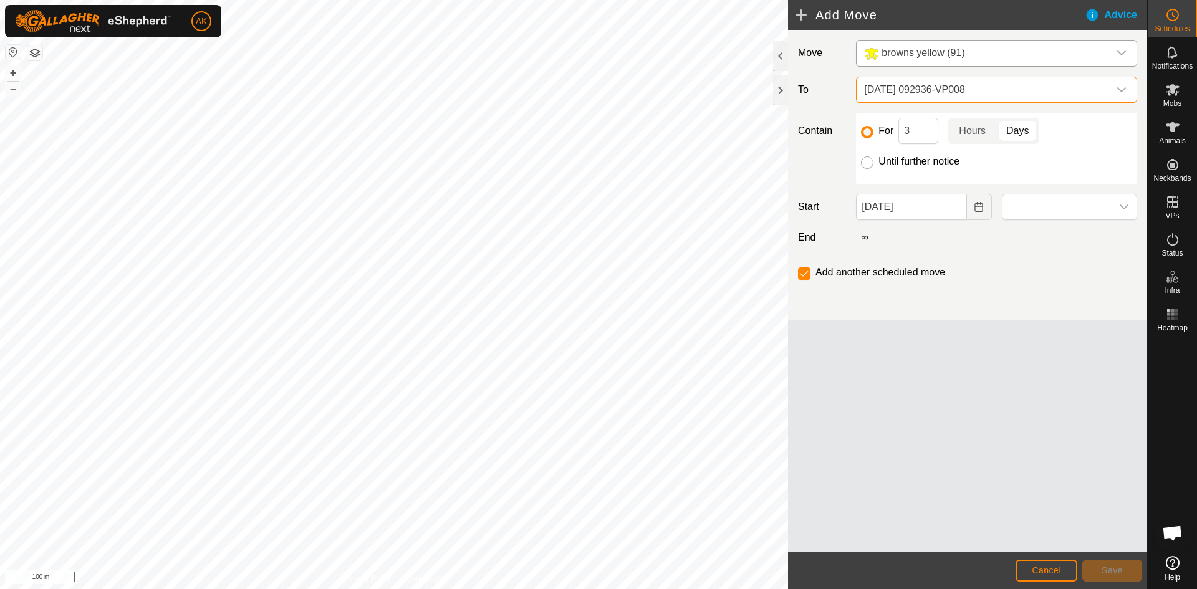
click at [864, 161] on input "Until further notice" at bounding box center [867, 162] width 12 height 12
radio input "true"
checkbox input "false"
click at [977, 213] on button "Choose Date" at bounding box center [979, 207] width 25 height 26
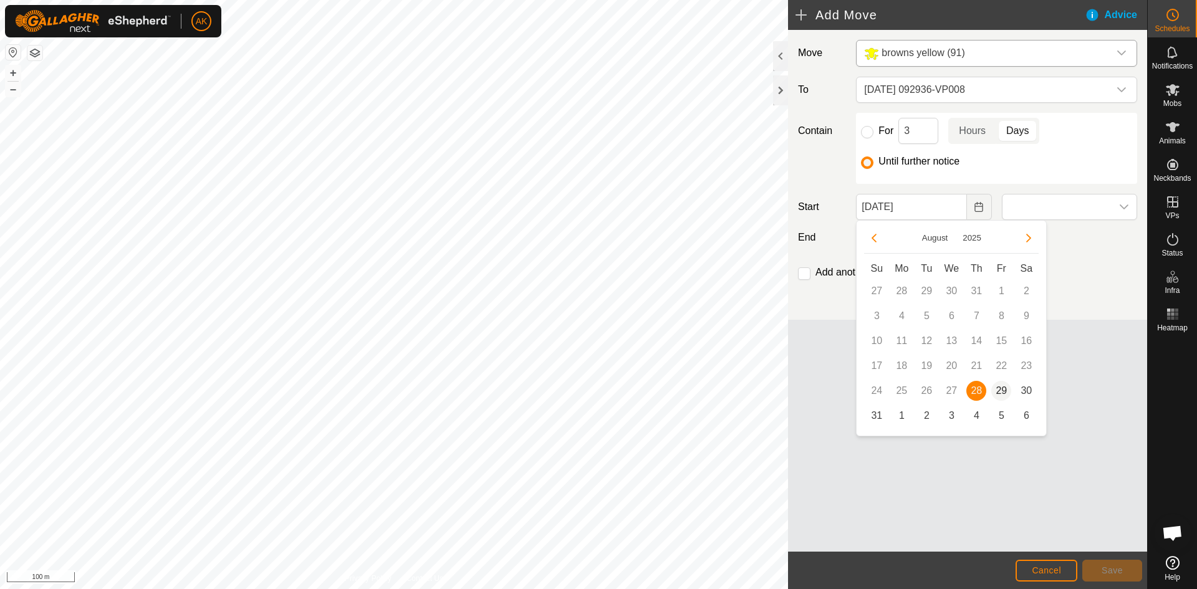
click at [1000, 388] on span "29" at bounding box center [1001, 391] width 20 height 20
type input "[DATE]"
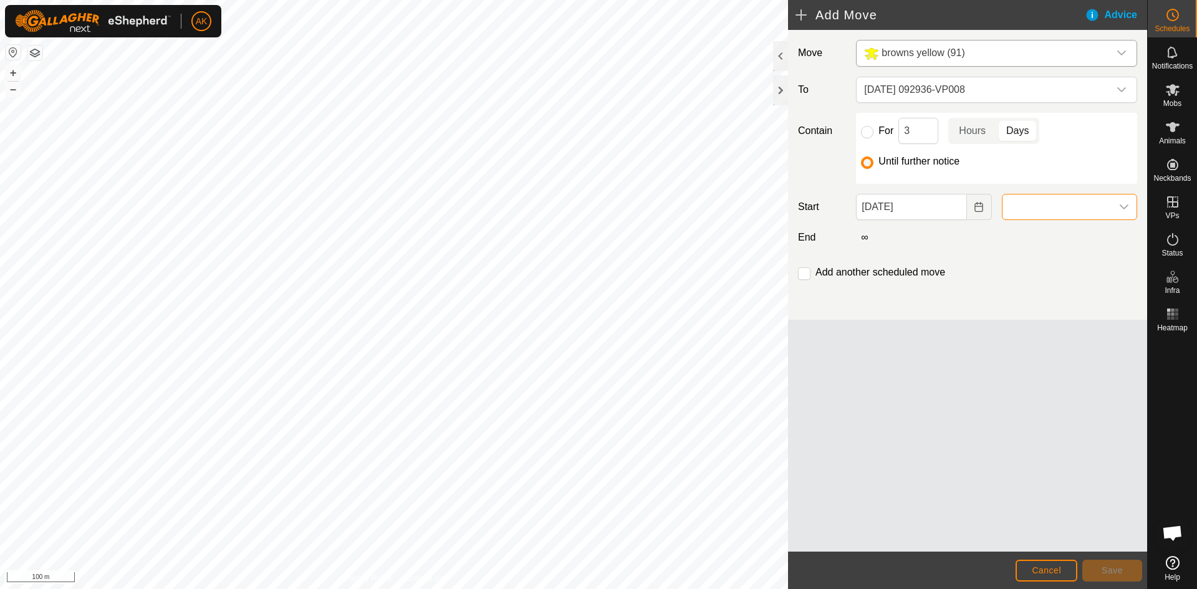
click at [1037, 200] on span at bounding box center [1056, 206] width 109 height 25
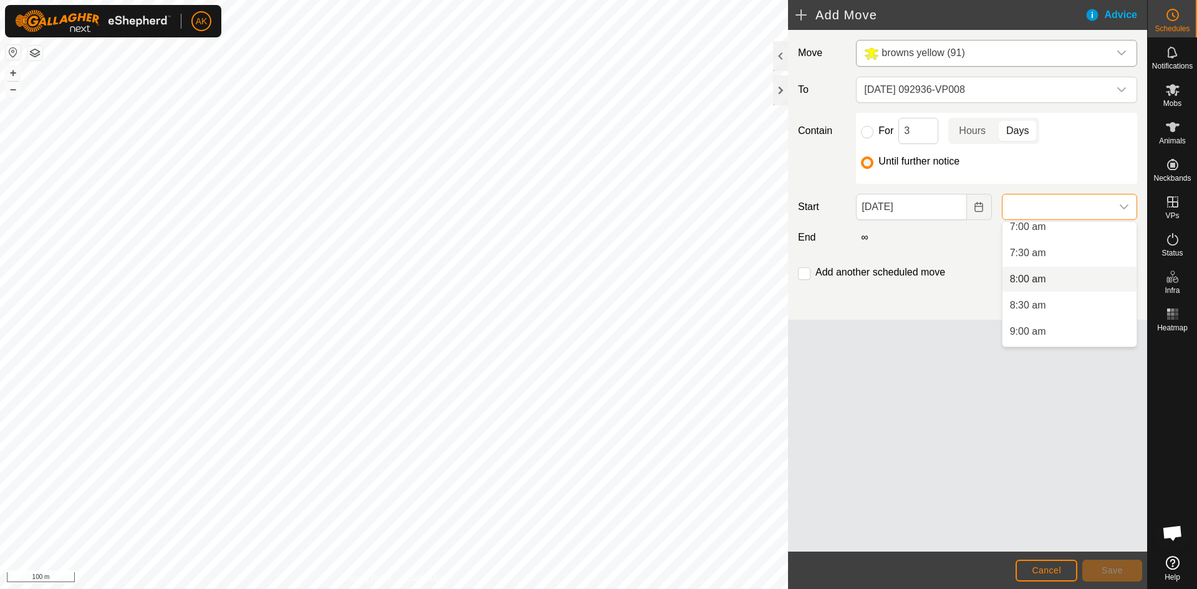
click at [1031, 282] on li "8:00 am" at bounding box center [1069, 279] width 134 height 25
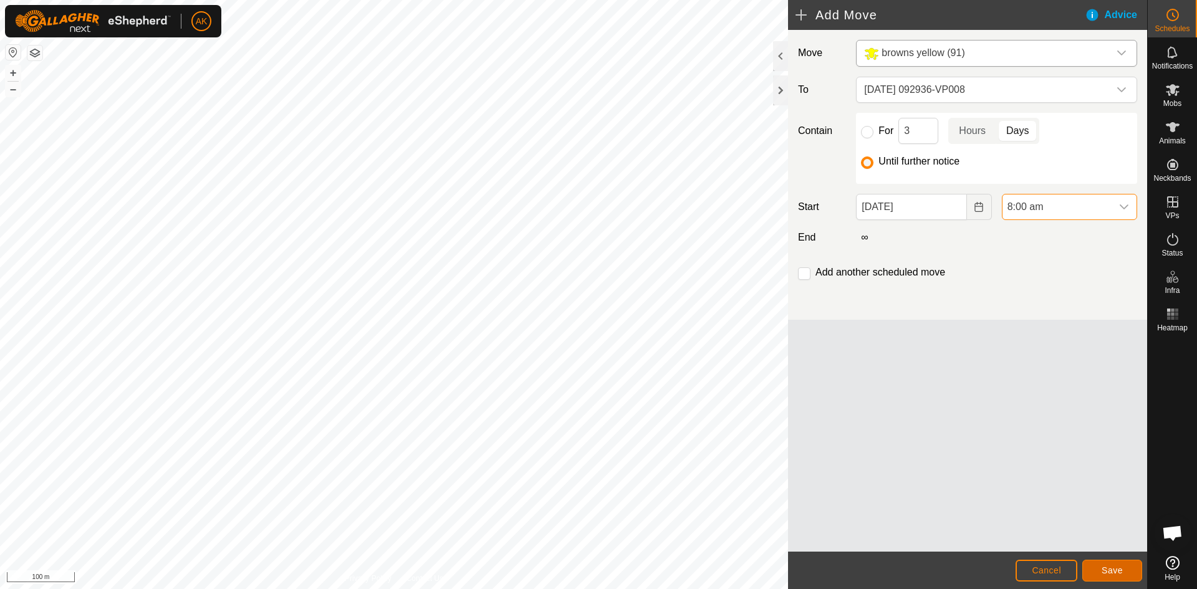
click at [1098, 567] on button "Save" at bounding box center [1112, 571] width 60 height 22
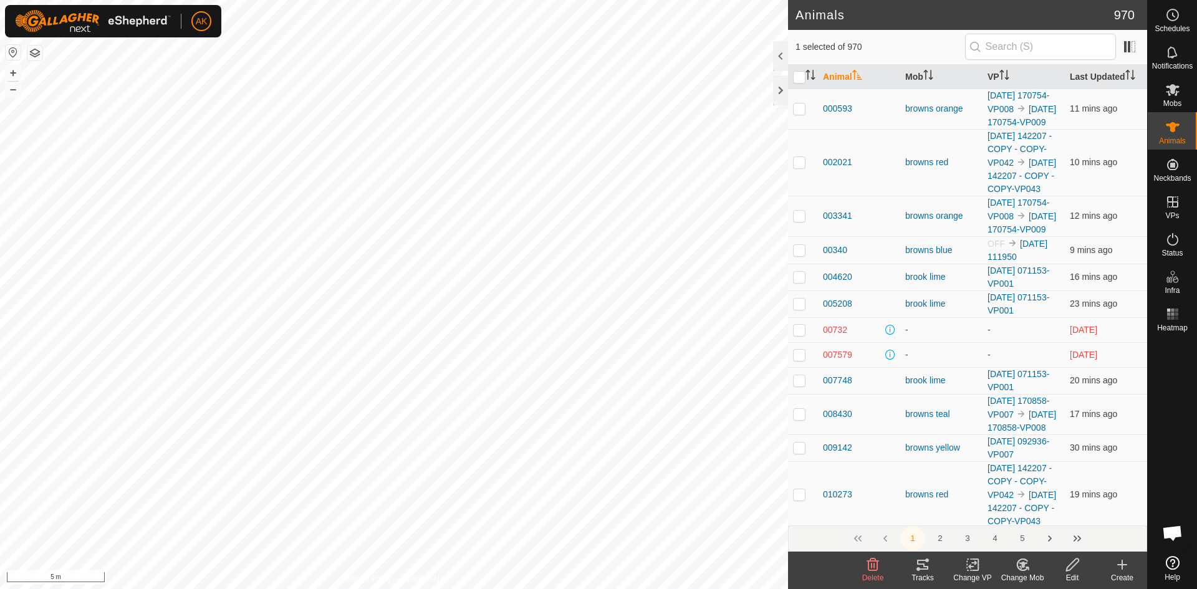
click at [877, 558] on icon at bounding box center [872, 564] width 15 height 15
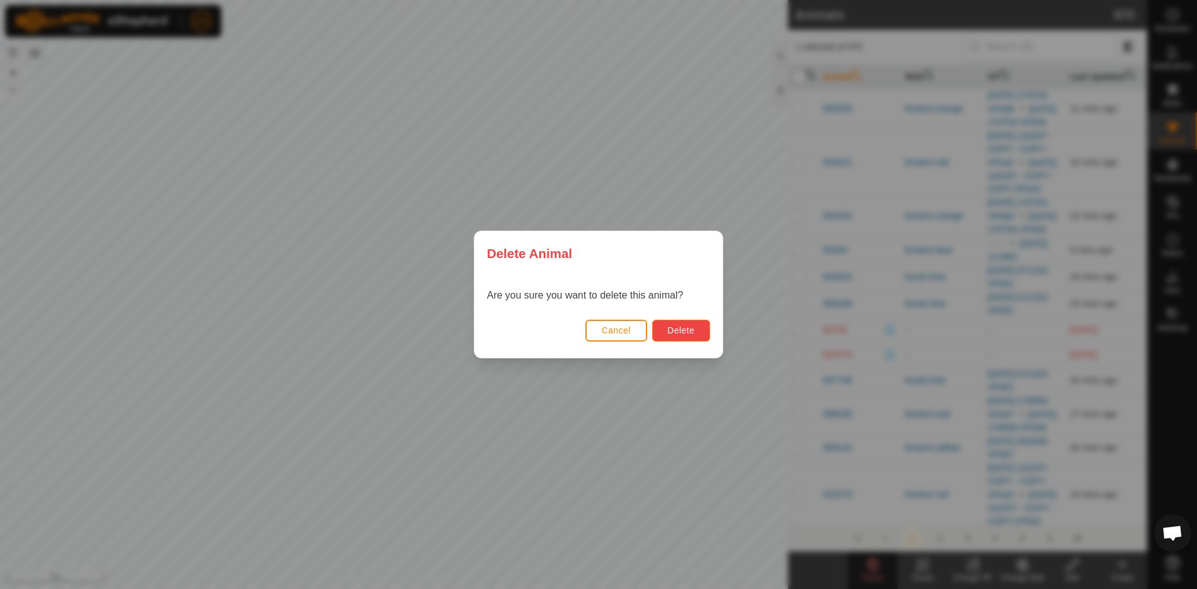
click at [680, 334] on span "Delete" at bounding box center [680, 330] width 27 height 10
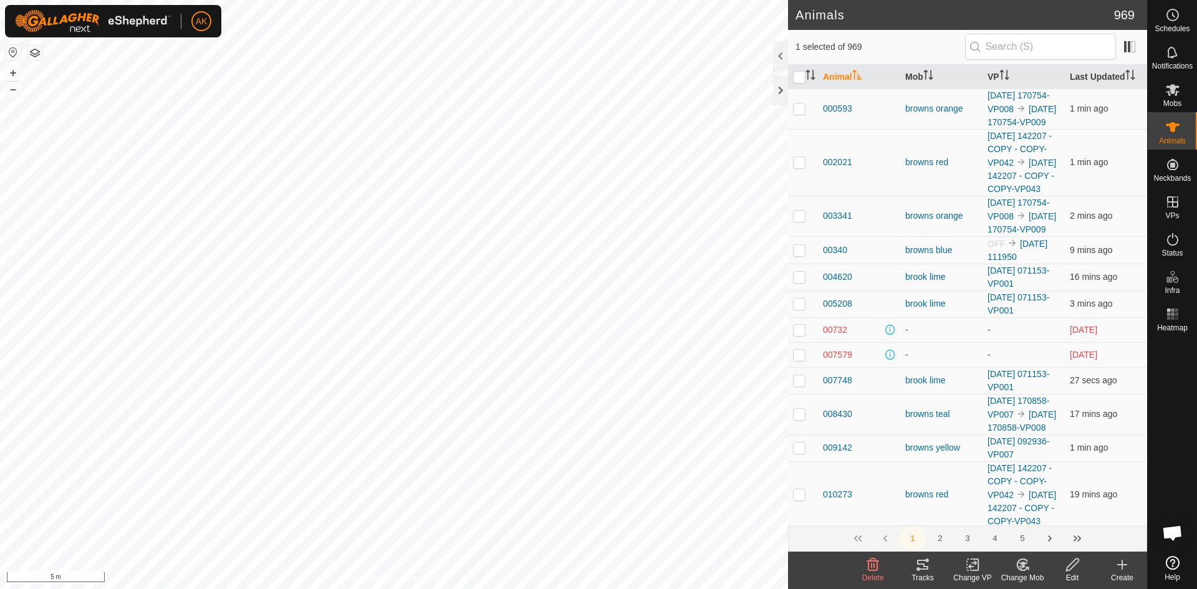
click at [869, 561] on icon at bounding box center [873, 564] width 12 height 12
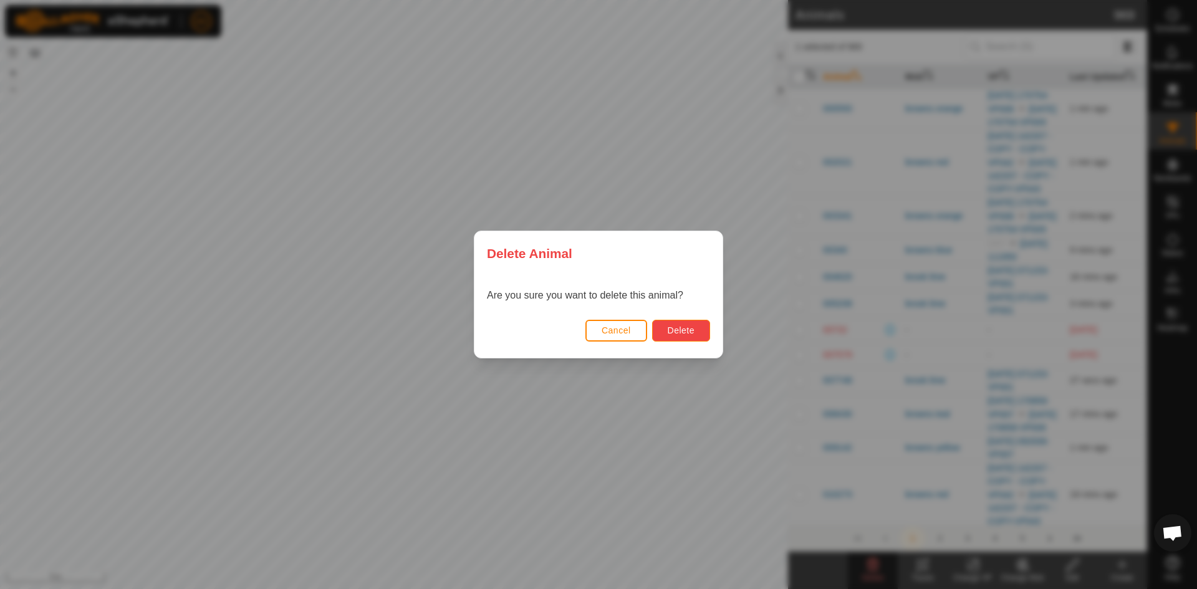
click at [683, 332] on span "Delete" at bounding box center [680, 330] width 27 height 10
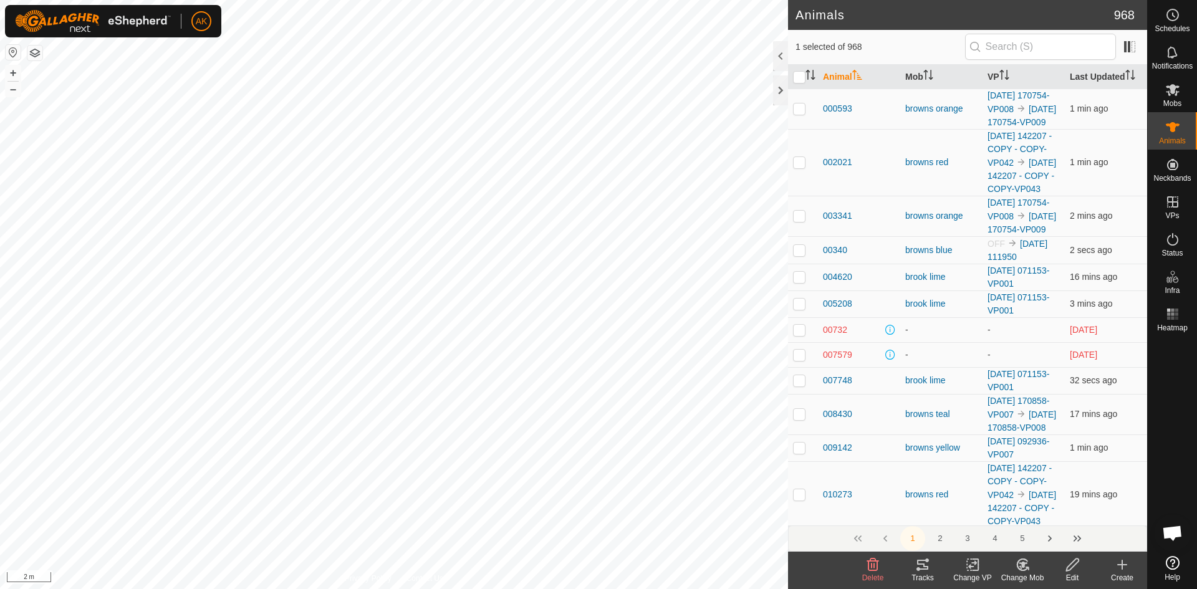
click at [874, 569] on icon at bounding box center [872, 564] width 15 height 15
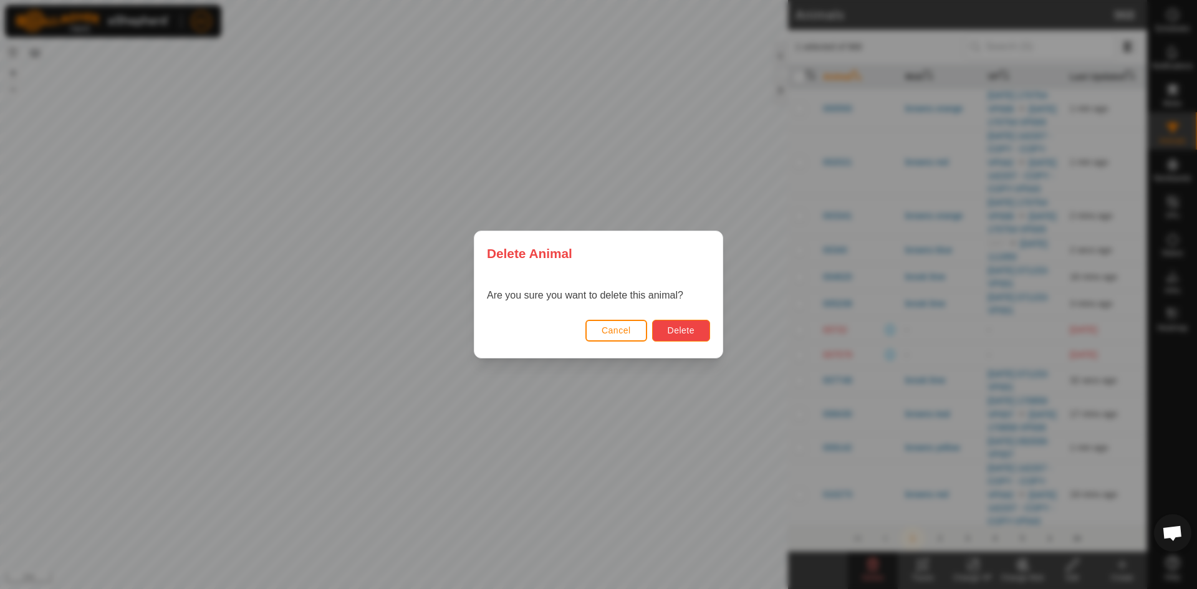
click at [666, 330] on button "Delete" at bounding box center [681, 331] width 58 height 22
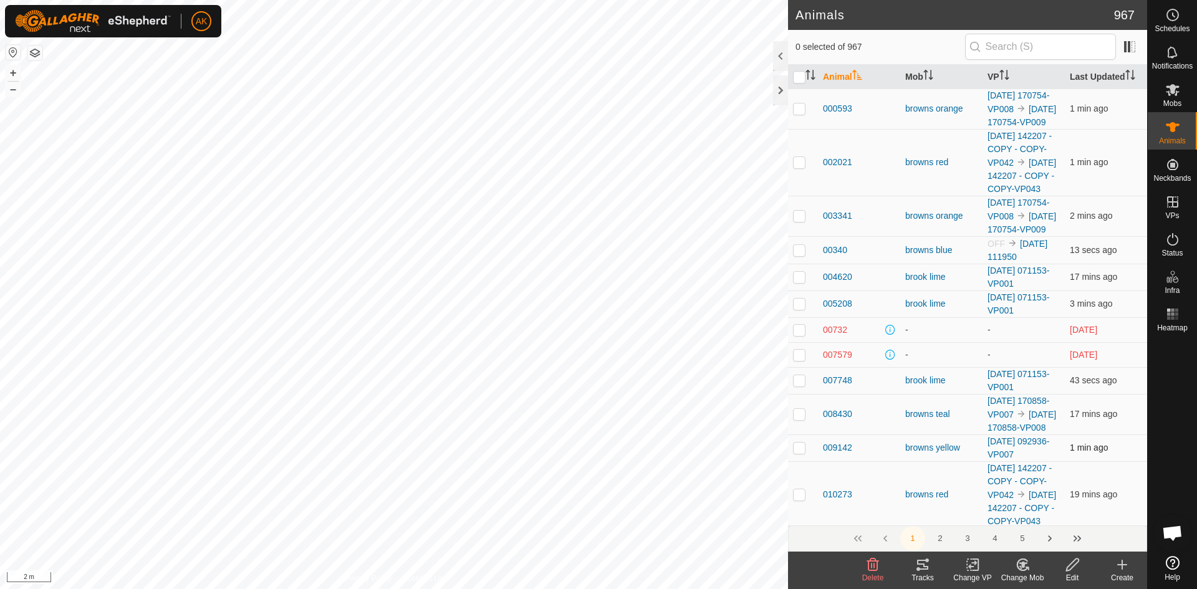
checkbox input "true"
click at [868, 558] on icon at bounding box center [872, 564] width 15 height 15
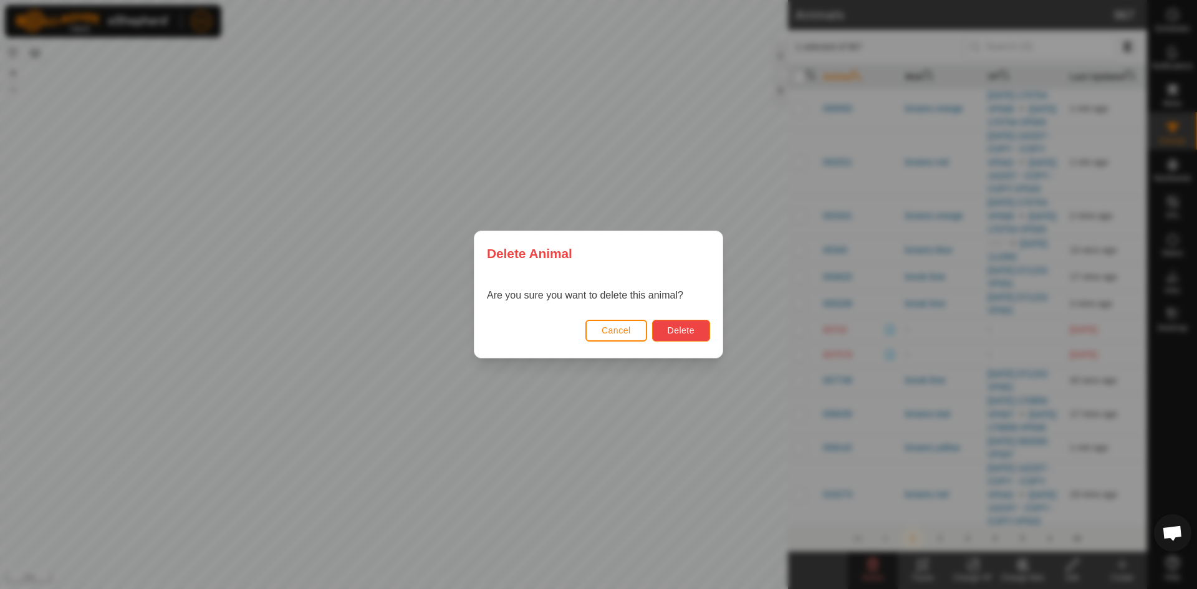
click at [680, 335] on span "Delete" at bounding box center [680, 330] width 27 height 10
